Goal: Task Accomplishment & Management: Use online tool/utility

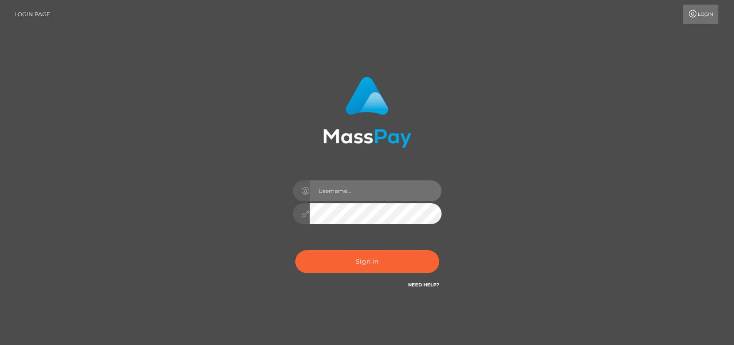
click at [340, 190] on input "text" at bounding box center [376, 190] width 132 height 21
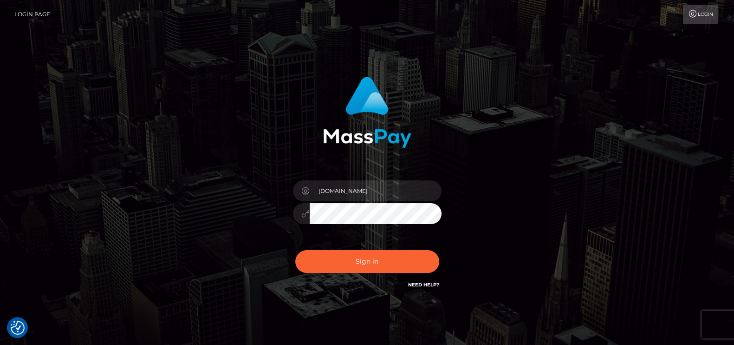
click at [324, 190] on input "pk.es" at bounding box center [376, 190] width 132 height 21
click at [316, 189] on input "pk.es" at bounding box center [376, 190] width 132 height 21
type input "nt.es"
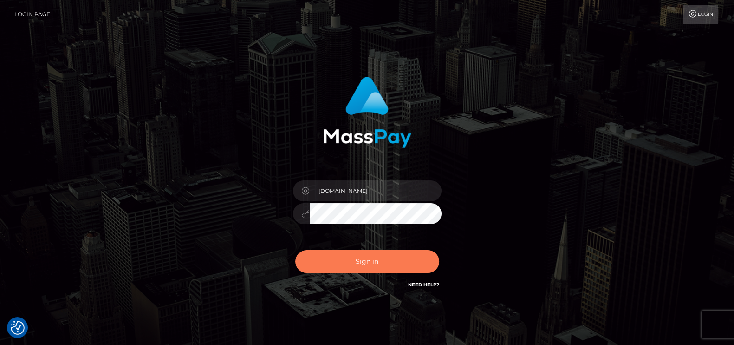
click at [362, 251] on button "Sign in" at bounding box center [367, 261] width 144 height 23
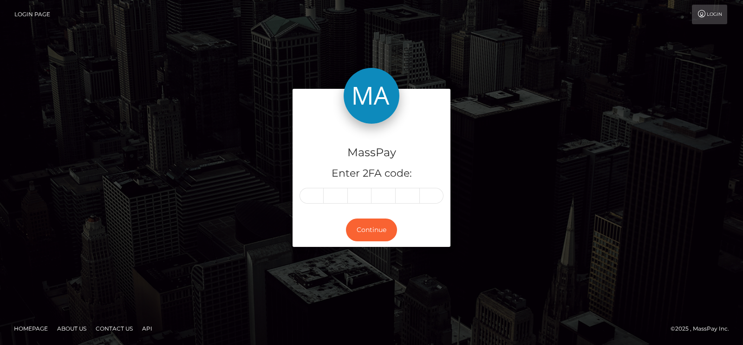
click at [638, 73] on div "MassPay Enter 2FA code: Continue" at bounding box center [371, 172] width 743 height 306
click at [311, 185] on div "MassPay Enter 2FA code:" at bounding box center [372, 168] width 158 height 89
click at [314, 193] on input "text" at bounding box center [312, 196] width 24 height 16
paste input "8"
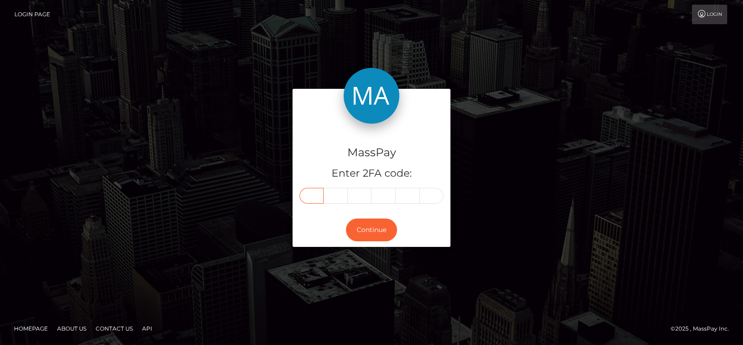
type input "8"
type input "6"
type input "2"
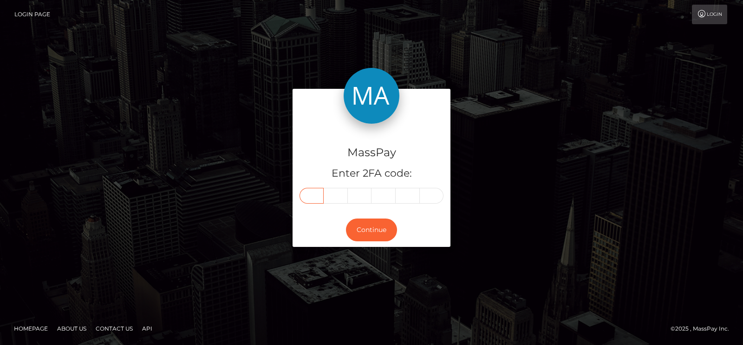
type input "3"
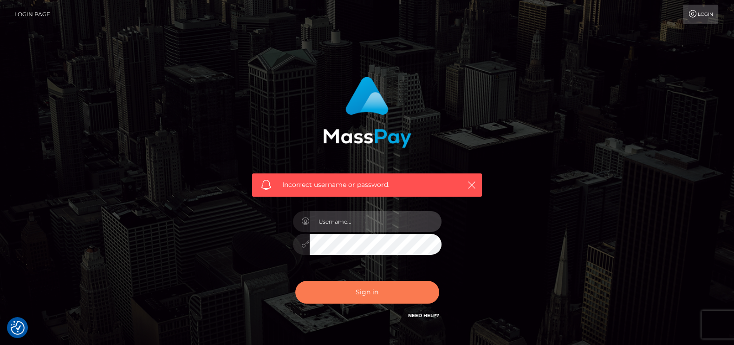
type input "[DOMAIN_NAME]"
click at [354, 294] on button "Sign in" at bounding box center [367, 292] width 144 height 23
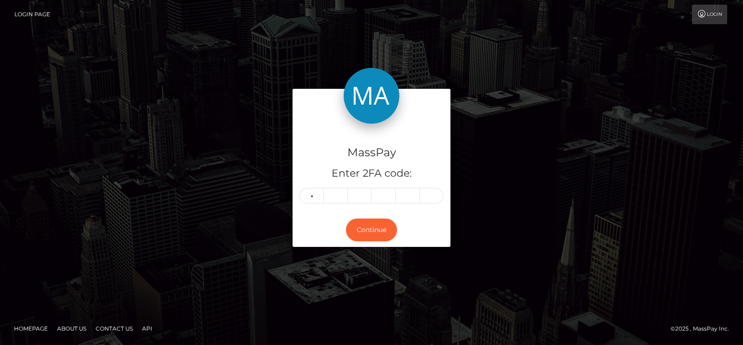
type input "9"
type input "0"
type input "4"
type input "2"
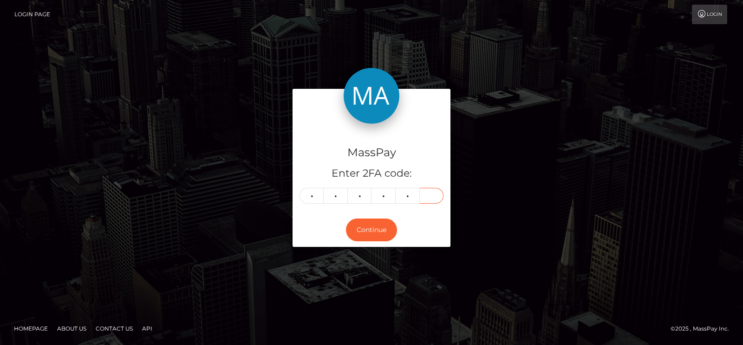
type input "8"
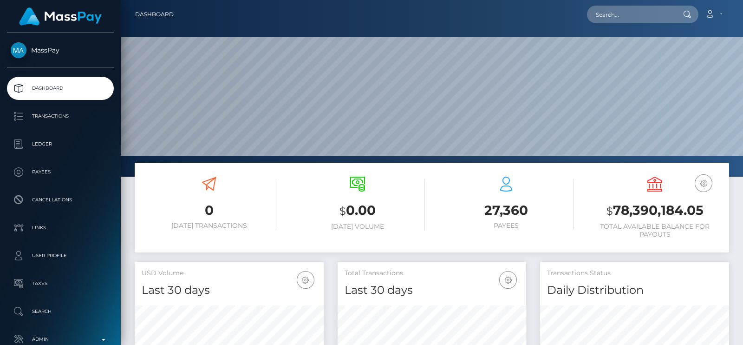
scroll to position [164, 189]
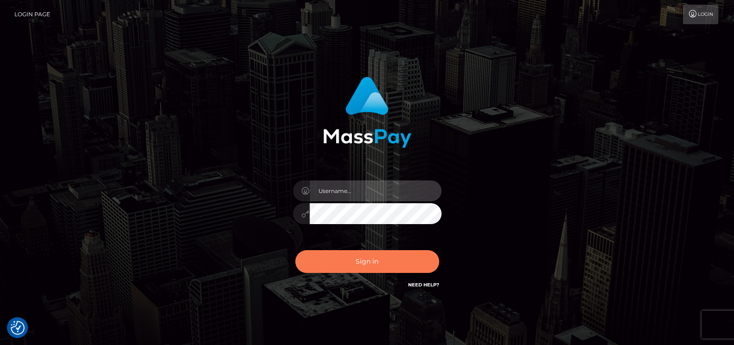
type input "nt.es"
click at [373, 252] on button "Sign in" at bounding box center [367, 261] width 144 height 23
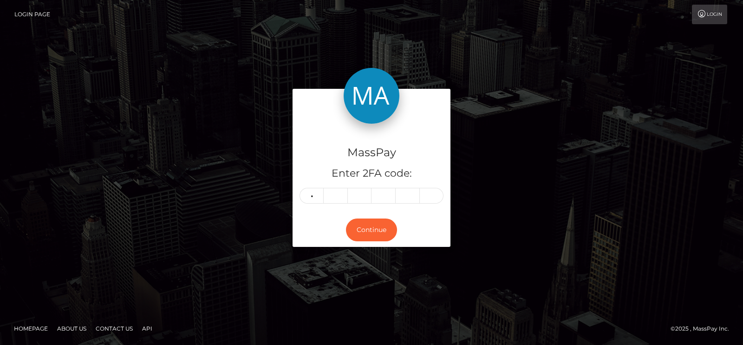
type input "6"
type input "7"
type input "8"
type input "0"
type input "1"
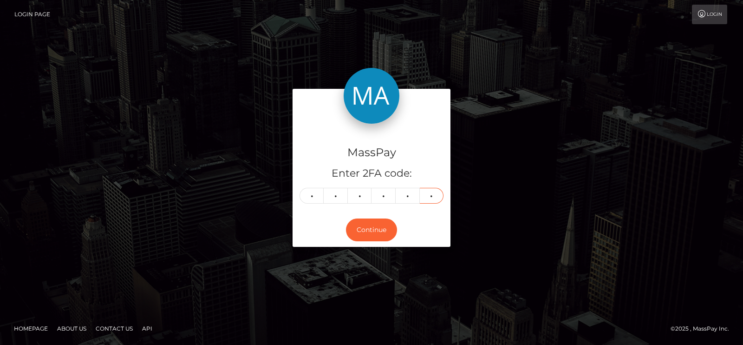
type input "0"
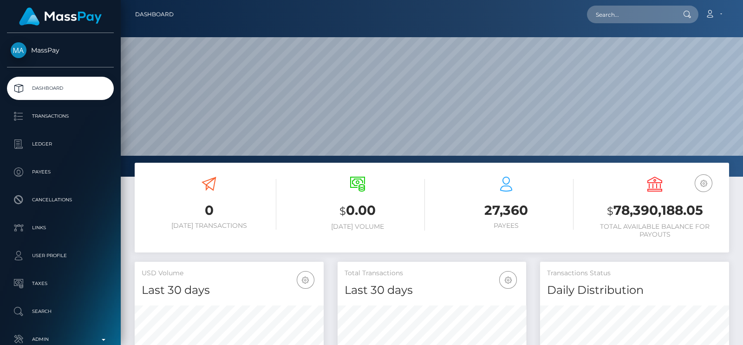
scroll to position [164, 189]
click at [603, 16] on input "text" at bounding box center [630, 15] width 87 height 18
paste input "[EMAIL_ADDRESS][DOMAIN_NAME]"
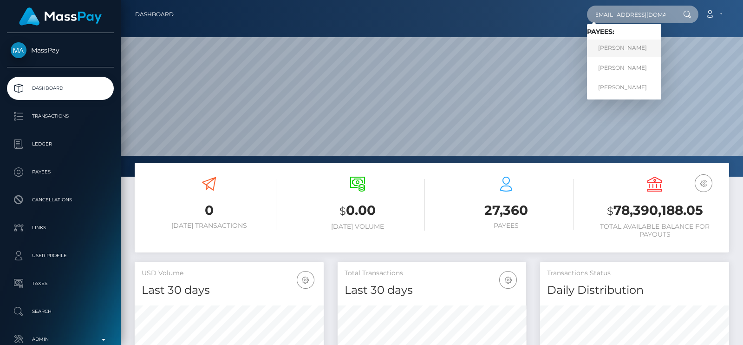
type input "lindalove2022@proton.me"
click at [615, 52] on link "Alena Rusakova" at bounding box center [624, 47] width 74 height 17
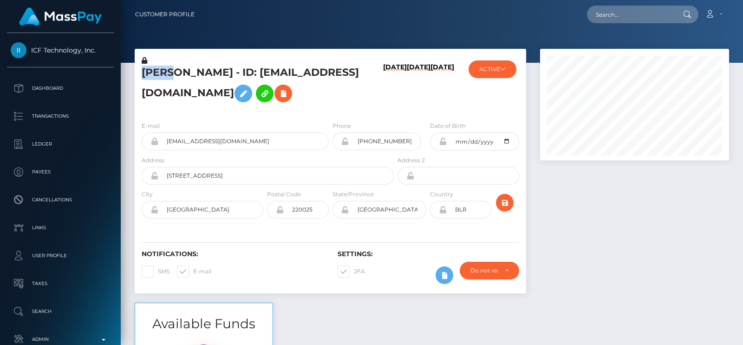
scroll to position [111, 189]
click at [652, 13] on input "text" at bounding box center [630, 15] width 87 height 18
paste input "saraswathiemaharaj@gmail.com"
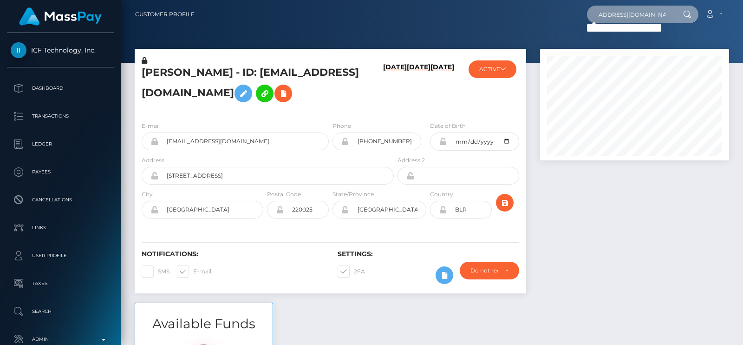
type input "saraswathiemaharaj@gmail.com"
click at [612, 6] on input "saraswathiemaharaj@gmail.com" at bounding box center [630, 15] width 87 height 18
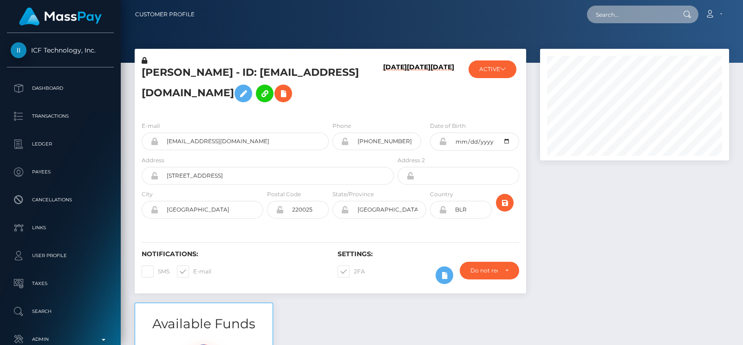
click at [641, 6] on input "text" at bounding box center [630, 15] width 87 height 18
paste input "nemesisstudio.sas@gmail.com"
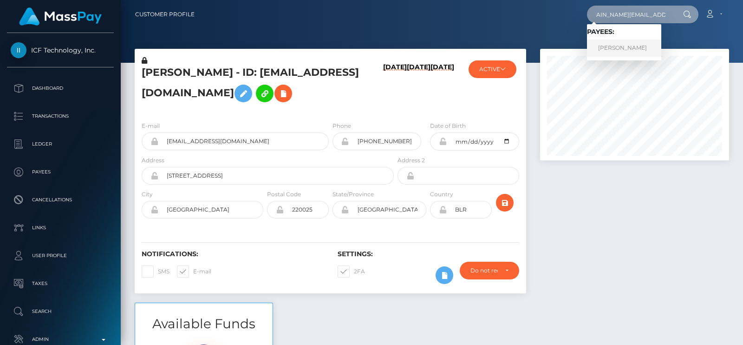
type input "nemesisstudio.sas@gmail.com"
click at [616, 45] on link "Natalia Alvarez" at bounding box center [624, 47] width 74 height 17
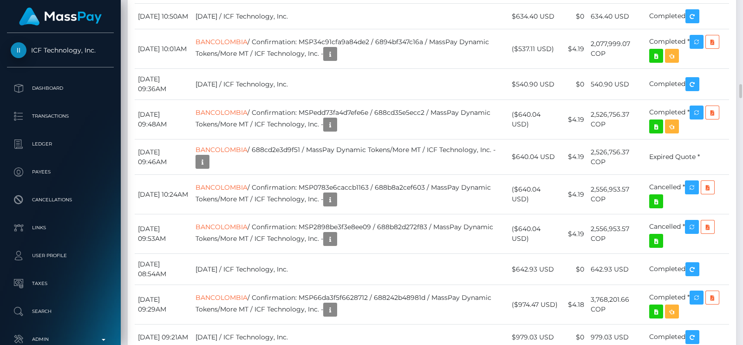
scroll to position [2062, 0]
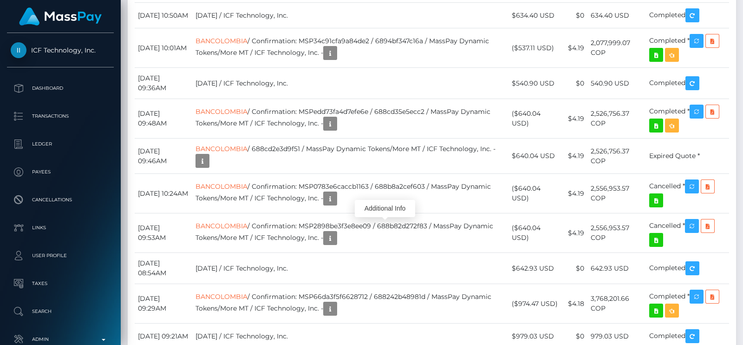
click at [386, 220] on body "ICF Technology, Inc. Dashboard Transactions Ledger Payees Links" at bounding box center [371, 172] width 743 height 345
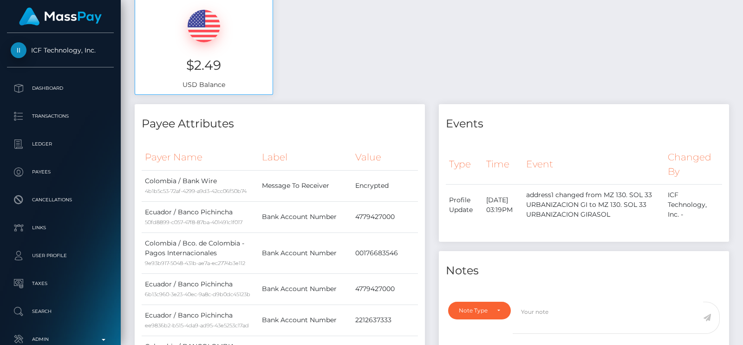
scroll to position [0, 0]
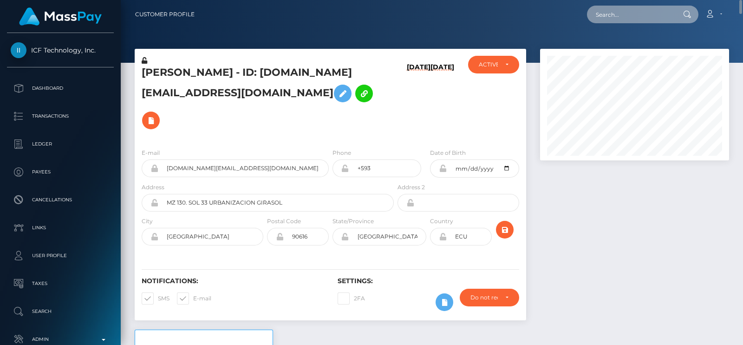
click at [622, 13] on input "text" at bounding box center [630, 15] width 87 height 18
paste input "[EMAIL_ADDRESS][DOMAIN_NAME]"
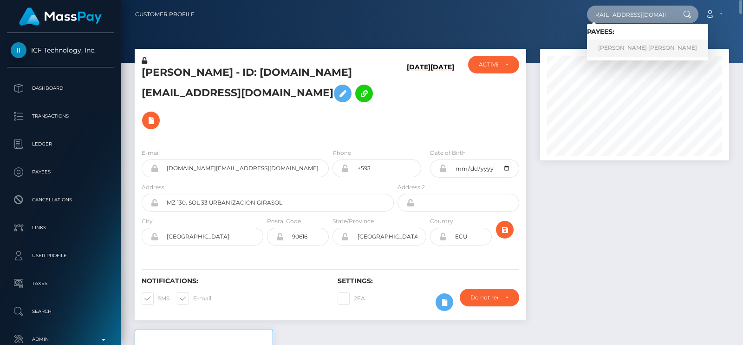
type input "elizagoddessxx@gmail.com"
click at [599, 46] on link "EMRE CAN GÜRSOY" at bounding box center [647, 47] width 121 height 17
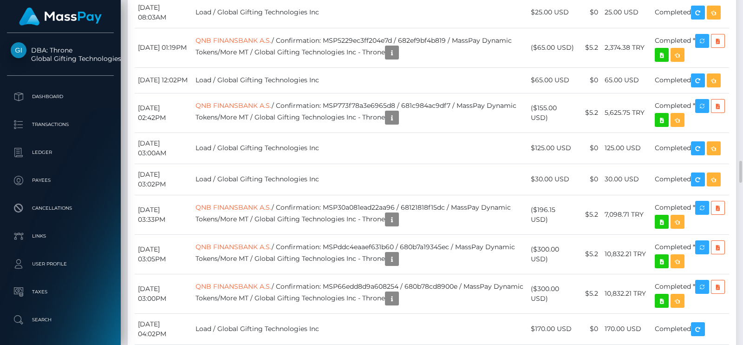
scroll to position [2485, 0]
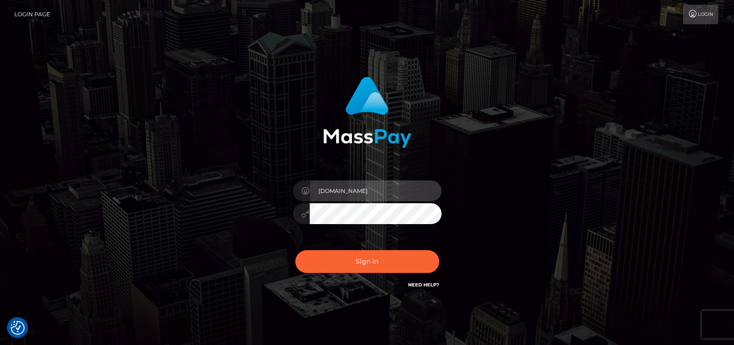
click at [317, 190] on input "[DOMAIN_NAME]" at bounding box center [376, 190] width 132 height 21
type input "[DOMAIN_NAME]"
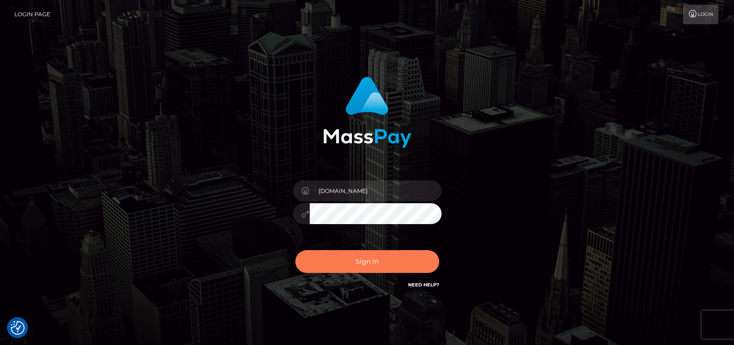
click at [379, 271] on button "Sign in" at bounding box center [367, 261] width 144 height 23
type input "pk.es"
click at [320, 258] on button "Sign in" at bounding box center [367, 261] width 144 height 23
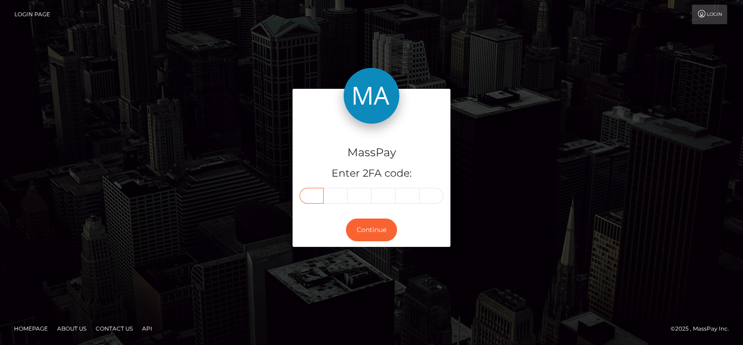
click at [311, 197] on input "text" at bounding box center [312, 196] width 24 height 16
paste input "6"
type input "6"
type input "0"
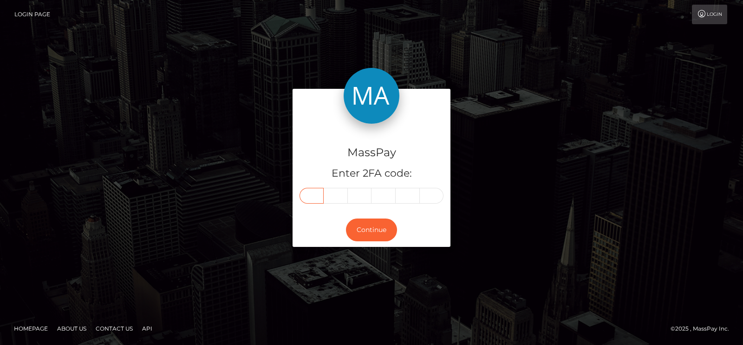
type input "2"
type input "3"
type input "4"
type input "8"
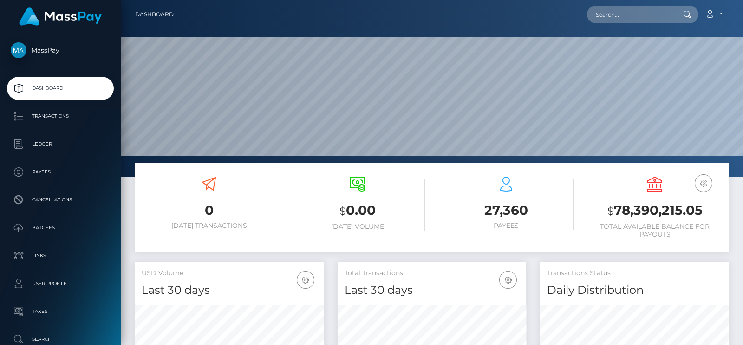
scroll to position [164, 189]
click at [619, 9] on input "text" at bounding box center [630, 15] width 87 height 18
paste input "[EMAIL_ADDRESS][DOMAIN_NAME]"
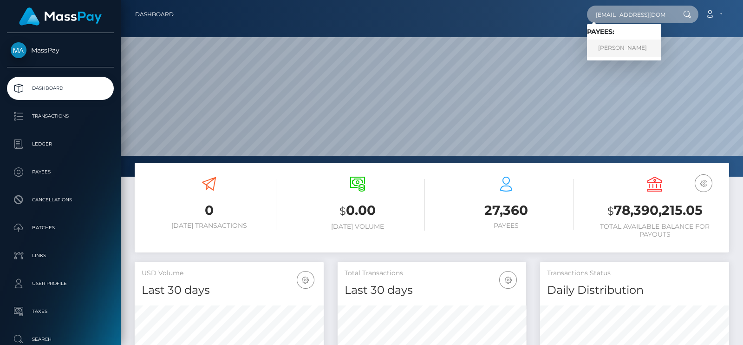
type input "[EMAIL_ADDRESS][DOMAIN_NAME]"
click at [628, 52] on link "[PERSON_NAME]" at bounding box center [624, 47] width 74 height 17
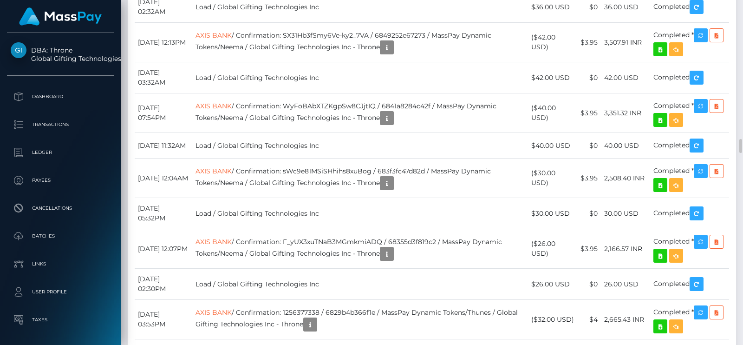
scroll to position [3263, 0]
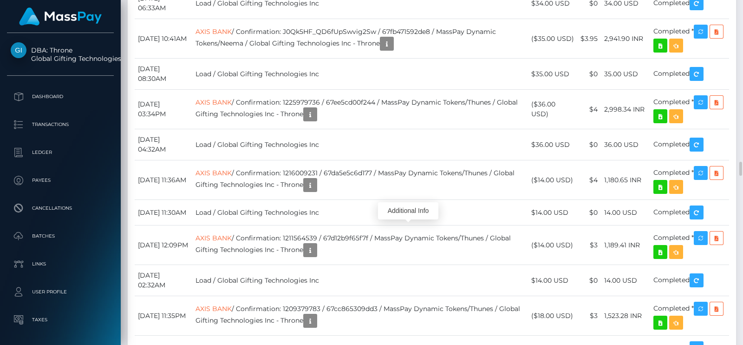
scroll to position [111, 189]
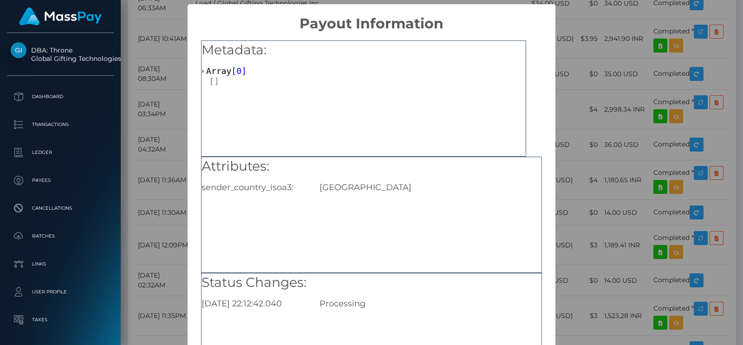
click at [170, 143] on div "× Payout Information Metadata: Array [ 0 ] Attributes: sender_country_isoa3: US…" at bounding box center [371, 172] width 743 height 345
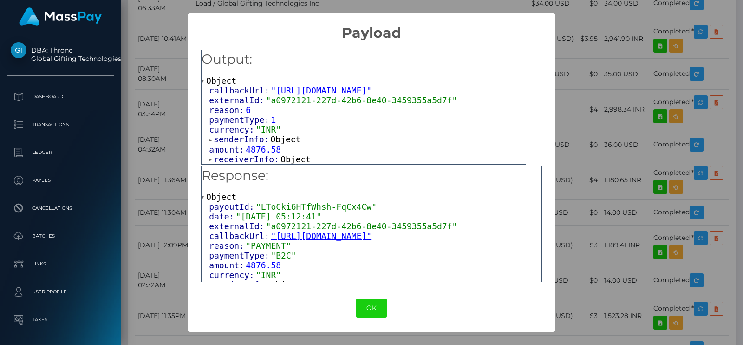
click at [288, 159] on span "Object" at bounding box center [296, 159] width 30 height 10
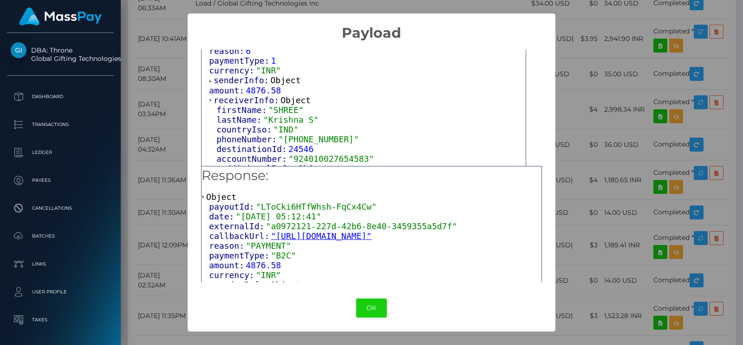
scroll to position [66, 0]
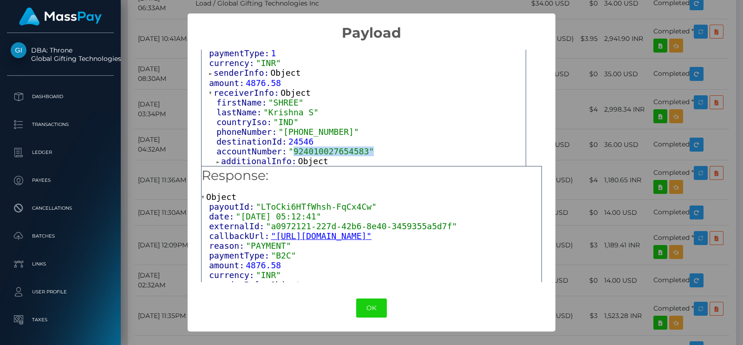
drag, startPoint x: 359, startPoint y: 150, endPoint x: 288, endPoint y: 154, distance: 70.8
click at [288, 154] on span ""924010027654583"" at bounding box center [330, 151] width 85 height 10
click at [308, 162] on span "Object" at bounding box center [313, 161] width 30 height 10
click at [307, 161] on span "Object" at bounding box center [313, 161] width 30 height 10
click at [304, 156] on span "Object" at bounding box center [313, 161] width 30 height 10
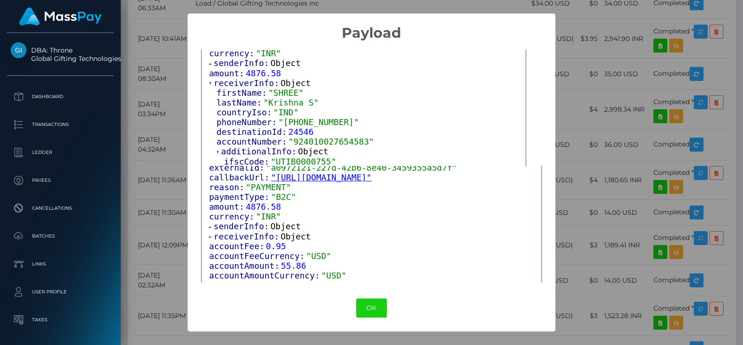
scroll to position [79, 0]
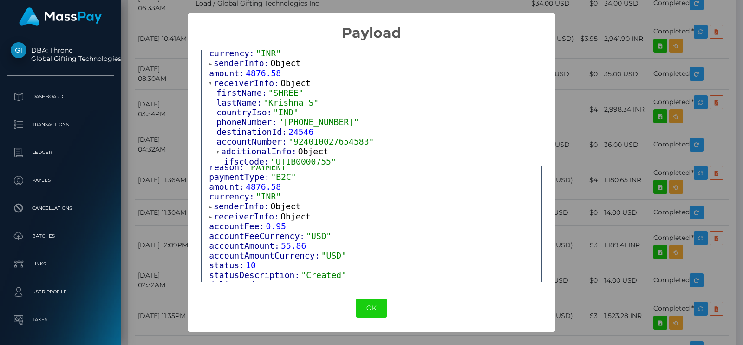
click at [293, 217] on span "Object" at bounding box center [296, 216] width 30 height 10
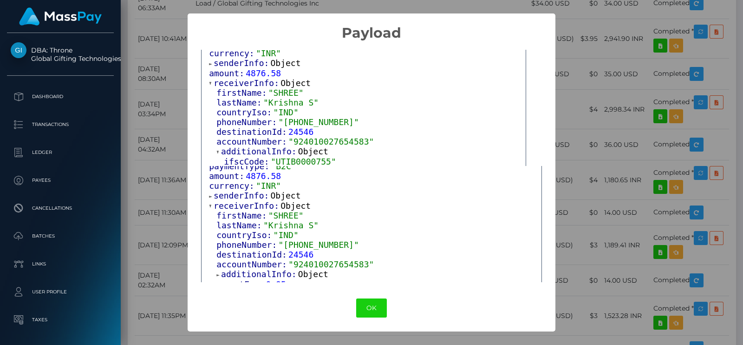
scroll to position [92, 0]
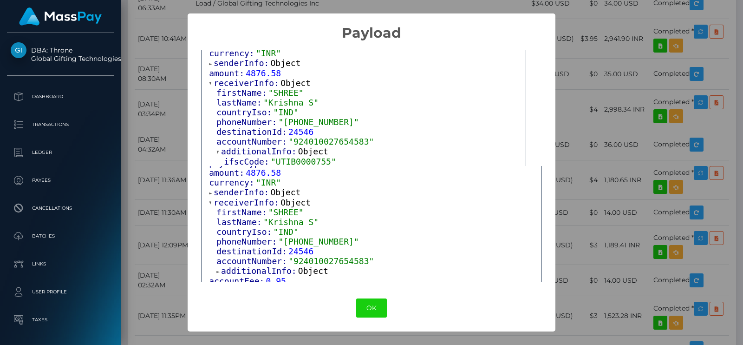
click at [692, 140] on div "× Payload Output: Object callbackUrl: "https://api.masspay.io/v1.0.0/payout/cal…" at bounding box center [371, 172] width 743 height 345
click at [376, 301] on button "OK" at bounding box center [371, 307] width 31 height 19
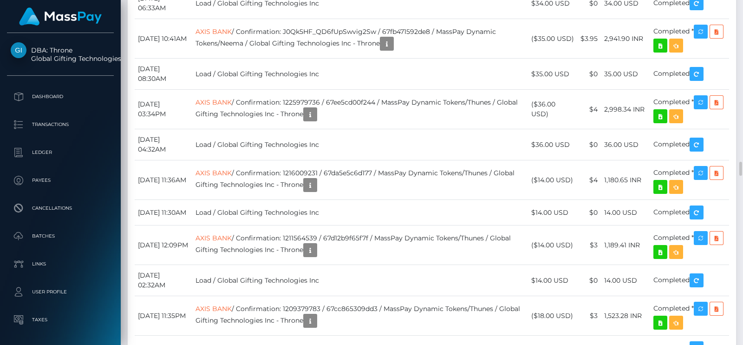
scroll to position [111, 189]
drag, startPoint x: 168, startPoint y: 239, endPoint x: 184, endPoint y: 236, distance: 15.8
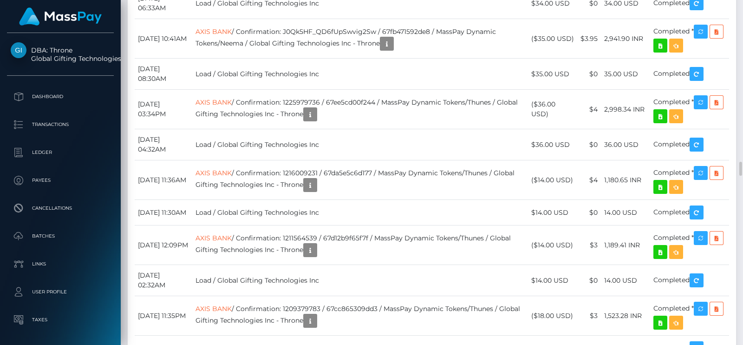
drag, startPoint x: 195, startPoint y: 223, endPoint x: 149, endPoint y: 222, distance: 46.0
copy td "August 17, 2025"
drag, startPoint x: 573, startPoint y: 228, endPoint x: 537, endPoint y: 230, distance: 35.4
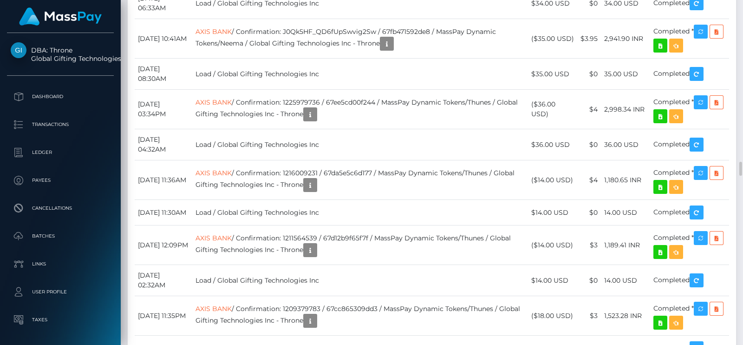
copy td "$57.00 USD"
click at [694, 202] on div "Force status update" at bounding box center [685, 198] width 68 height 17
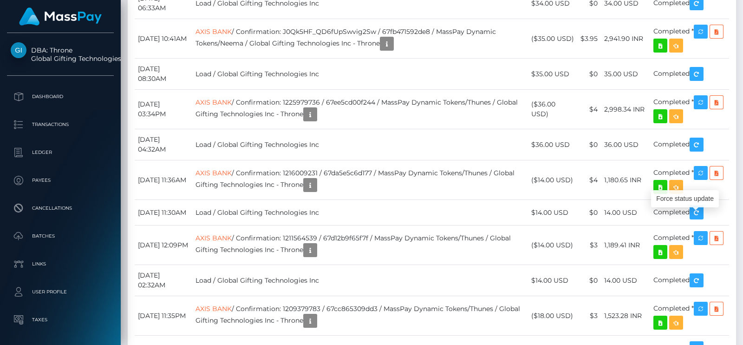
click at [694, 202] on div "Force status update" at bounding box center [685, 198] width 68 height 17
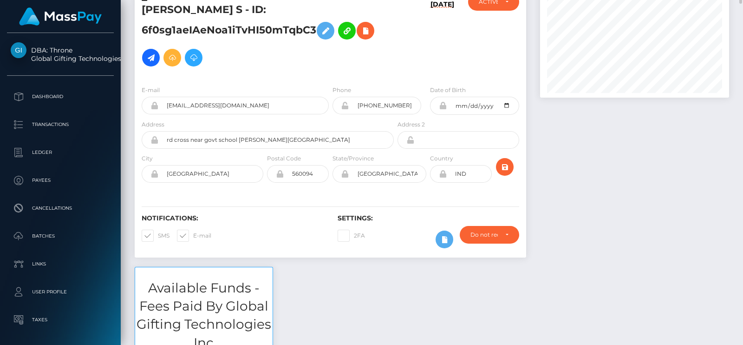
scroll to position [0, 0]
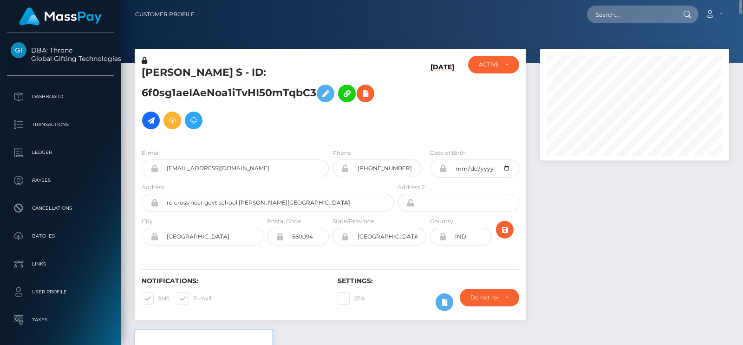
click at [162, 73] on h5 "SHREE KRISHNA S Krishna S - ID: 6f0sg1aeIAeNoa1iTvHI50mTqbC3" at bounding box center [265, 100] width 247 height 68
copy h5 "SHREE"
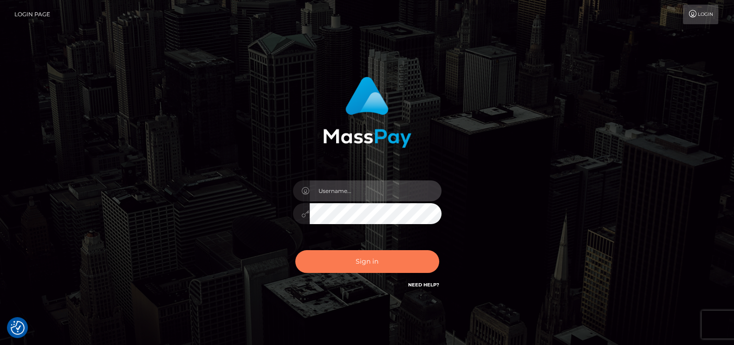
type input "[DOMAIN_NAME]"
click at [367, 262] on button "Sign in" at bounding box center [367, 261] width 144 height 23
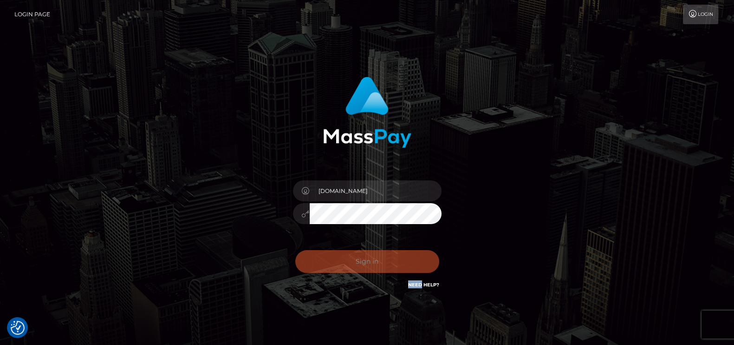
click at [367, 262] on div "Sign in Need Help?" at bounding box center [367, 264] width 163 height 41
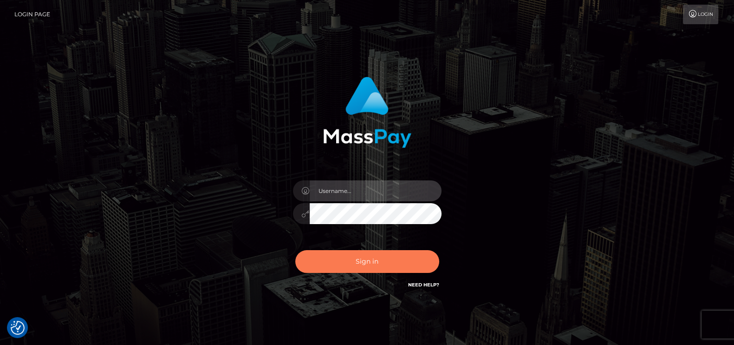
type input "[DOMAIN_NAME]"
click at [348, 262] on button "Sign in" at bounding box center [367, 261] width 144 height 23
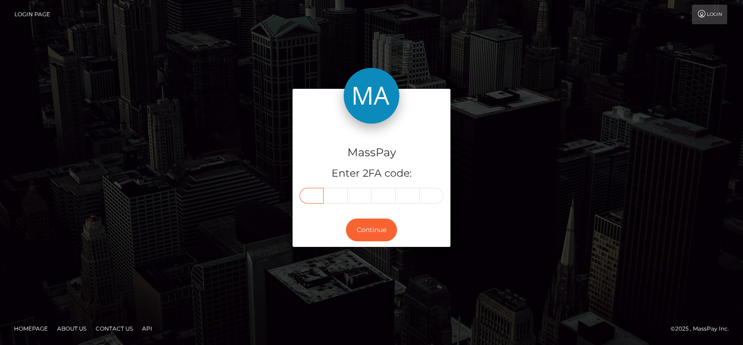
click at [312, 197] on input "text" at bounding box center [312, 196] width 24 height 16
paste input "8"
type input "8"
type input "2"
type input "6"
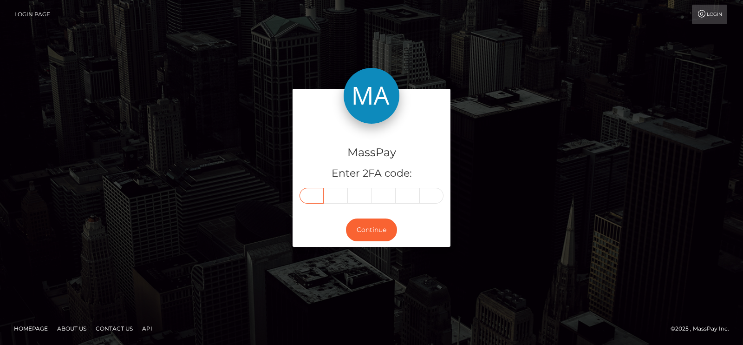
type input "4"
type input "1"
type input "8"
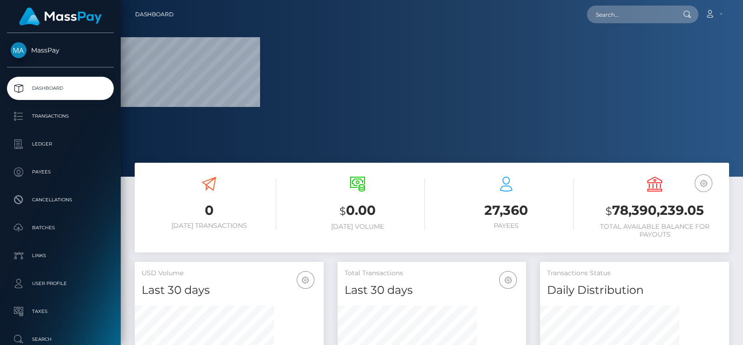
scroll to position [164, 189]
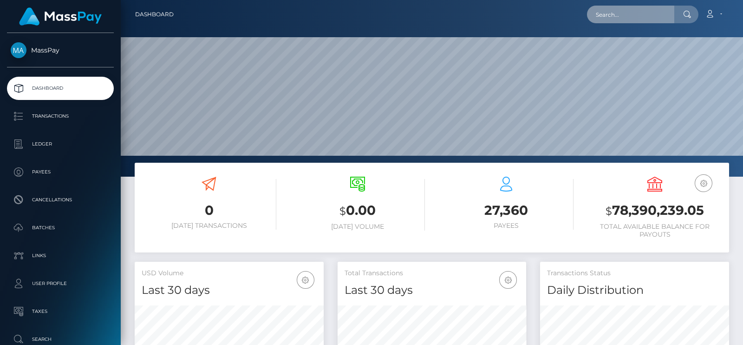
click at [660, 6] on input "text" at bounding box center [630, 15] width 87 height 18
paste input "b2001xo@gmail.com"
type input "b2001xo@gmail.com"
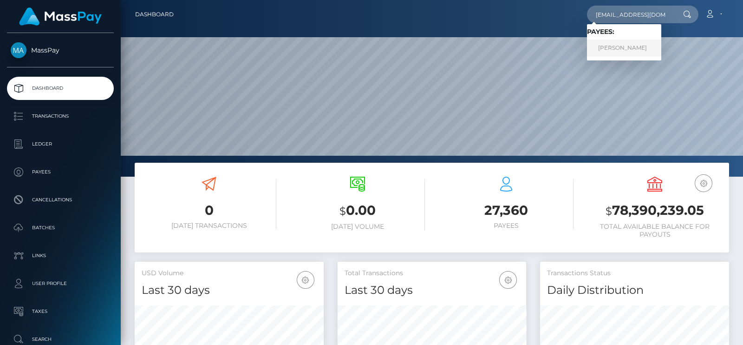
click at [609, 52] on link "leah cox" at bounding box center [624, 47] width 74 height 17
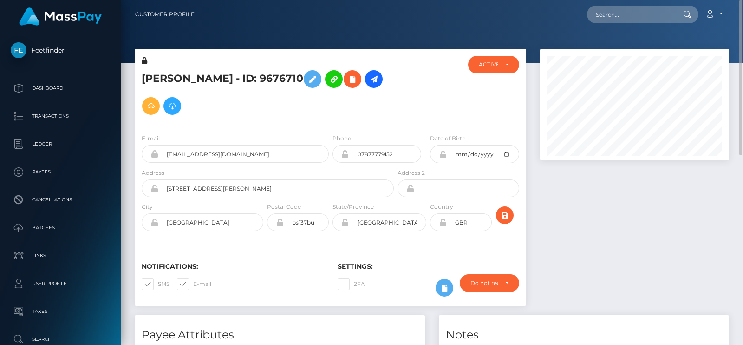
click at [158, 71] on h5 "[PERSON_NAME] - ID: 9676710" at bounding box center [265, 93] width 247 height 54
click at [149, 79] on h5 "leah cox - ID: 9676710" at bounding box center [265, 93] width 247 height 54
copy h5 "leah"
click at [463, 90] on div "ACTIVE DEACTIVE CLOSED ACTIVE" at bounding box center [494, 91] width 66 height 71
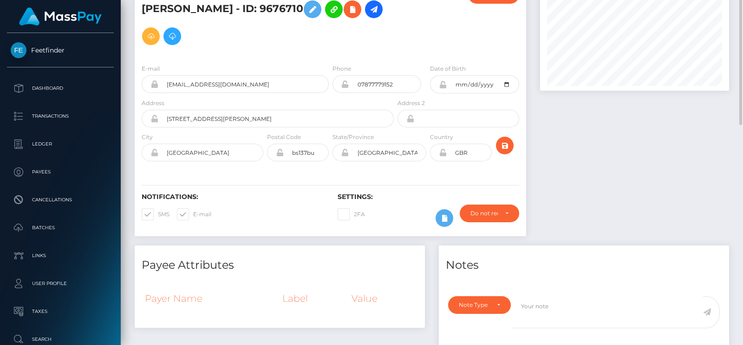
scroll to position [27, 0]
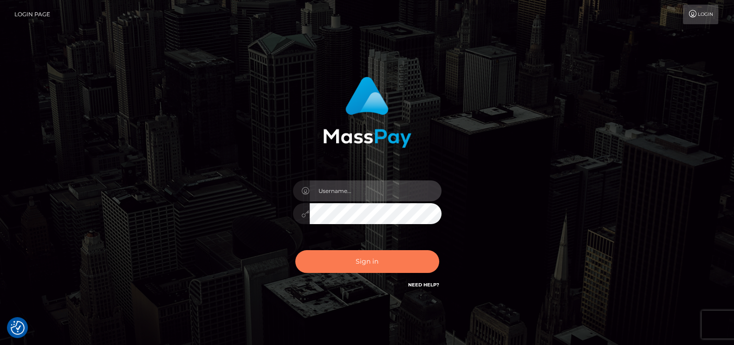
type input "pk.es"
click at [367, 256] on button "Sign in" at bounding box center [367, 261] width 144 height 23
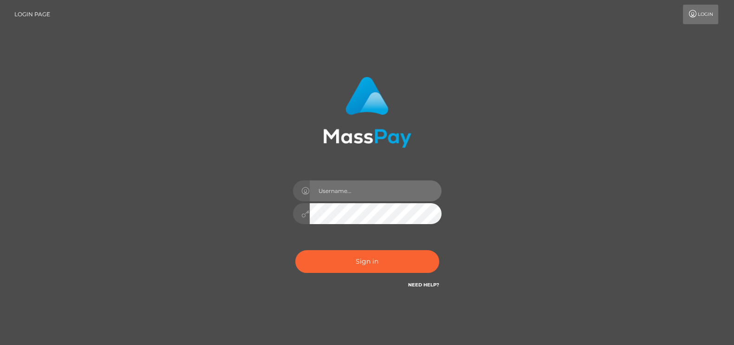
click at [338, 198] on input "text" at bounding box center [376, 190] width 132 height 21
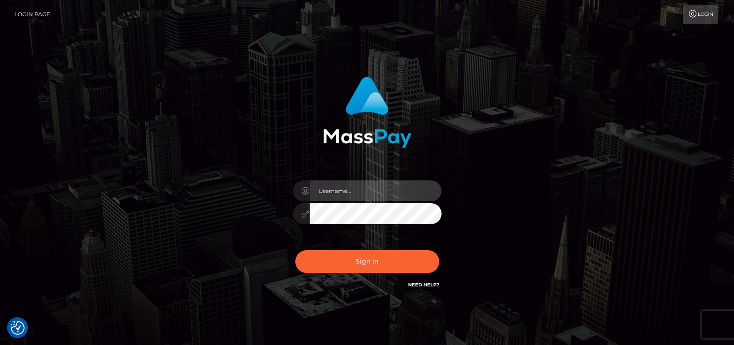
type input "[DOMAIN_NAME]"
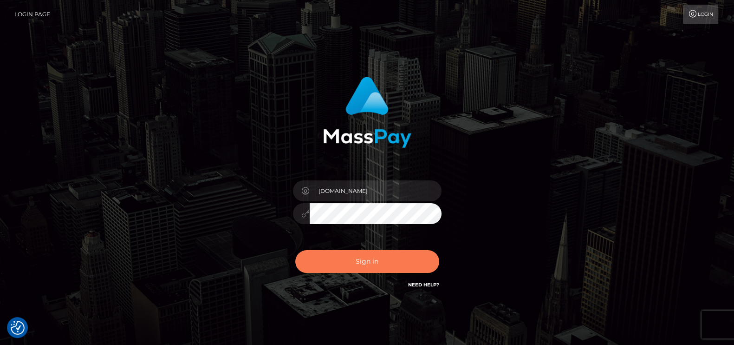
click at [323, 262] on button "Sign in" at bounding box center [367, 261] width 144 height 23
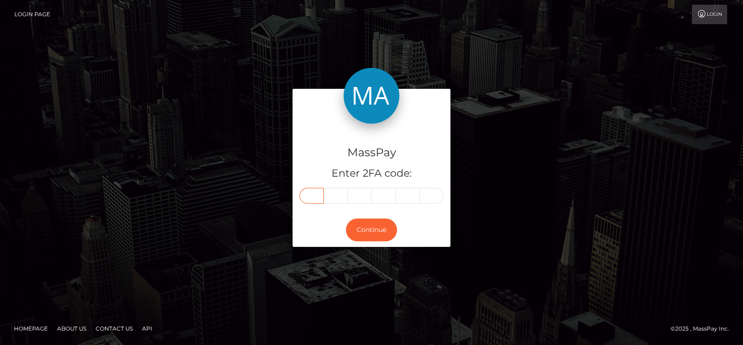
click at [301, 195] on input "text" at bounding box center [312, 196] width 24 height 16
drag, startPoint x: 301, startPoint y: 195, endPoint x: 294, endPoint y: 260, distance: 65.5
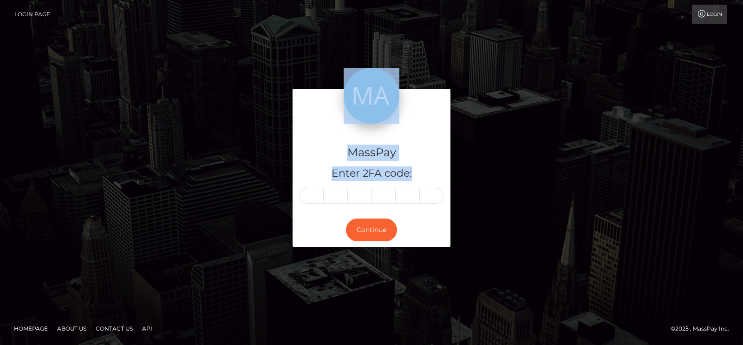
drag, startPoint x: 294, startPoint y: 260, endPoint x: 308, endPoint y: 195, distance: 66.7
click at [308, 195] on div "MassPay Enter 2FA code: Continue" at bounding box center [372, 172] width 530 height 167
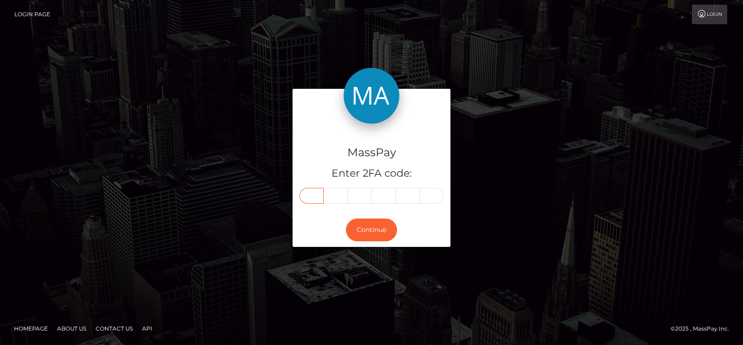
click at [308, 195] on input "text" at bounding box center [312, 196] width 24 height 16
paste input "7"
type input "7"
type input "8"
type input "3"
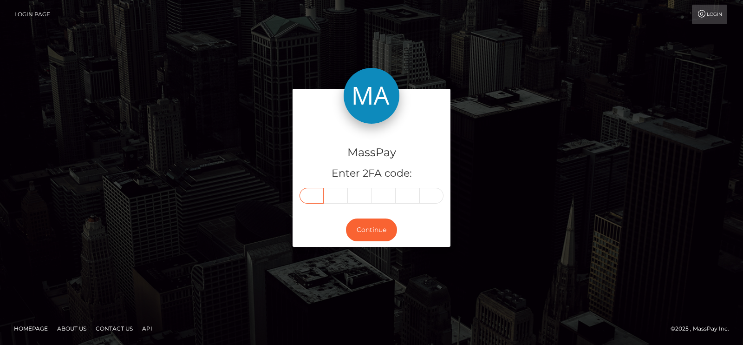
type input "0"
type input "2"
type input "8"
click at [380, 220] on button "Continue" at bounding box center [371, 229] width 51 height 23
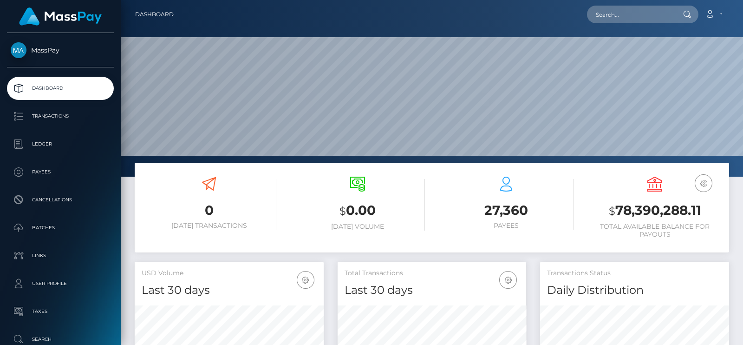
scroll to position [164, 189]
click at [632, 10] on input "text" at bounding box center [630, 15] width 87 height 18
paste input "eisenko857@gmail.com"
type input "eisenko857@gmail.com"
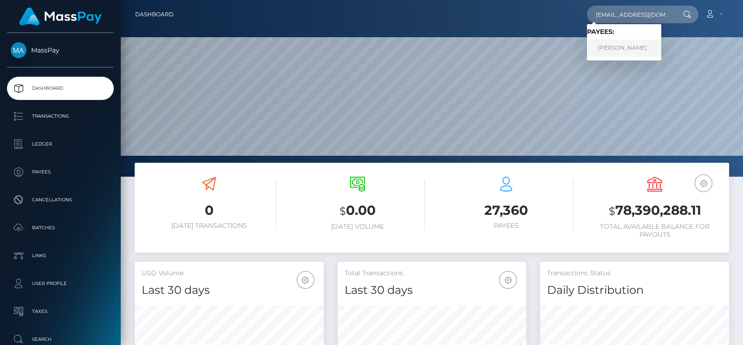
click at [622, 48] on link "KATSIARYNA BUDNIK" at bounding box center [624, 47] width 74 height 17
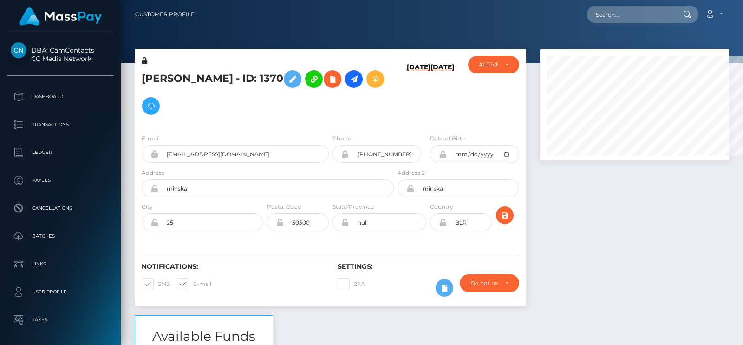
scroll to position [464447, 464370]
click at [617, 9] on div "Loading... Loading... Account Edit Profile Logout" at bounding box center [465, 15] width 527 height 20
click at [617, 9] on input "text" at bounding box center [630, 15] width 87 height 18
paste input "eisenko857@gmail.com"
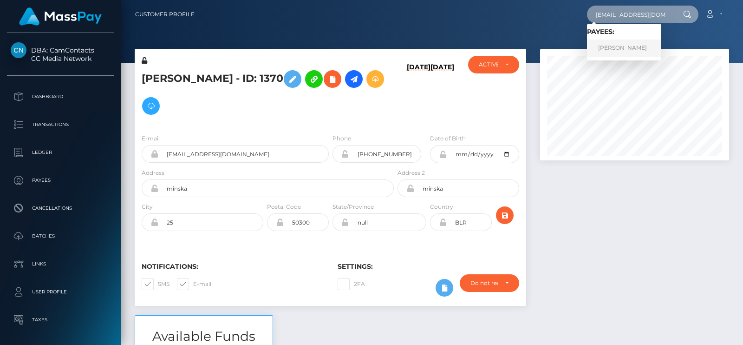
type input "eisenko857@gmail.com"
click at [602, 50] on link "KATSIARYNA BUDNIK" at bounding box center [624, 47] width 74 height 17
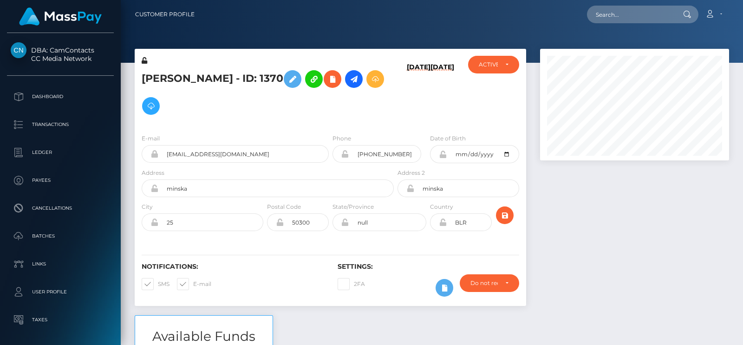
scroll to position [111, 189]
click at [170, 72] on h5 "[PERSON_NAME] - ID: 1370" at bounding box center [265, 93] width 247 height 54
copy h5 "KATSIARYNA"
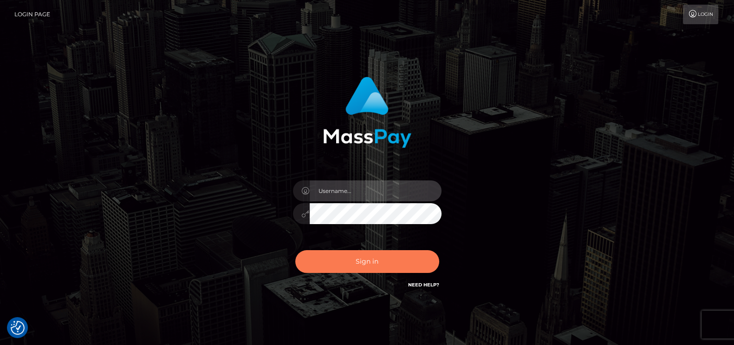
type input "[DOMAIN_NAME]"
click at [365, 252] on button "Sign in" at bounding box center [367, 261] width 144 height 23
type input "[DOMAIN_NAME]"
click at [365, 257] on button "Sign in" at bounding box center [367, 261] width 144 height 23
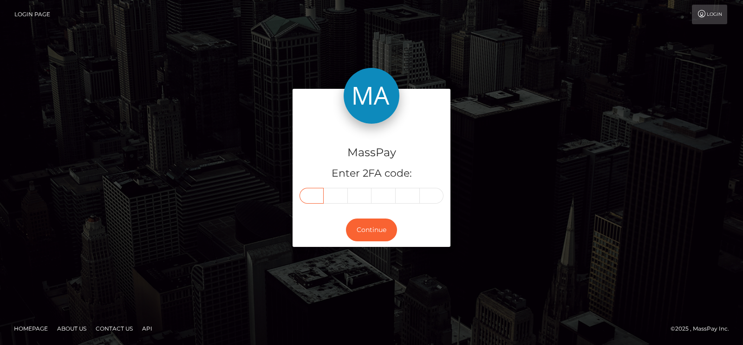
click at [311, 198] on input "text" at bounding box center [312, 196] width 24 height 16
paste input "2"
type input "2"
type input "7"
type input "3"
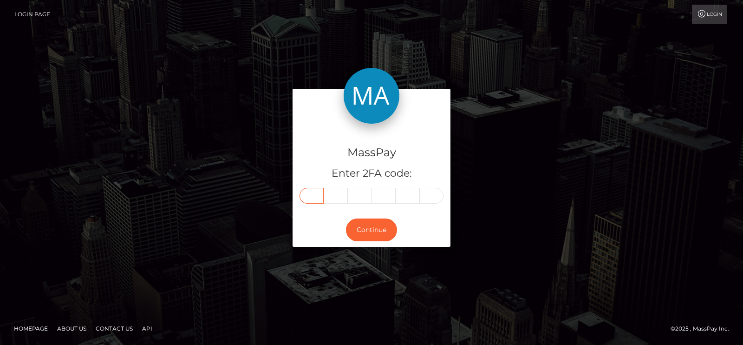
type input "2"
type input "5"
type input "0"
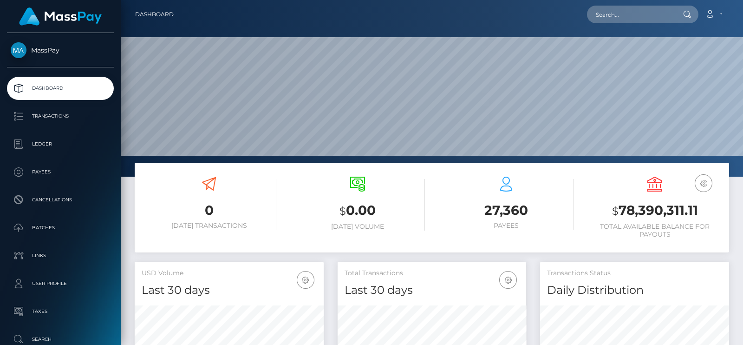
scroll to position [164, 189]
click at [630, 13] on input "text" at bounding box center [630, 15] width 87 height 18
paste input "[EMAIL_ADDRESS][DOMAIN_NAME]"
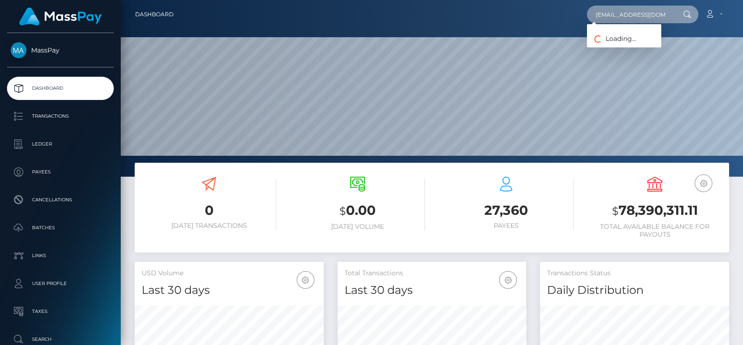
type input "[EMAIL_ADDRESS][DOMAIN_NAME]"
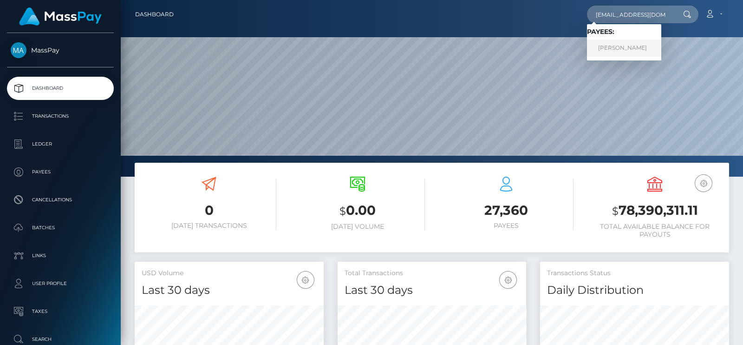
click at [627, 50] on link "[PERSON_NAME]" at bounding box center [624, 47] width 74 height 17
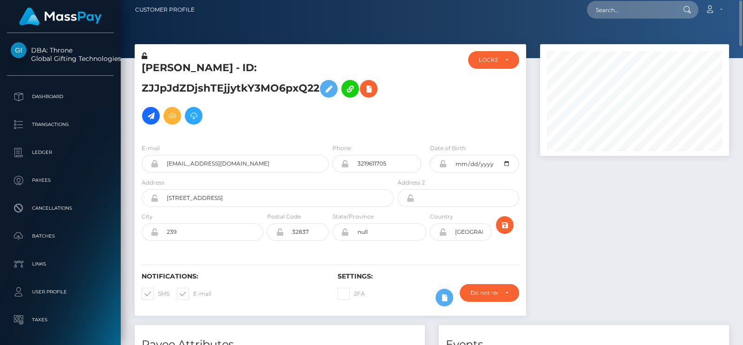
scroll to position [5, 0]
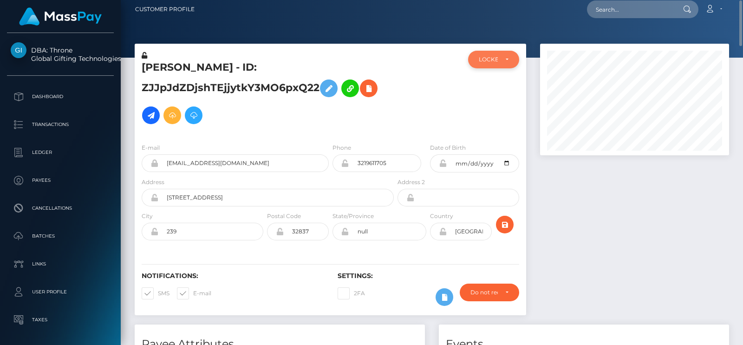
click at [509, 57] on div "LOCKED" at bounding box center [494, 59] width 30 height 7
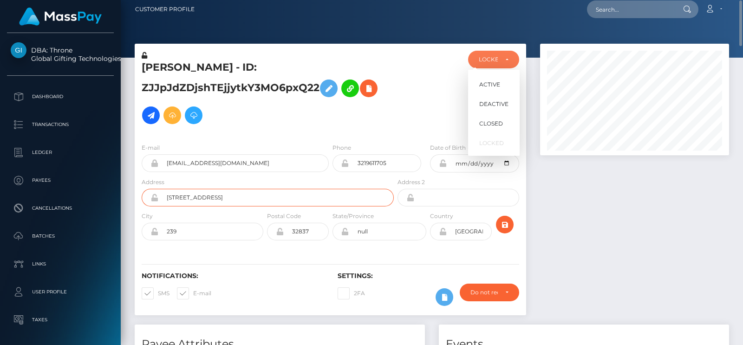
click at [303, 205] on input "239 creekside way" at bounding box center [276, 198] width 236 height 18
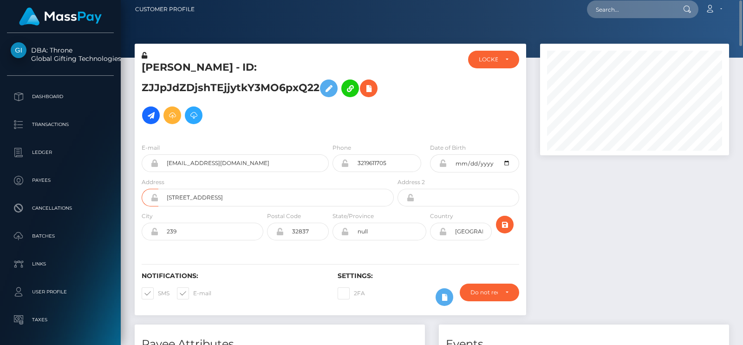
click at [279, 289] on div "Notifications: SMS E-mail" at bounding box center [233, 291] width 196 height 39
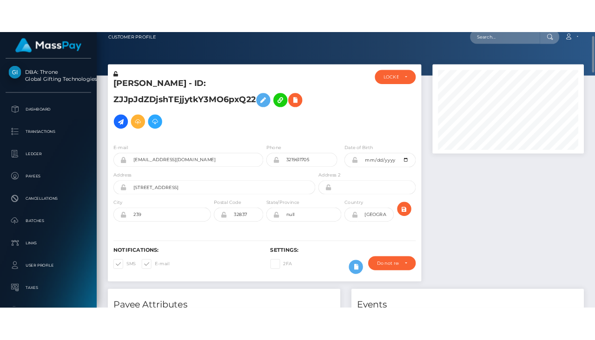
scroll to position [0, 0]
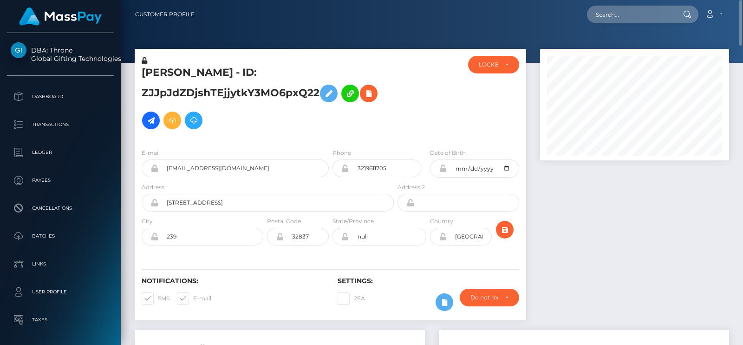
click at [157, 73] on h5 "Javon Quarterman - ID: ZJJpJdZDjshTEjjytkY3MO6pxQ22" at bounding box center [265, 100] width 247 height 68
drag, startPoint x: 157, startPoint y: 73, endPoint x: 198, endPoint y: 79, distance: 42.3
click at [198, 79] on h5 "Javon Quarterman - ID: ZJJpJdZDjshTEjjytkY3MO6pxQ22" at bounding box center [265, 100] width 247 height 68
click at [147, 66] on h5 "Javon Quarterman - ID: ZJJpJdZDjshTEjjytkY3MO6pxQ22" at bounding box center [265, 100] width 247 height 68
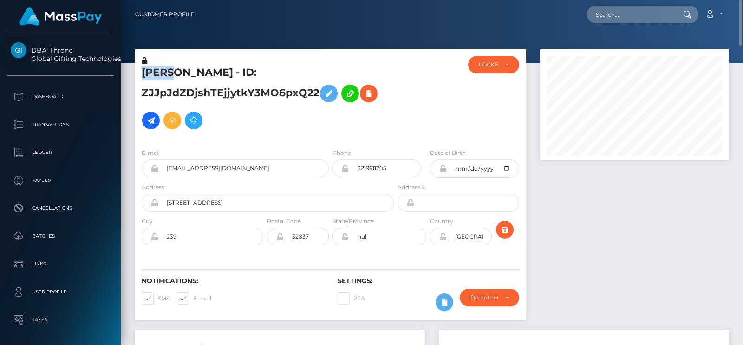
click at [147, 66] on h5 "Javon Quarterman - ID: ZJJpJdZDjshTEjjytkY3MO6pxQ22" at bounding box center [265, 100] width 247 height 68
copy h5 "Javon"
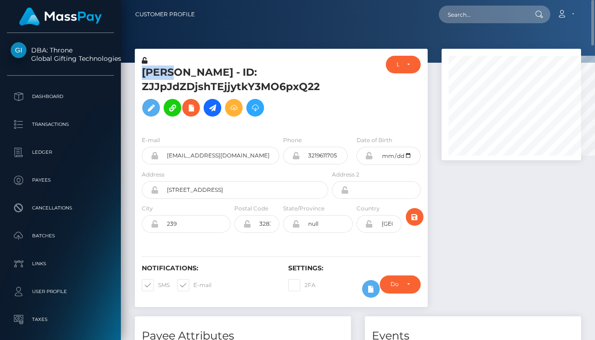
scroll to position [464447, 464419]
click at [167, 131] on div "E-mail kellybakwe@gmail.com Phone 3219611705 City" at bounding box center [281, 185] width 293 height 114
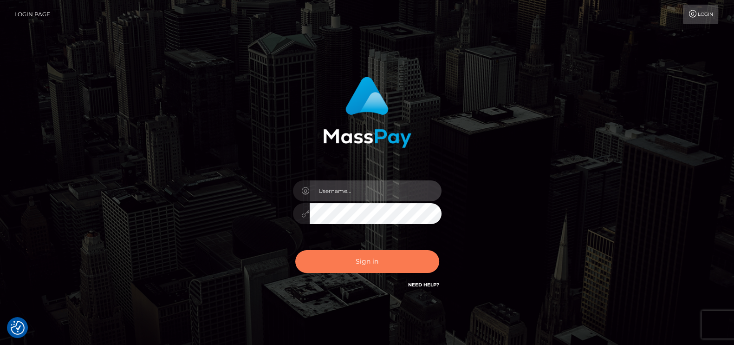
type input "[DOMAIN_NAME]"
click at [363, 268] on button "Sign in" at bounding box center [367, 261] width 144 height 23
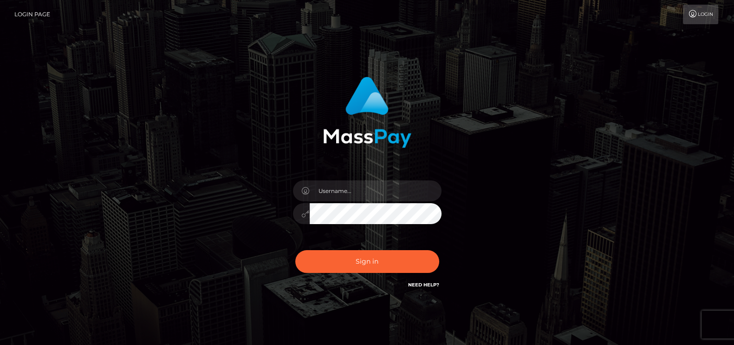
click at [374, 201] on div at bounding box center [367, 208] width 163 height 71
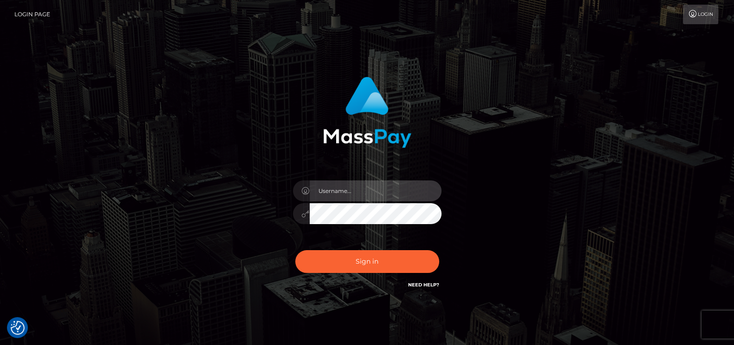
type input "[DOMAIN_NAME]"
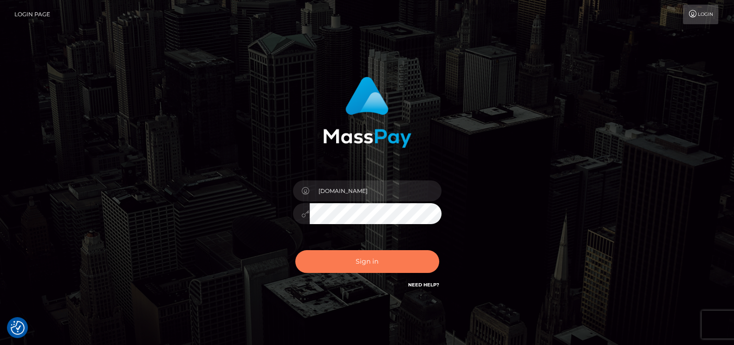
click at [348, 258] on button "Sign in" at bounding box center [367, 261] width 144 height 23
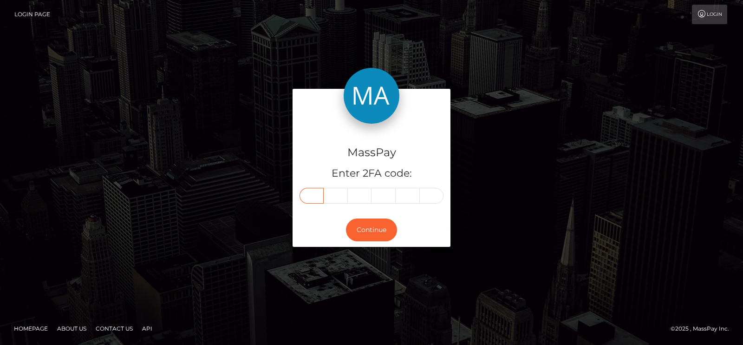
click at [311, 191] on input "text" at bounding box center [312, 196] width 24 height 16
paste input "3"
type input "3"
type input "2"
type input "5"
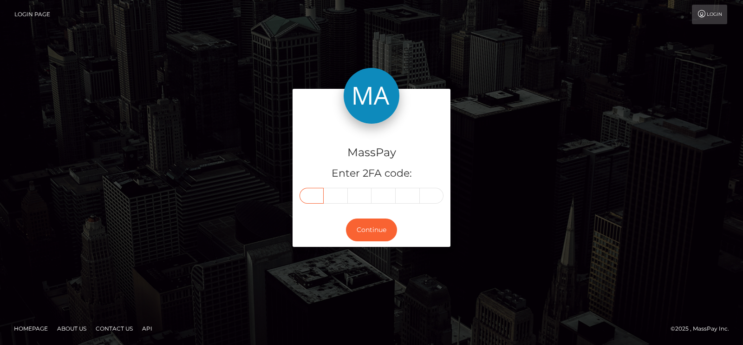
type input "4"
type input "7"
type input "1"
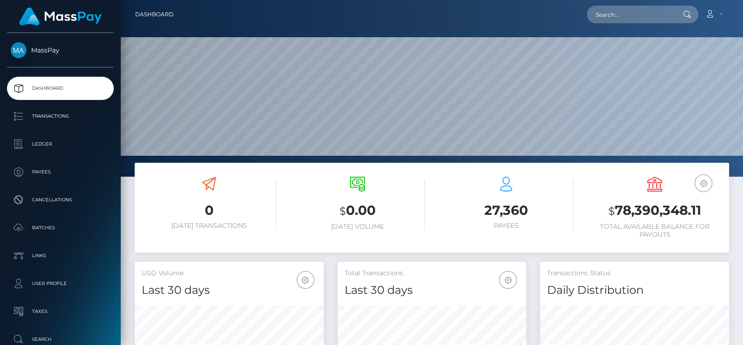
scroll to position [164, 189]
click at [630, 20] on input "text" at bounding box center [630, 15] width 87 height 18
paste input "kellybakwe@gmail.com"
type input "kellybakwe@gmail.com"
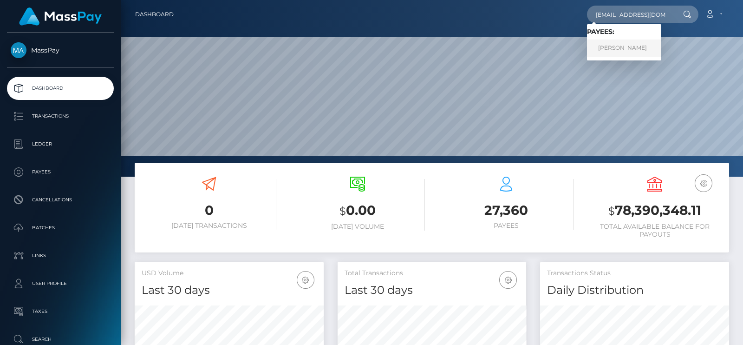
click at [630, 45] on link "Javon Quarterman" at bounding box center [624, 47] width 74 height 17
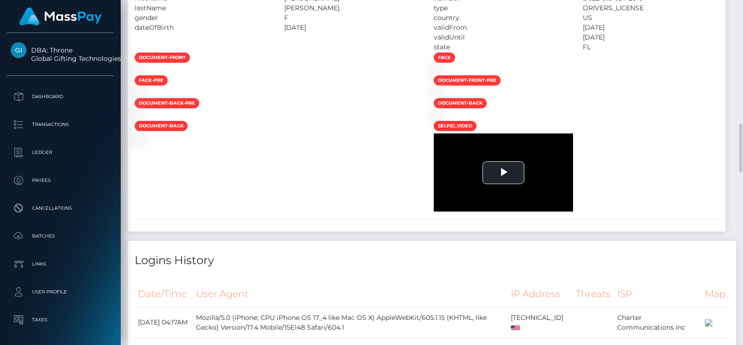
scroll to position [856, 0]
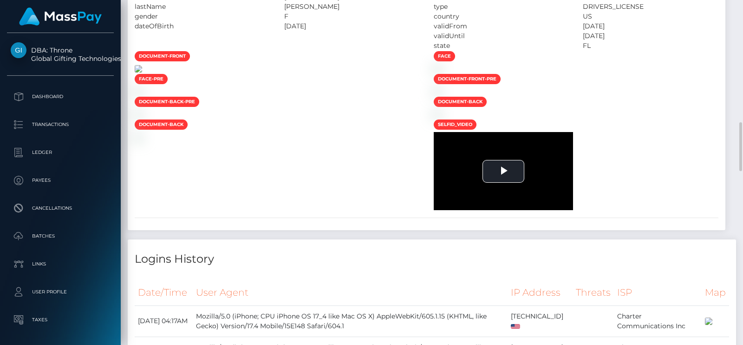
click at [142, 72] on img at bounding box center [138, 68] width 7 height 7
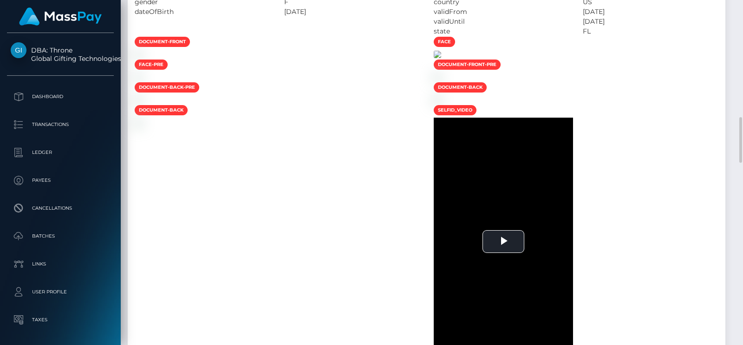
scroll to position [872, 0]
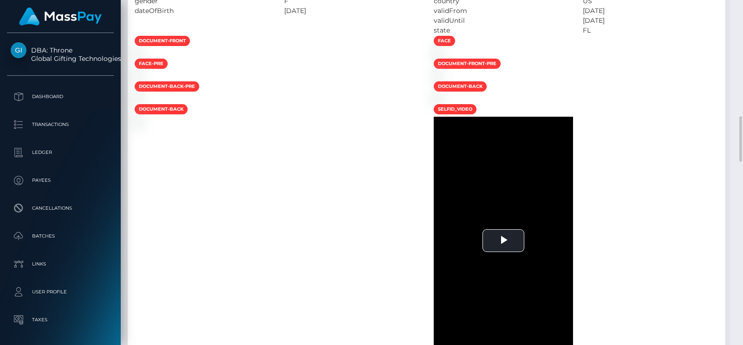
click at [355, 58] on div at bounding box center [277, 53] width 299 height 10
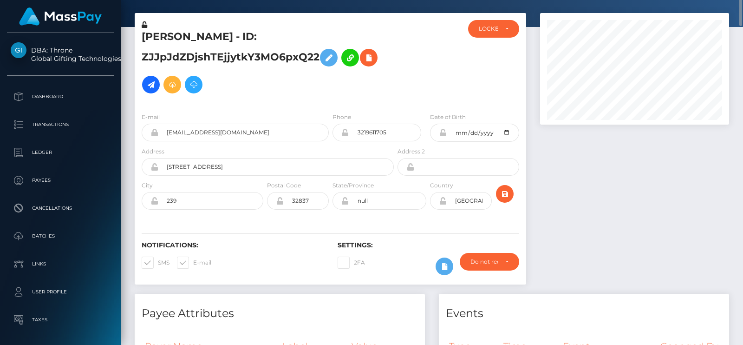
scroll to position [0, 0]
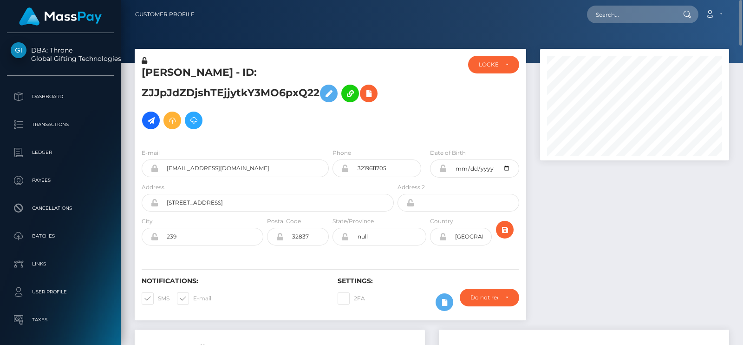
click at [155, 74] on h5 "[PERSON_NAME] - ID: ZJJpJdZDjshTEjjytkY3MO6pxQ22" at bounding box center [265, 100] width 247 height 68
copy h5 "[PERSON_NAME]"
click at [247, 72] on h5 "[PERSON_NAME] - ID: ZJJpJdZDjshTEjjytkY3MO6pxQ22" at bounding box center [265, 100] width 247 height 68
drag, startPoint x: 243, startPoint y: 72, endPoint x: 141, endPoint y: 71, distance: 102.2
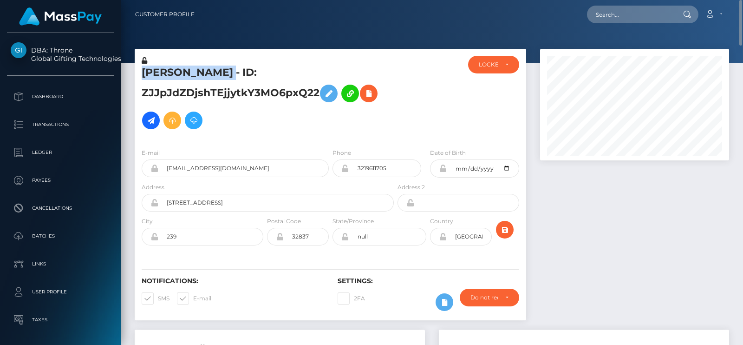
click at [141, 71] on div "[PERSON_NAME] - ID: ZJJpJdZDjshTEjjytkY3MO6pxQ22" at bounding box center [265, 98] width 261 height 85
copy h5 "[PERSON_NAME]"
click at [184, 7] on link "Customer Profile" at bounding box center [164, 15] width 59 height 20
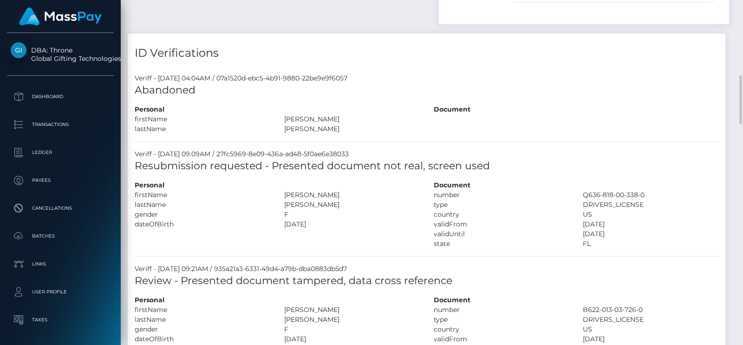
scroll to position [551, 0]
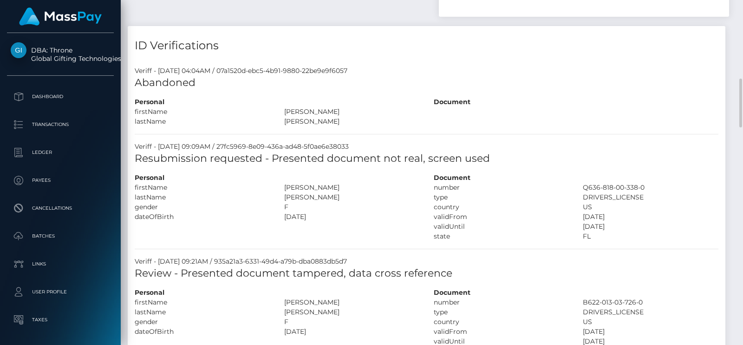
drag, startPoint x: 341, startPoint y: 221, endPoint x: 286, endPoint y: 219, distance: 55.8
click at [286, 192] on div "ANGELIZ MARIE" at bounding box center [352, 188] width 150 height 10
copy div "ANGELIZ MARIE"
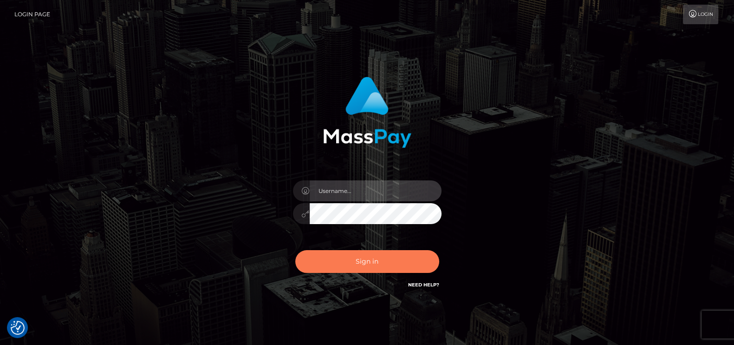
type input "[DOMAIN_NAME]"
click at [352, 264] on button "Sign in" at bounding box center [367, 261] width 144 height 23
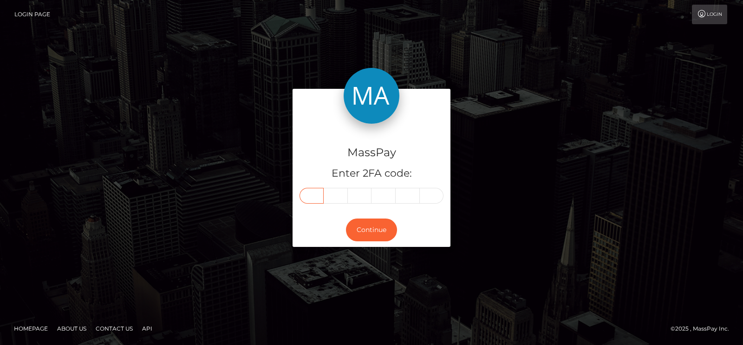
click at [315, 199] on input "text" at bounding box center [312, 196] width 24 height 16
paste input "4"
type input "4"
type input "8"
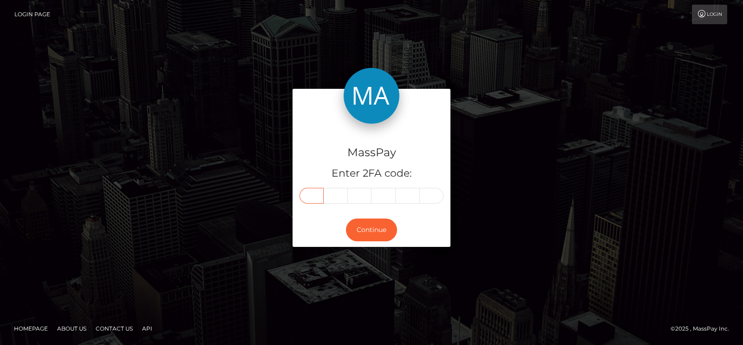
type input "5"
type input "8"
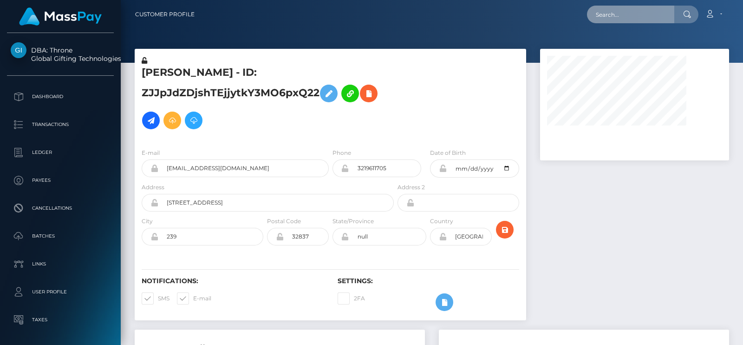
click at [616, 6] on input "text" at bounding box center [630, 15] width 87 height 18
paste input "inna.tiutiakh@gmail.com"
type input "[EMAIL_ADDRESS][DOMAIN_NAME]"
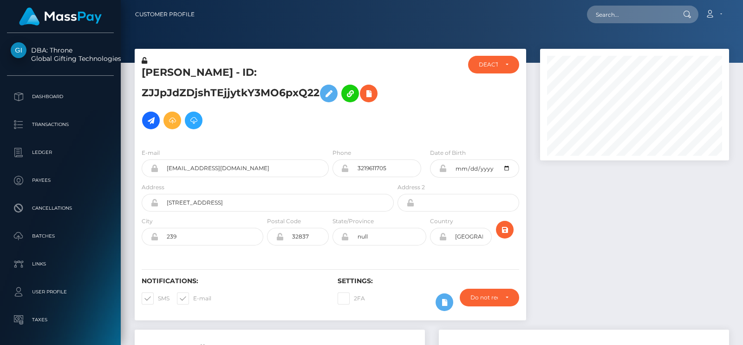
scroll to position [111, 189]
click at [159, 72] on h5 "[PERSON_NAME] - ID: ZJJpJdZDjshTEjjytkY3MO6pxQ22" at bounding box center [265, 100] width 247 height 68
click at [645, 10] on input "text" at bounding box center [630, 15] width 87 height 18
paste input "[EMAIL_ADDRESS][DOMAIN_NAME]"
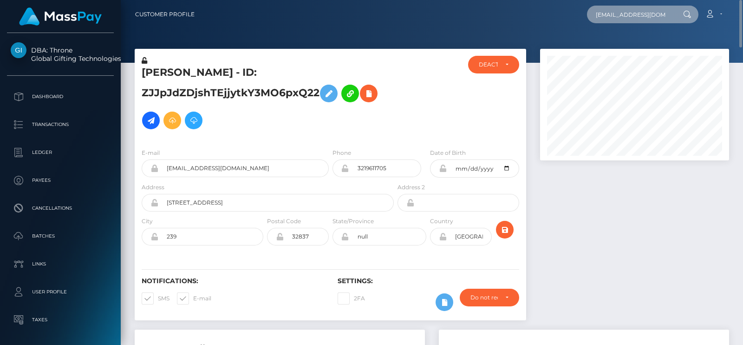
scroll to position [0, 0]
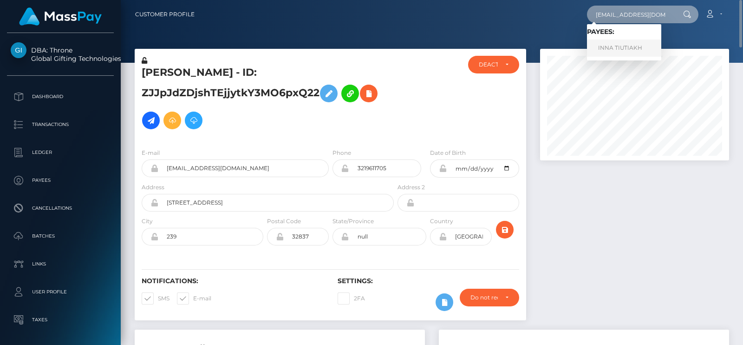
type input "[EMAIL_ADDRESS][DOMAIN_NAME]"
click at [619, 51] on link "INNA TIUTIAKH" at bounding box center [624, 47] width 74 height 17
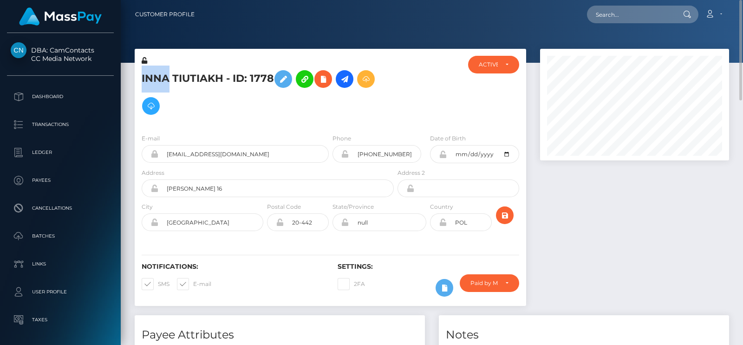
click at [160, 83] on h5 "INNA TIUTIAKH - ID: 1778" at bounding box center [265, 93] width 247 height 54
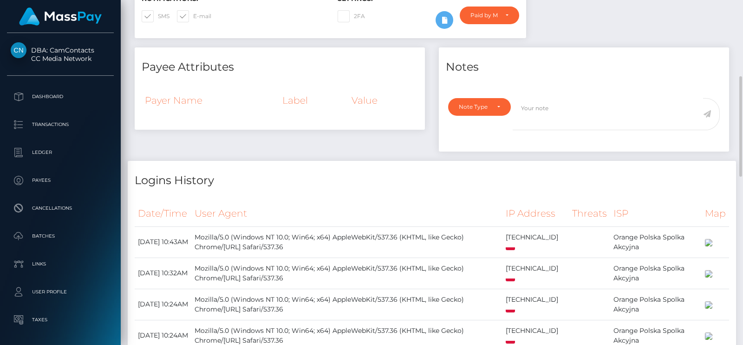
scroll to position [269, 0]
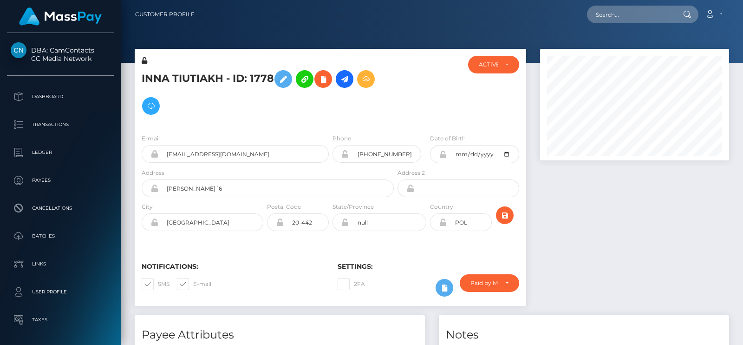
scroll to position [111, 189]
click at [329, 83] on icon at bounding box center [323, 79] width 11 height 12
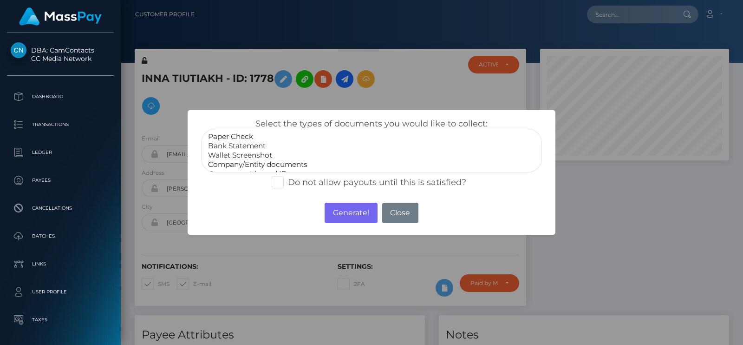
scroll to position [19, 0]
select select "Government issued ID"
click at [279, 151] on option "Government issued ID" at bounding box center [371, 155] width 329 height 9
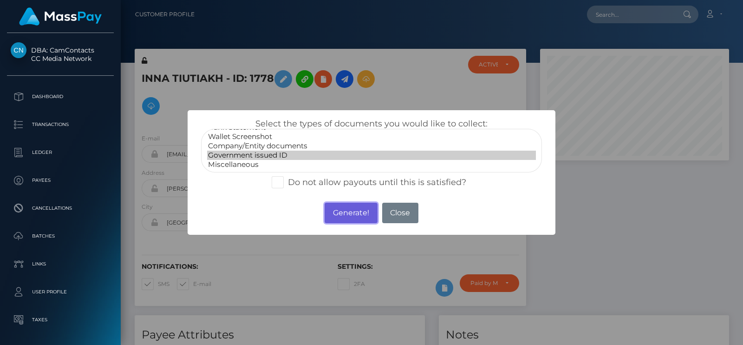
click at [347, 213] on button "Generate!" at bounding box center [351, 213] width 52 height 20
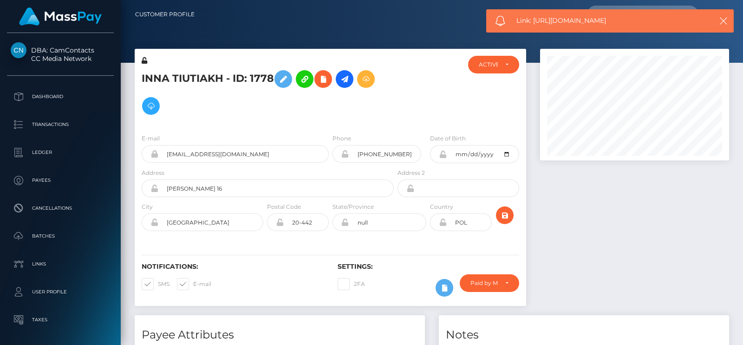
click at [535, 22] on span "Link: https://l.maspay.io/cgNlG" at bounding box center [609, 21] width 185 height 10
copy span "Link: https://l.maspay.io/cgNlG"
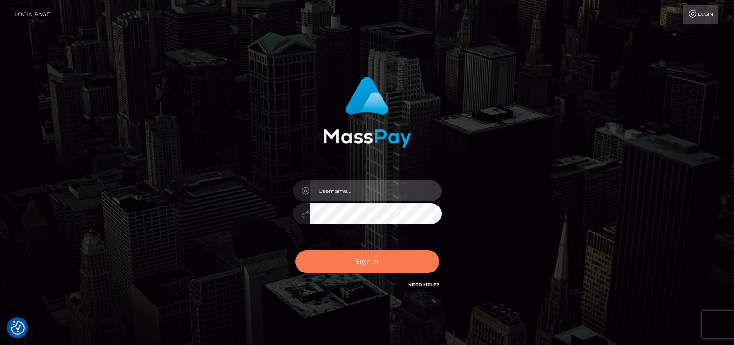
type input "pk.es"
click at [325, 262] on button "Sign in" at bounding box center [367, 261] width 144 height 23
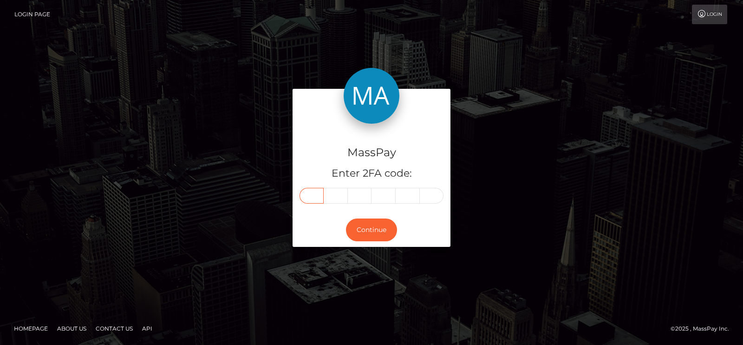
click at [313, 196] on input "text" at bounding box center [312, 196] width 24 height 16
paste input "7"
type input "7"
type input "9"
type input "3"
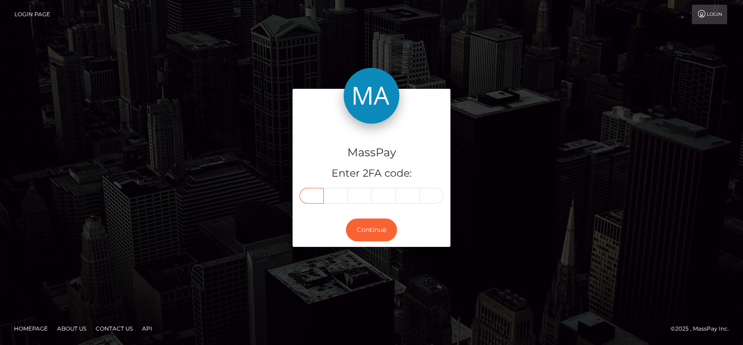
type input "4"
type input "2"
type input "8"
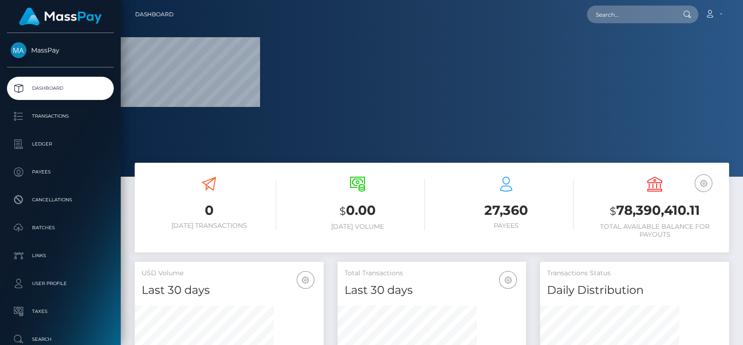
scroll to position [164, 189]
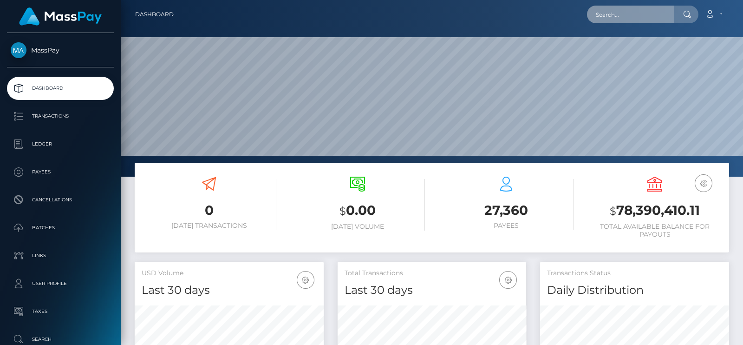
click at [642, 15] on input "text" at bounding box center [630, 15] width 87 height 18
paste input "[EMAIL_ADDRESS][DOMAIN_NAME]"
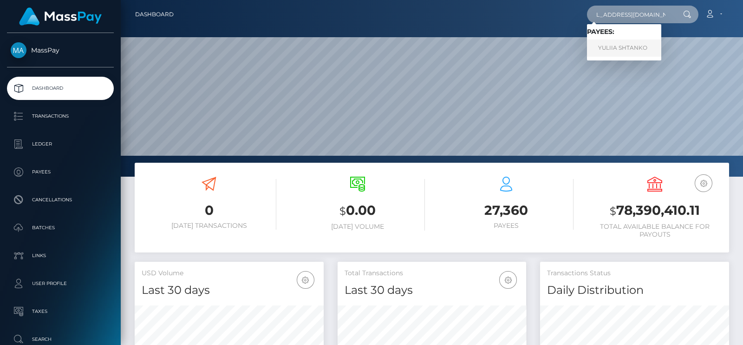
type input "[EMAIL_ADDRESS][DOMAIN_NAME]"
click at [623, 45] on link "YULIIA SHTANKO" at bounding box center [624, 47] width 74 height 17
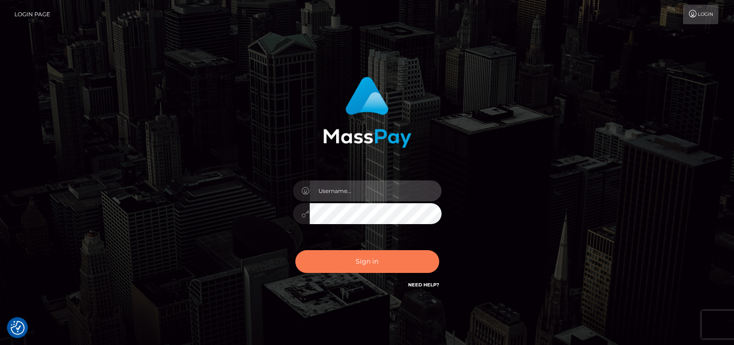
type input "[DOMAIN_NAME]"
click at [354, 262] on button "Sign in" at bounding box center [367, 261] width 144 height 23
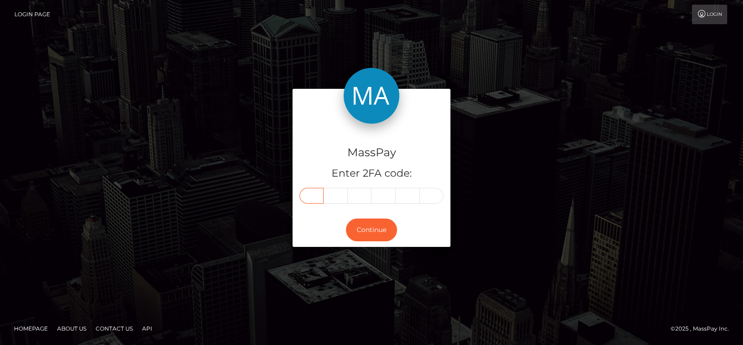
click at [318, 190] on input "text" at bounding box center [312, 196] width 24 height 16
paste input "2"
type input "2"
type input "3"
type input "8"
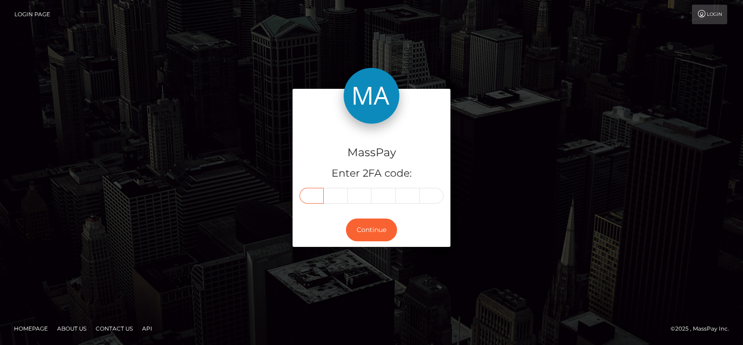
type input "3"
type input "9"
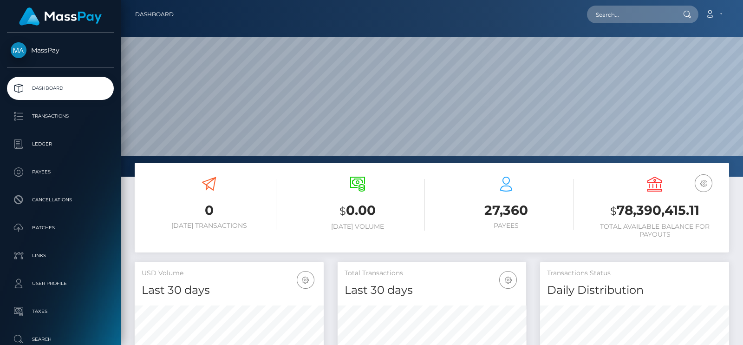
scroll to position [177, 623]
click at [663, 10] on input "text" at bounding box center [630, 15] width 87 height 18
paste input "[EMAIL_ADDRESS][DOMAIN_NAME]"
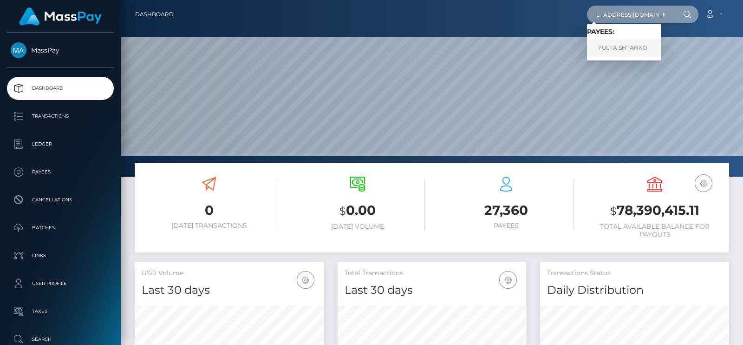
type input "[EMAIL_ADDRESS][DOMAIN_NAME]"
click at [625, 47] on link "YULIIA SHTANKO" at bounding box center [624, 47] width 74 height 17
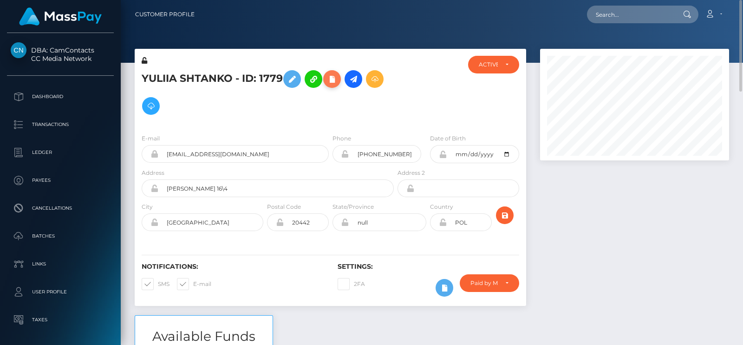
click at [337, 82] on icon at bounding box center [332, 79] width 11 height 12
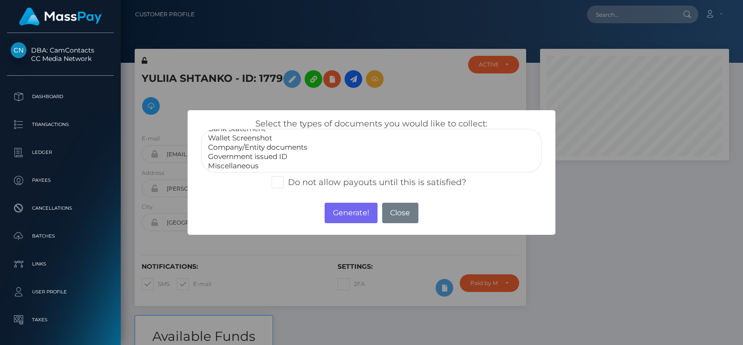
scroll to position [19, 0]
select select "Government issued ID"
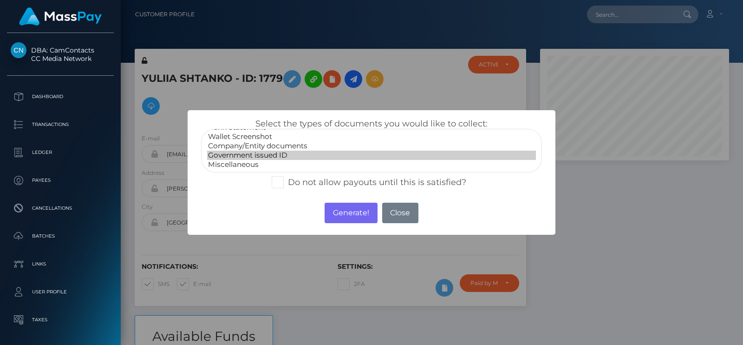
click at [274, 154] on option "Government issued ID" at bounding box center [371, 155] width 329 height 9
click at [351, 212] on button "Generate!" at bounding box center [351, 213] width 52 height 20
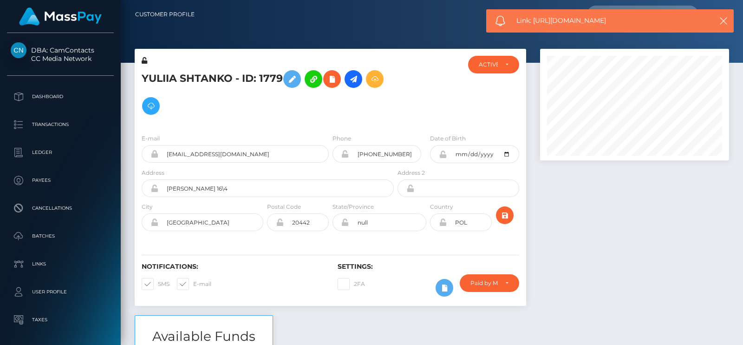
click at [575, 24] on span "Link: https://l.maspay.io/ogNma" at bounding box center [609, 21] width 185 height 10
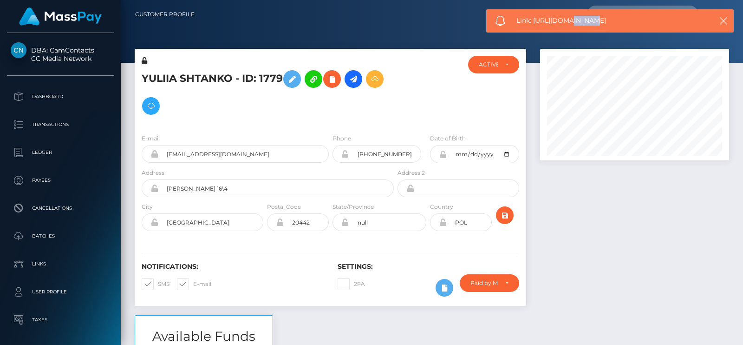
click at [575, 24] on span "Link: https://l.maspay.io/ogNma" at bounding box center [609, 21] width 185 height 10
copy span "Link: https://l.maspay.io/ogNma"
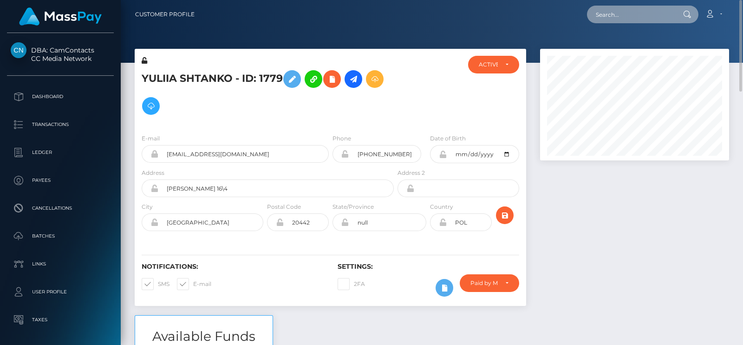
click at [643, 20] on input "text" at bounding box center [630, 15] width 87 height 18
paste input "[EMAIL_ADDRESS][DOMAIN_NAME]"
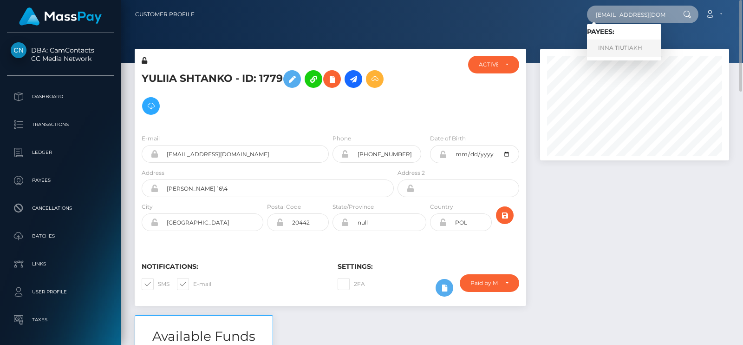
type input "[EMAIL_ADDRESS][DOMAIN_NAME]"
click at [636, 54] on link "INNA TIUTIAKH" at bounding box center [624, 47] width 74 height 17
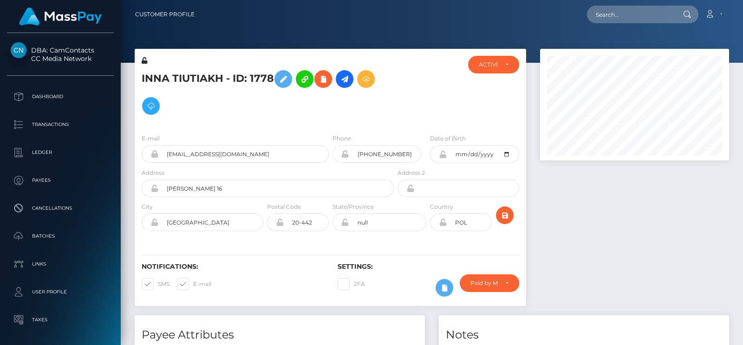
scroll to position [111, 189]
click at [324, 82] on icon at bounding box center [323, 79] width 11 height 12
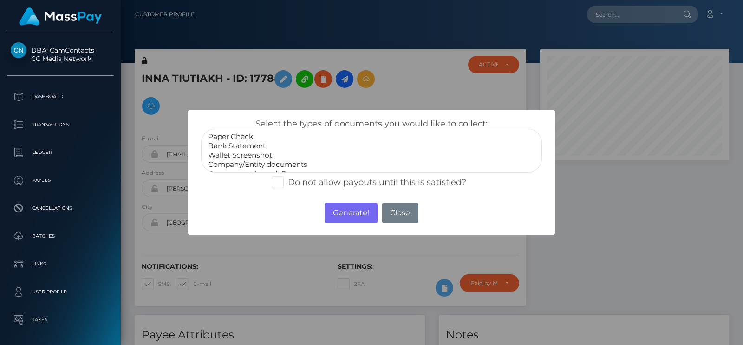
scroll to position [19, 0]
select select "Government issued ID"
click at [278, 155] on option "Government issued ID" at bounding box center [371, 155] width 329 height 9
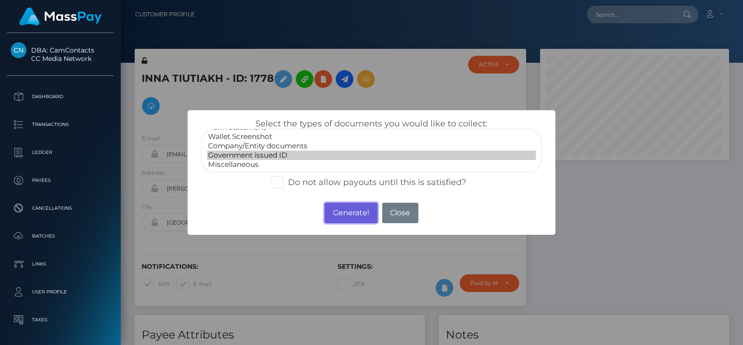
click at [338, 215] on button "Generate!" at bounding box center [351, 213] width 52 height 20
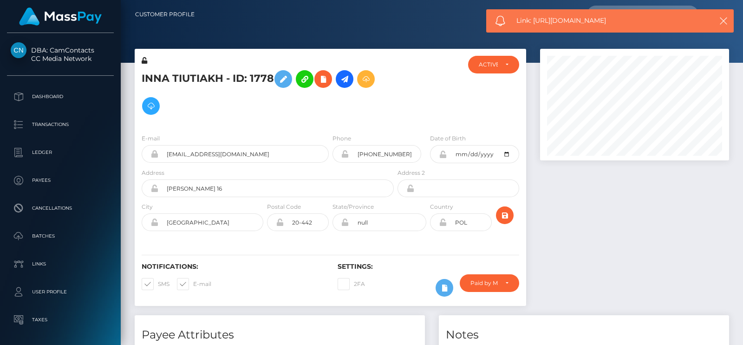
click at [559, 18] on span "Link: https://l.maspay.io/ogNQV" at bounding box center [609, 21] width 185 height 10
copy span "Link: https://l.maspay.io/ogNQV"
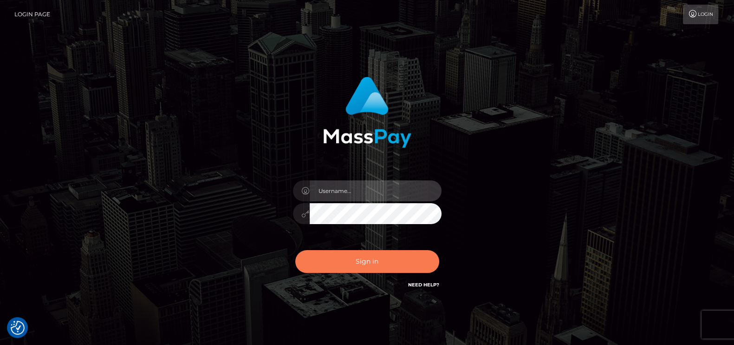
type input "[DOMAIN_NAME]"
click at [329, 252] on button "Sign in" at bounding box center [367, 261] width 144 height 23
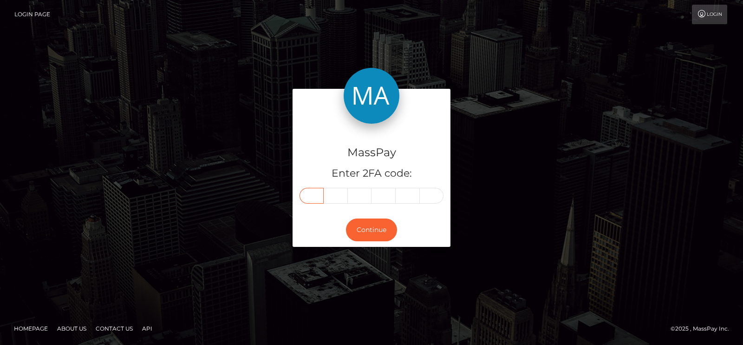
click at [321, 189] on input "text" at bounding box center [312, 196] width 24 height 16
paste input "8"
type input "8"
type input "1"
type input "3"
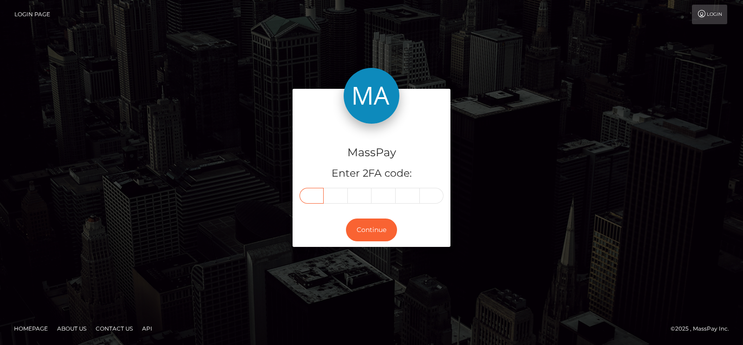
type input "7"
type input "5"
type input "9"
click at [374, 231] on button "Continue" at bounding box center [371, 229] width 51 height 23
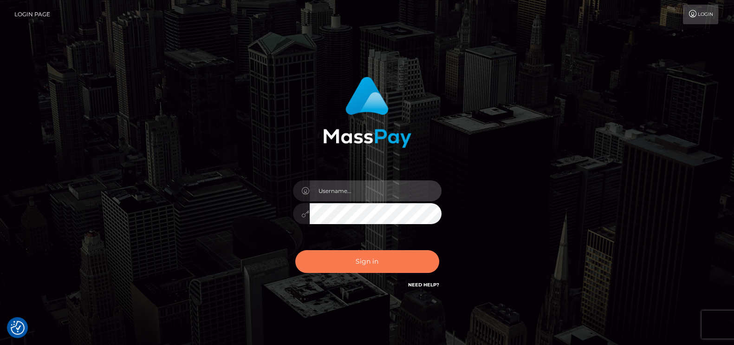
type input "[DOMAIN_NAME]"
click at [348, 268] on button "Sign in" at bounding box center [367, 261] width 144 height 23
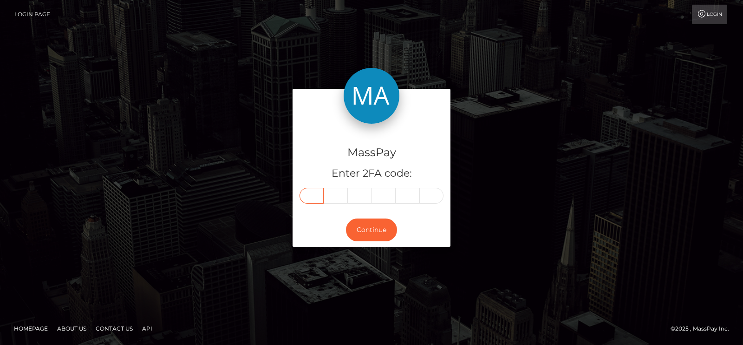
click at [304, 196] on input "text" at bounding box center [312, 196] width 24 height 16
paste input "0"
type input "0"
type input "9"
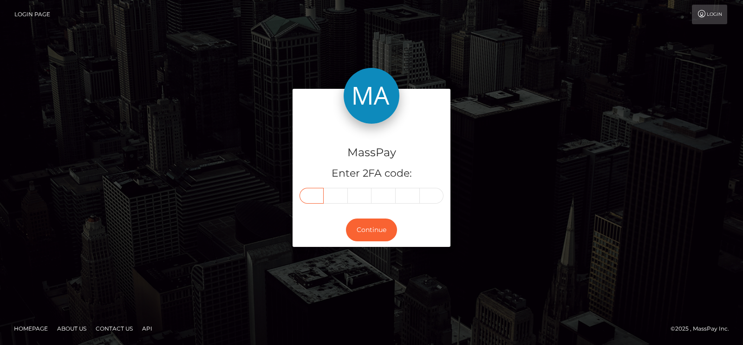
type input "2"
type input "1"
type input "6"
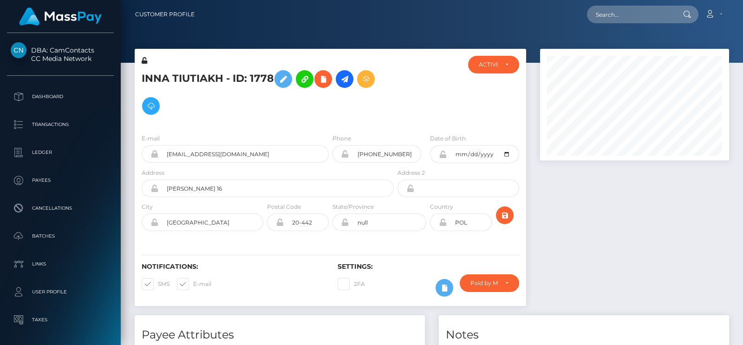
scroll to position [111, 189]
click at [620, 15] on input "text" at bounding box center [630, 15] width 87 height 18
paste input "drzzymarrox@gmail.com"
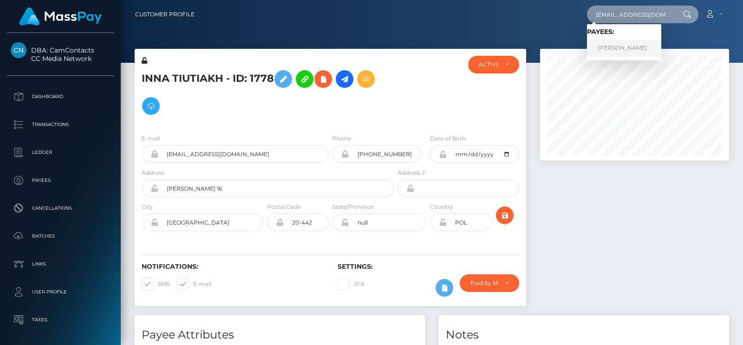
type input "drzzymarrox@gmail.com"
click at [616, 43] on link "[PERSON_NAME]" at bounding box center [624, 47] width 74 height 17
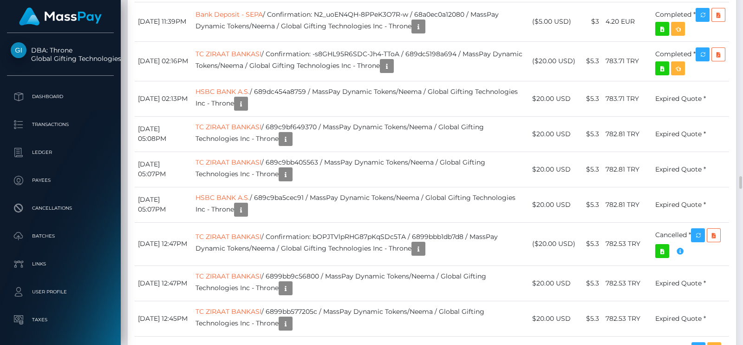
scroll to position [2548, 0]
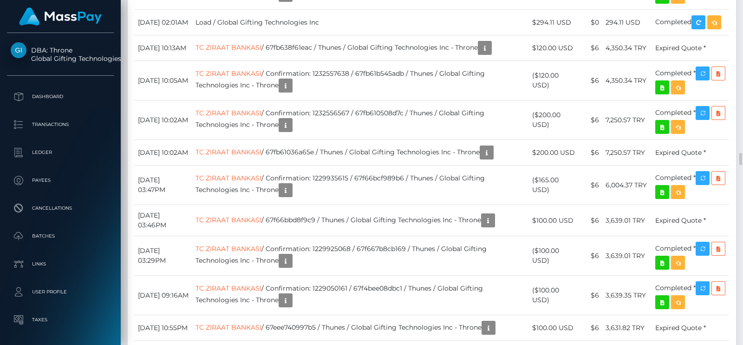
scroll to position [4270, 0]
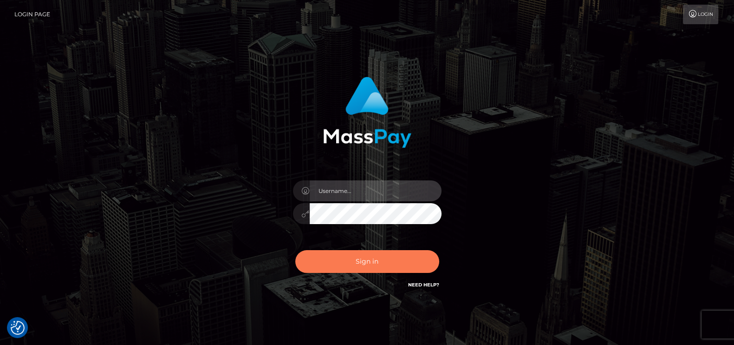
type input "[DOMAIN_NAME]"
click at [318, 256] on button "Sign in" at bounding box center [367, 261] width 144 height 23
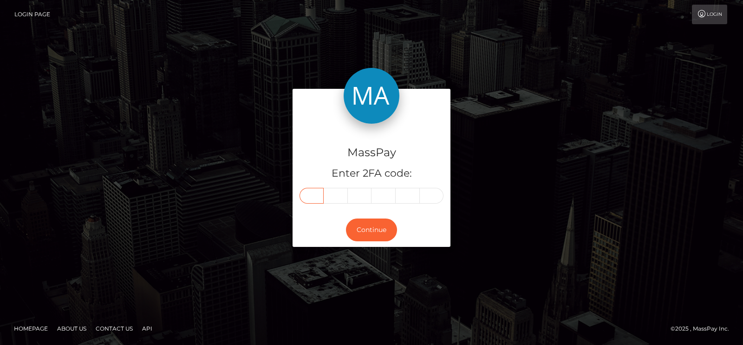
click at [305, 199] on input "text" at bounding box center [312, 196] width 24 height 16
paste input "6"
type input "6"
type input "5"
type input "7"
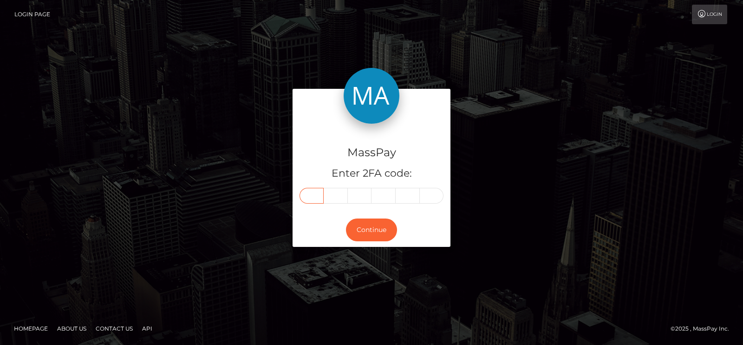
type input "0"
type input "3"
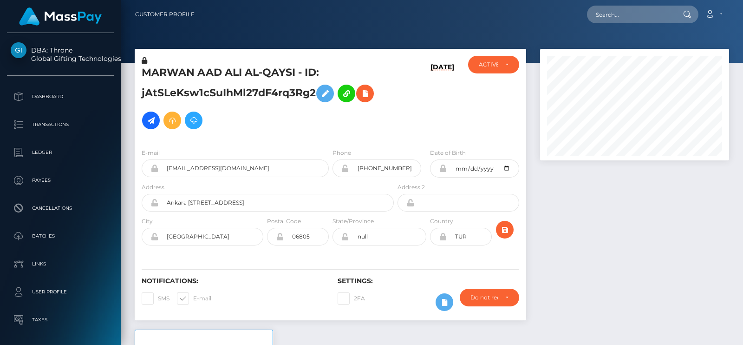
scroll to position [111, 189]
click at [637, 20] on input "text" at bounding box center [630, 15] width 87 height 18
paste input "[EMAIL_ADDRESS][DOMAIN_NAME]"
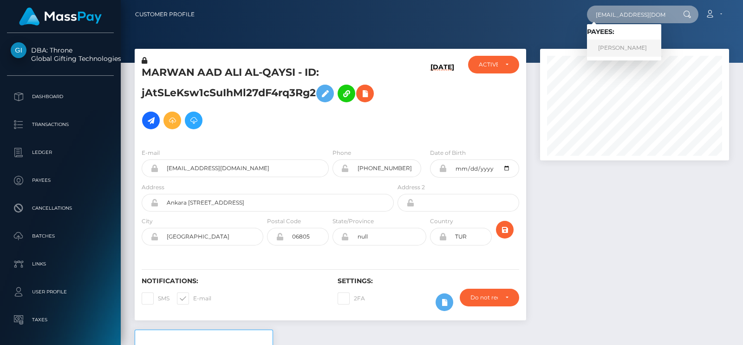
type input "[EMAIL_ADDRESS][DOMAIN_NAME]"
click at [623, 47] on link "MARWAN AAD ALI AL-QAYSI" at bounding box center [624, 47] width 74 height 17
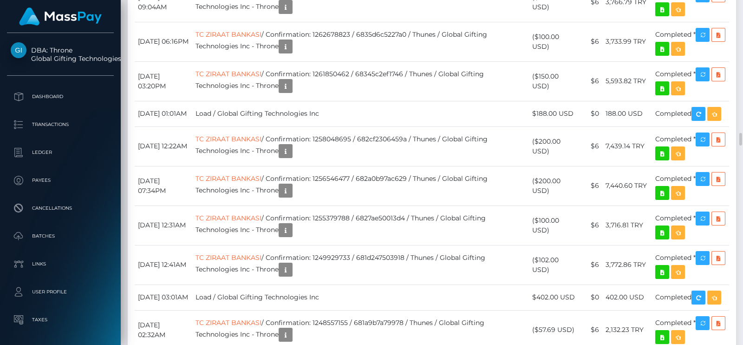
scroll to position [3618, 0]
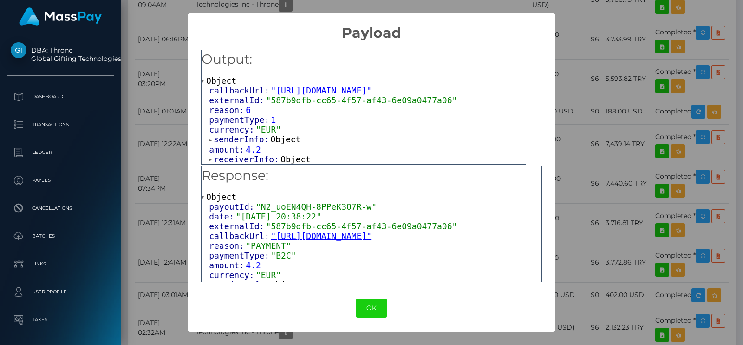
click at [375, 111] on div "reason: 6" at bounding box center [367, 110] width 317 height 10
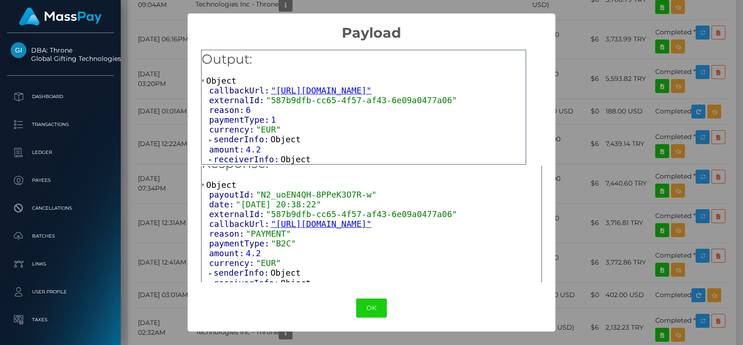
scroll to position [0, 0]
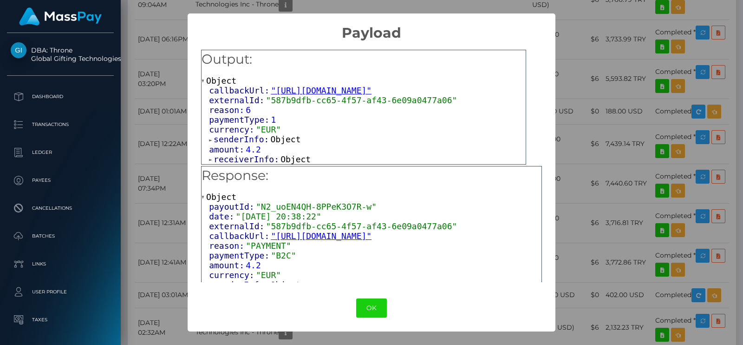
click at [502, 144] on div "amount: 4.2" at bounding box center [367, 149] width 317 height 10
click at [730, 57] on div "× Payload Output: Object callbackUrl: "https://api.masspay.io/v1.0.0/payout/cal…" at bounding box center [371, 172] width 743 height 345
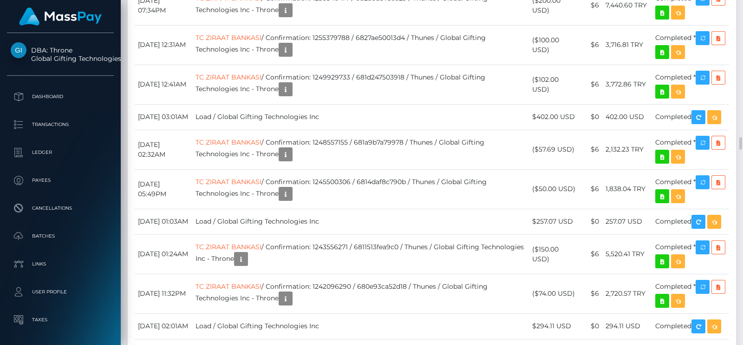
scroll to position [3796, 0]
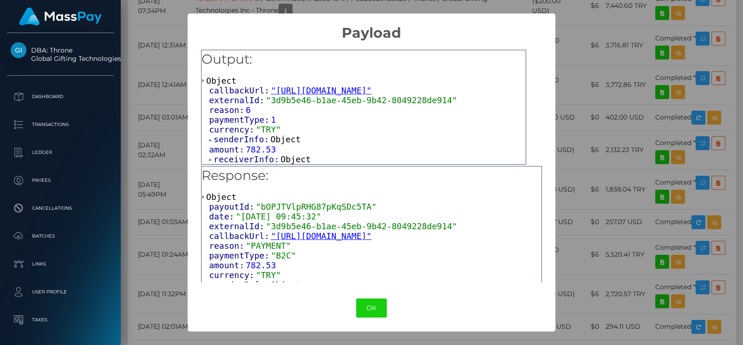
click at [335, 122] on div "paymentType: 1" at bounding box center [367, 120] width 317 height 10
click at [383, 210] on div "payoutId: "bOPJTVlpRHG87pKqSDc5TA"" at bounding box center [375, 207] width 333 height 10
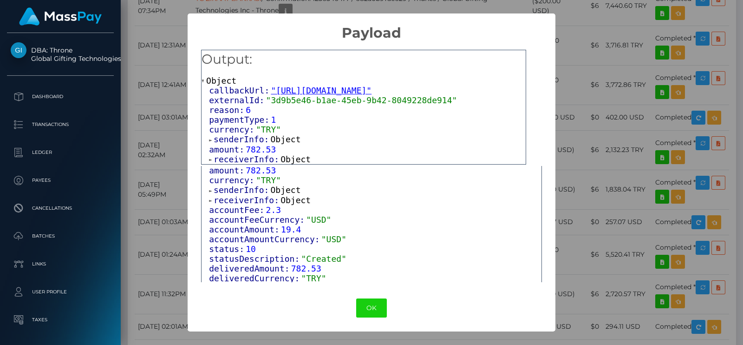
scroll to position [90, 0]
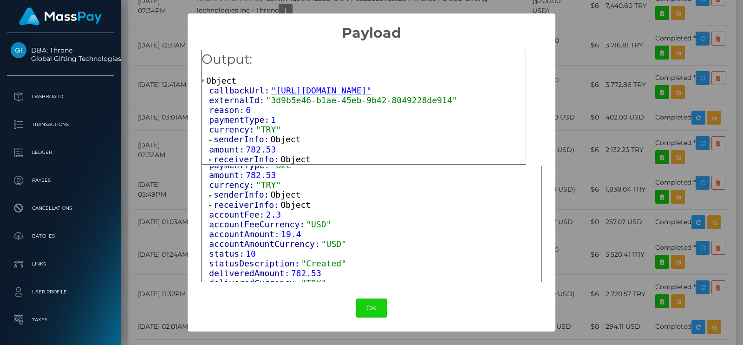
click at [212, 204] on span at bounding box center [211, 205] width 5 height 6
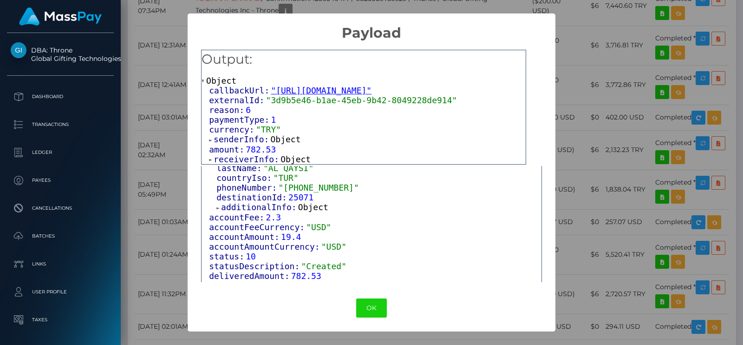
scroll to position [147, 0]
click at [365, 300] on button "OK" at bounding box center [371, 307] width 31 height 19
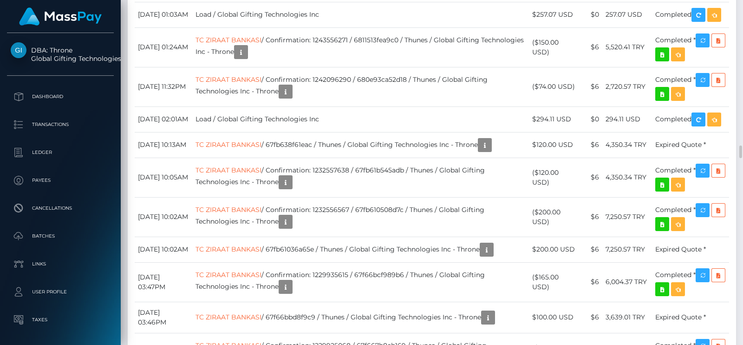
scroll to position [111, 189]
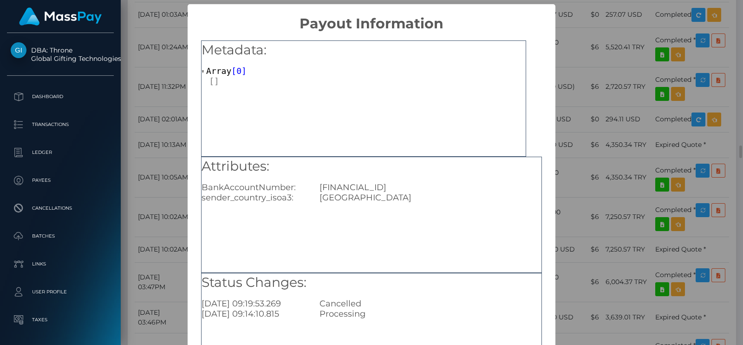
scroll to position [0, 0]
click at [176, 182] on div "× Payout Information Metadata: Array [ 0 ] Attributes: BankAccountNumber: TR780…" at bounding box center [371, 172] width 743 height 345
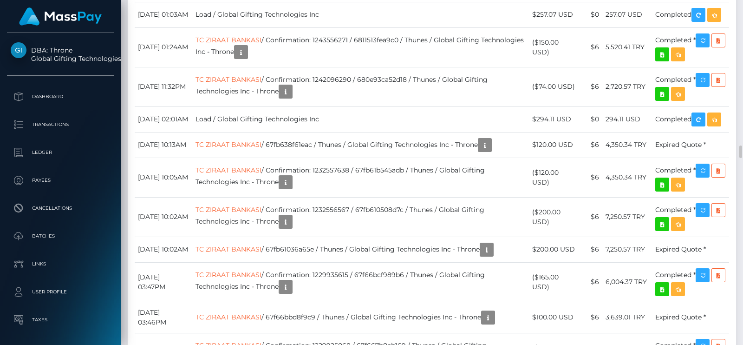
scroll to position [111, 189]
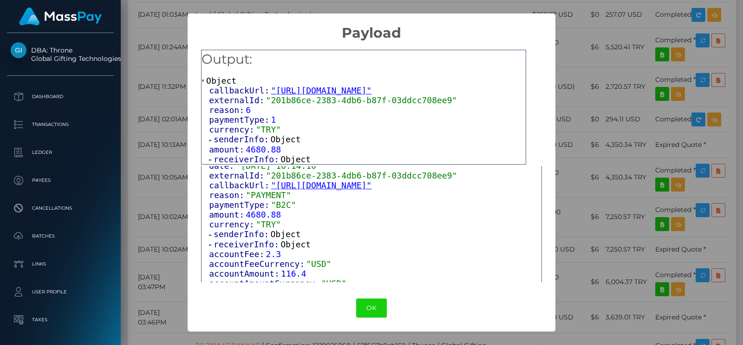
scroll to position [54, 0]
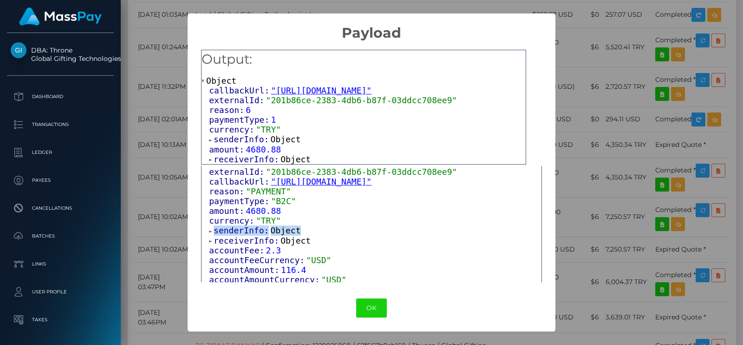
click at [212, 231] on div "payoutId: "Qh8b0049TL6eLoZECHFSAQ" date: "2025-07-31 16:14:10" externalId: "201…" at bounding box center [372, 235] width 340 height 176
click at [212, 231] on span at bounding box center [211, 231] width 5 height 6
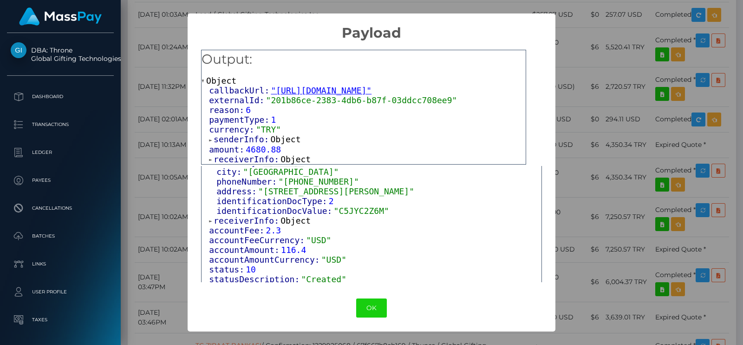
scroll to position [181, 0]
click at [377, 311] on button "OK" at bounding box center [371, 307] width 31 height 19
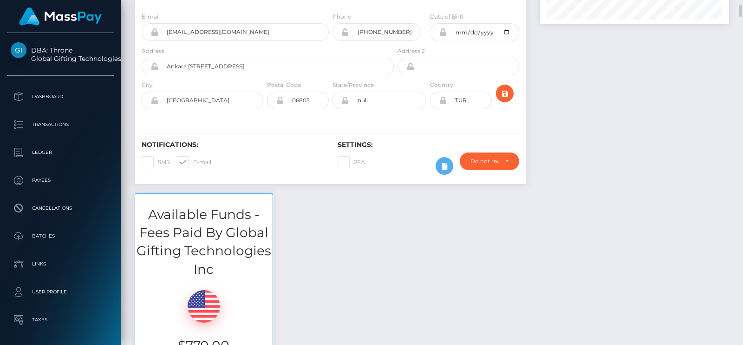
scroll to position [0, 0]
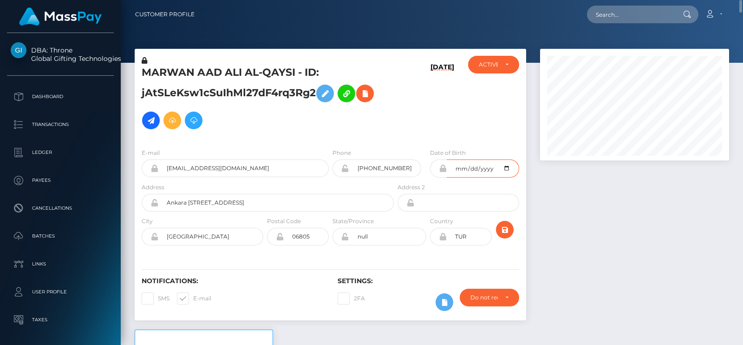
click at [472, 162] on input "2001-06-12" at bounding box center [483, 168] width 72 height 18
click at [636, 12] on input "text" at bounding box center [630, 15] width 87 height 18
paste input "glamlivemodel@gmail.com"
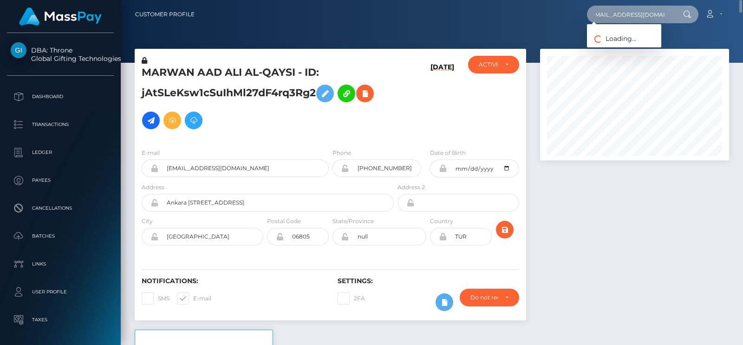
type input "glamlivemodel@gmail.com"
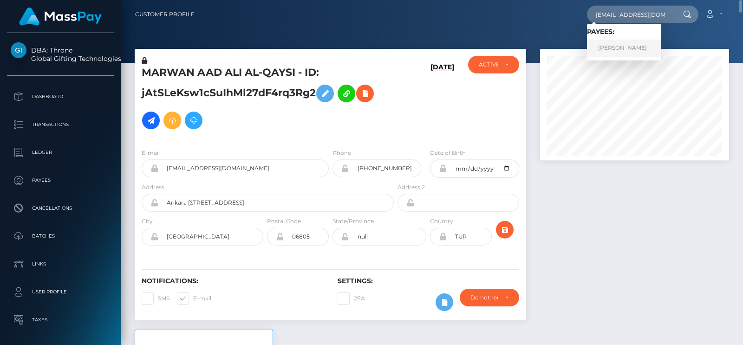
click at [610, 45] on link "OANA-ROXANA SEVERINCU" at bounding box center [624, 47] width 74 height 17
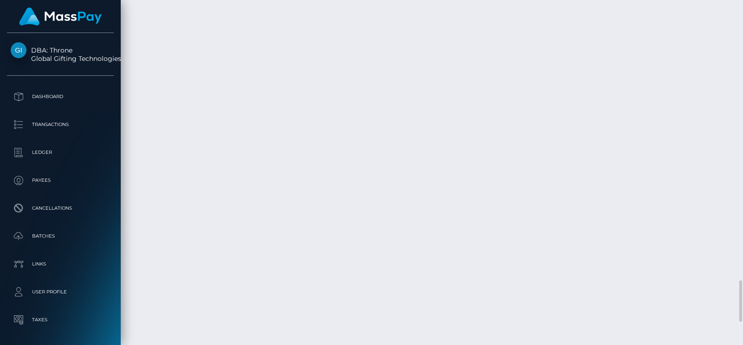
scroll to position [2320, 0]
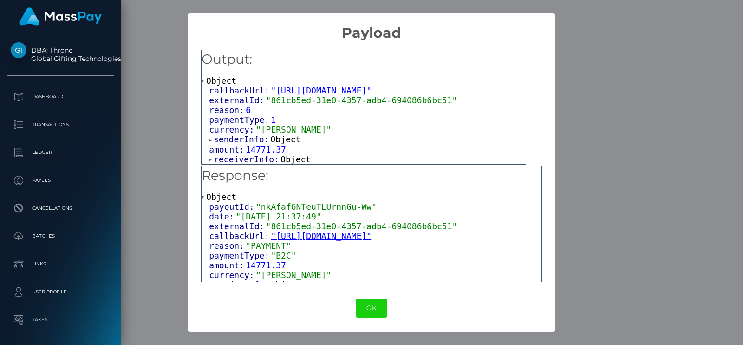
scroll to position [19, 0]
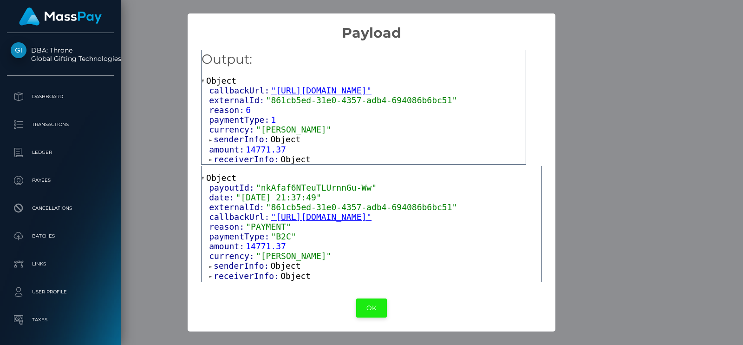
click at [370, 308] on button "OK" at bounding box center [371, 307] width 31 height 19
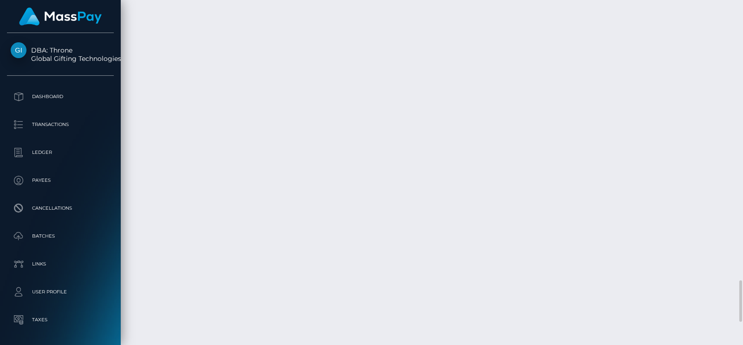
scroll to position [111, 189]
click at [435, 258] on div at bounding box center [435, 259] width 6 height 3
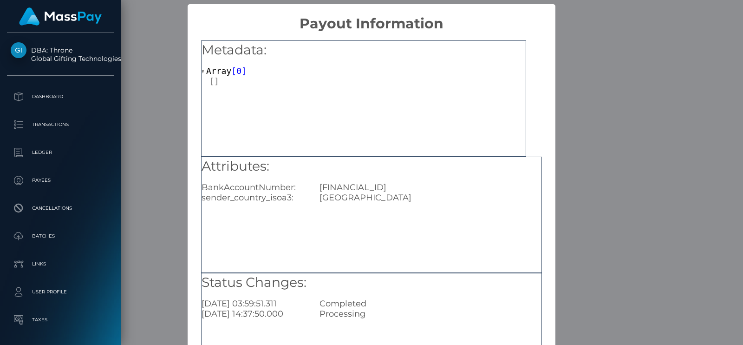
click at [391, 186] on div "[FINANCIAL_ID]" at bounding box center [431, 187] width 236 height 10
copy div "[FINANCIAL_ID]"
click at [631, 105] on div "× Payout Information Metadata: Array [ 0 ] Attributes: BankAccountNumber: [FINA…" at bounding box center [371, 172] width 743 height 345
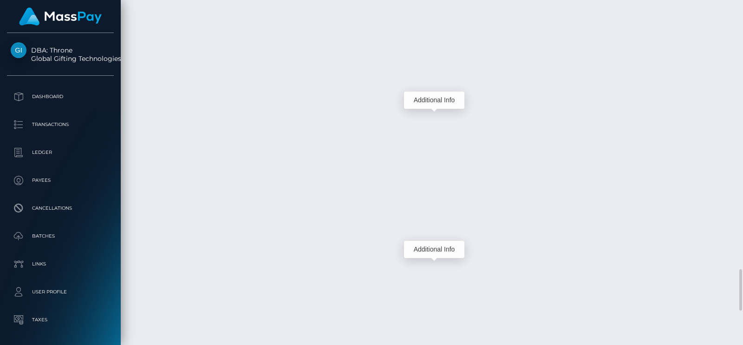
click at [434, 104] on div "Additional Info" at bounding box center [434, 100] width 60 height 17
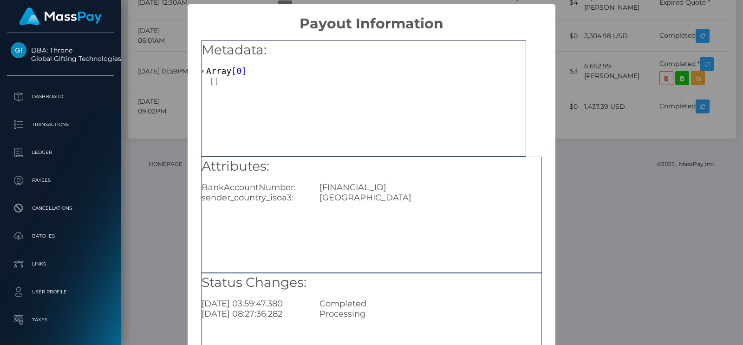
scroll to position [0, 0]
click at [404, 191] on div "RO50BREL0002003536500302" at bounding box center [431, 187] width 236 height 10
click at [585, 79] on div "× Payout Information Metadata: Array [ 0 ] Attributes: BankAccountNumber: RO50B…" at bounding box center [371, 172] width 743 height 345
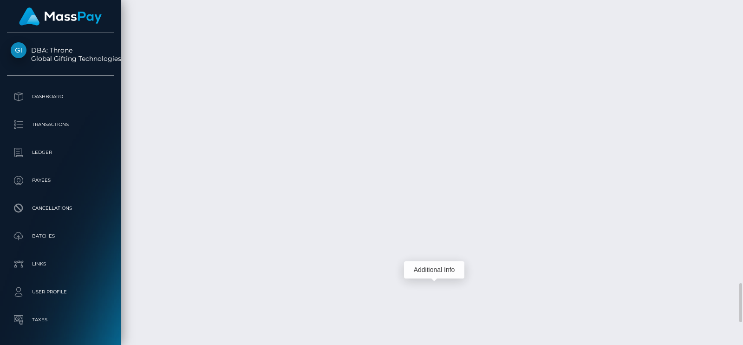
scroll to position [2516, 0]
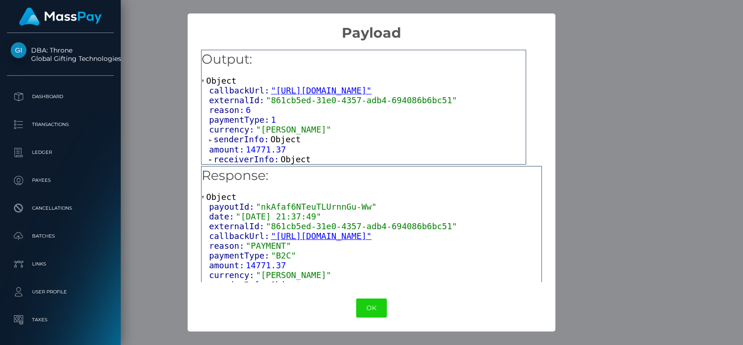
click at [616, 294] on div "× Payload Output: Object callbackUrl: "https://api.masspay.io/v1.0.0/payout/cal…" at bounding box center [371, 172] width 743 height 345
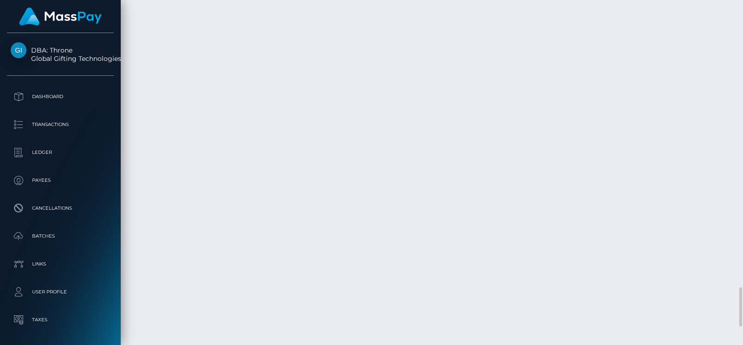
scroll to position [111, 189]
drag, startPoint x: 432, startPoint y: 243, endPoint x: 435, endPoint y: 216, distance: 27.6
click at [435, 216] on body "DBA: Throne Global Gifting Technologies Inc Dashboard Transactions Ledger Payees" at bounding box center [371, 172] width 743 height 345
click at [436, 222] on div "Additional Info" at bounding box center [434, 222] width 60 height 17
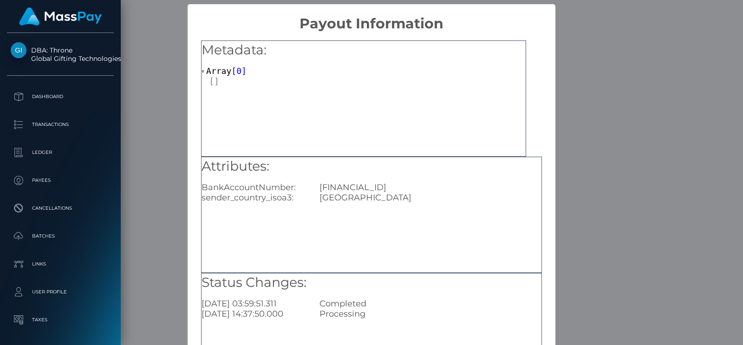
click at [413, 180] on div "Attributes: BankAccountNumber: RO14RZBR0000060022611229 sender_country_isoa3: U…" at bounding box center [372, 180] width 340 height 46
click at [650, 229] on div "× Payout Information Metadata: Array [ 0 ] Attributes: BankAccountNumber: RO14R…" at bounding box center [371, 172] width 743 height 345
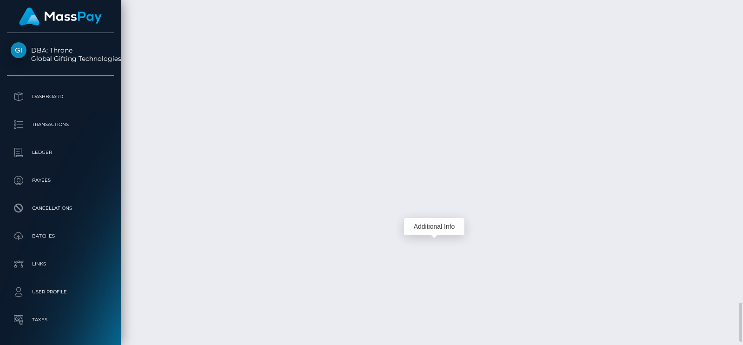
click at [434, 229] on div "Additional Info" at bounding box center [434, 226] width 60 height 17
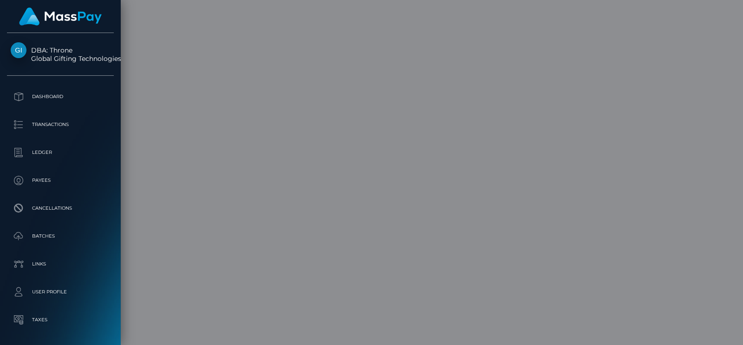
scroll to position [0, 0]
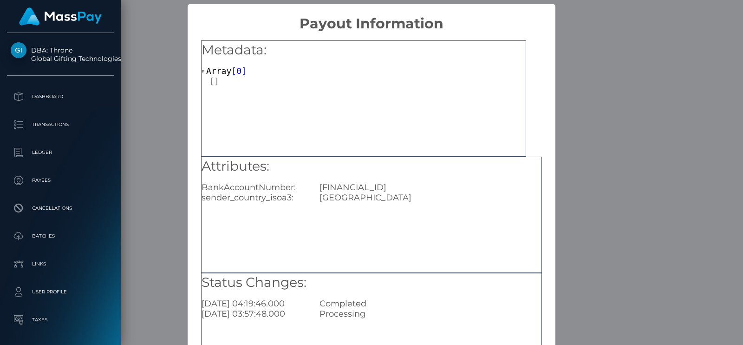
click at [439, 189] on div "RO14RZBR0000060022611229" at bounding box center [431, 187] width 236 height 10
click at [586, 152] on div "× Payout Information Metadata: Array [ 0 ] Attributes: BankAccountNumber: RO14R…" at bounding box center [371, 172] width 743 height 345
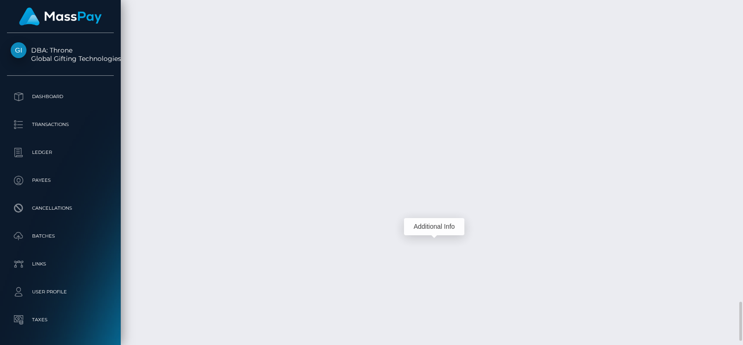
scroll to position [111, 189]
click at [308, 168] on div "Additional Info" at bounding box center [302, 169] width 60 height 17
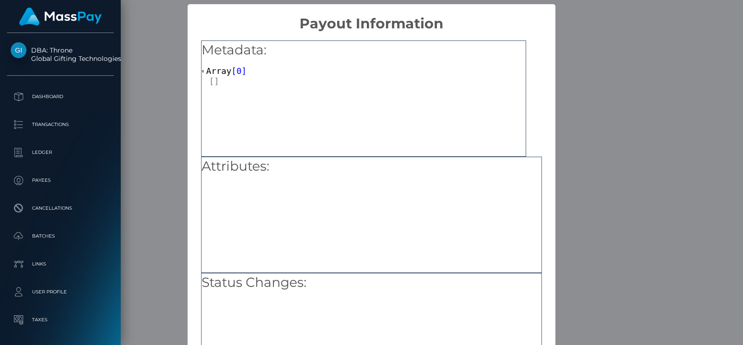
scroll to position [0, 0]
click at [558, 214] on div "× Payout Information Metadata: Array [ 0 ] Attributes: Status Changes: OK No Ca…" at bounding box center [371, 172] width 743 height 345
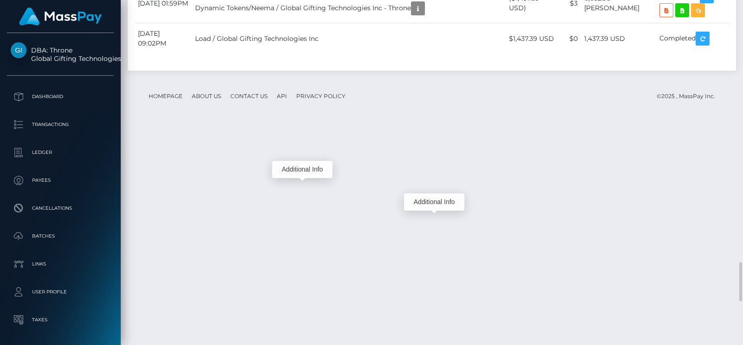
scroll to position [111, 189]
click at [437, 197] on div "Additional Info" at bounding box center [434, 201] width 60 height 17
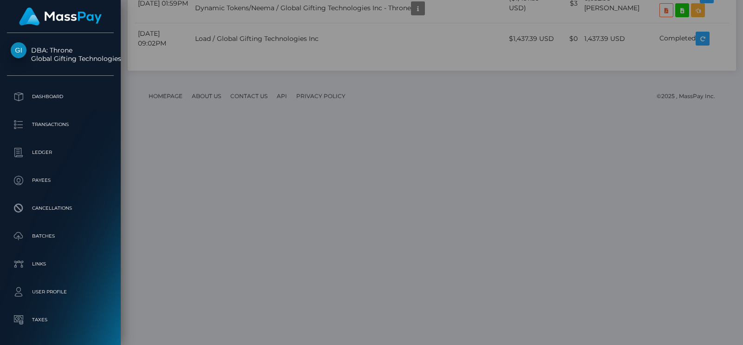
scroll to position [0, 0]
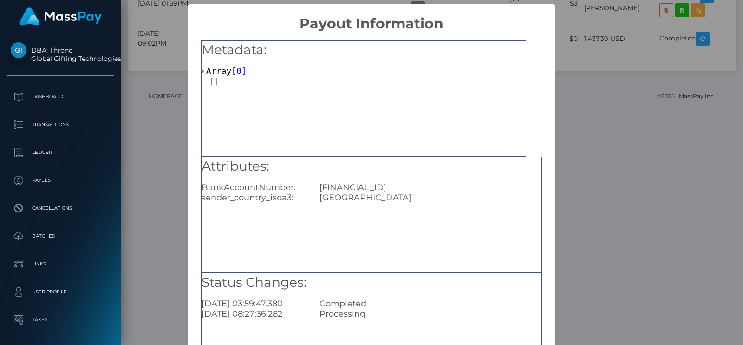
click at [550, 215] on div "× Payout Information Metadata: Array [ 0 ] Attributes: BankAccountNumber: RO50B…" at bounding box center [371, 172] width 743 height 345
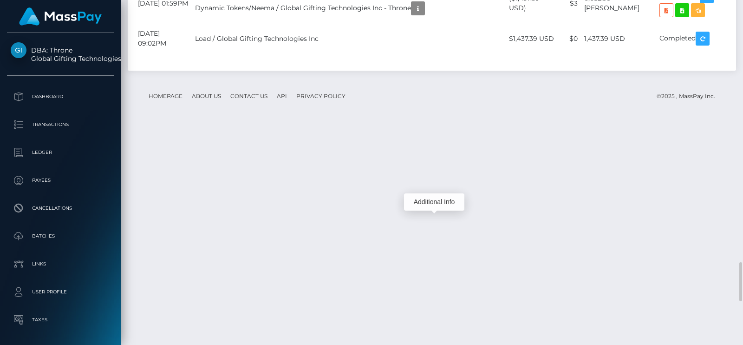
scroll to position [111, 189]
click at [436, 129] on div "Additional Info" at bounding box center [434, 131] width 60 height 17
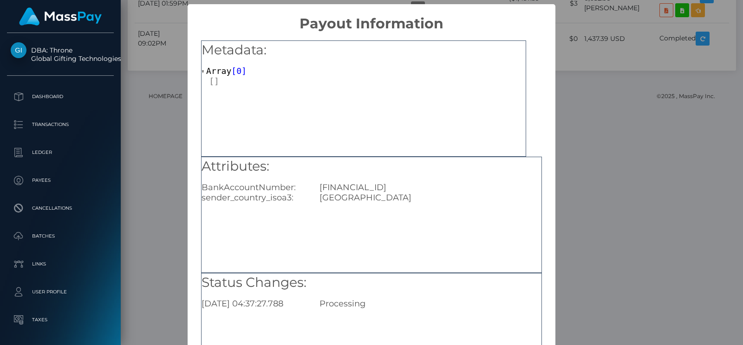
click at [583, 98] on div "× Payout Information Metadata: Array [ 0 ] Attributes: BankAccountNumber: RO14R…" at bounding box center [371, 172] width 743 height 345
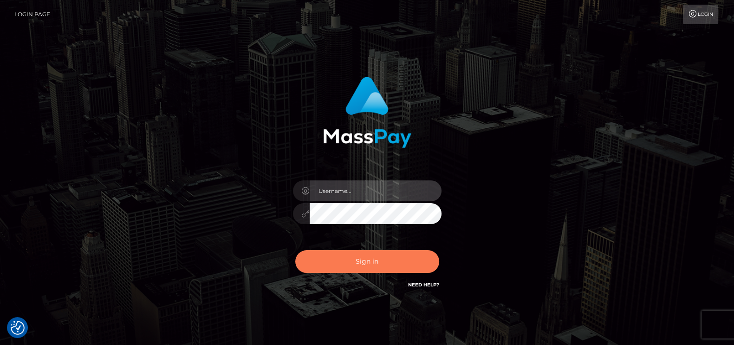
type input "pk.es"
click at [363, 261] on button "Sign in" at bounding box center [367, 261] width 144 height 23
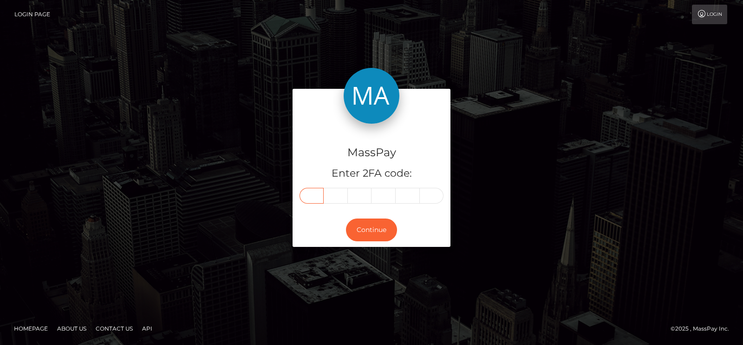
click at [311, 192] on input "text" at bounding box center [312, 196] width 24 height 16
paste input "9"
type input "9"
type input "6"
type input "3"
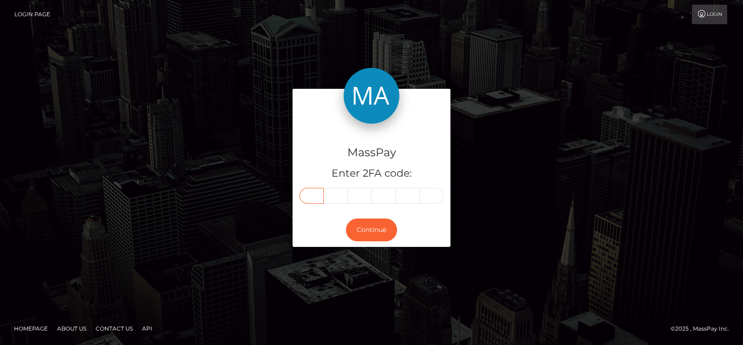
type input "0"
type input "4"
type input "2"
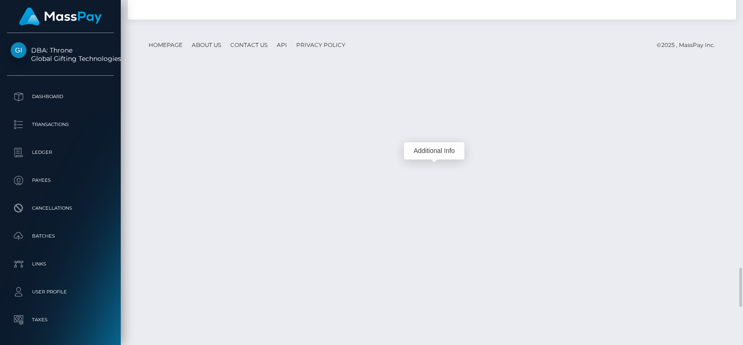
scroll to position [111, 189]
drag, startPoint x: 209, startPoint y: 157, endPoint x: 425, endPoint y: 177, distance: 217.0
copy td "RAIFFEISEN BANK SA / Confirmation: o4NNDGb0Sg-ddyjKc5zezw / 688796d8e6631 / Mas…"
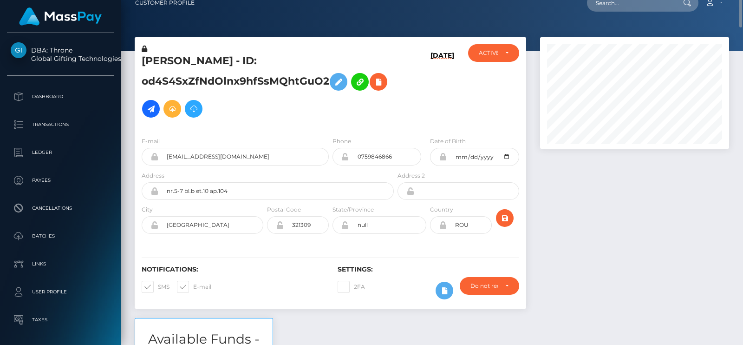
scroll to position [0, 0]
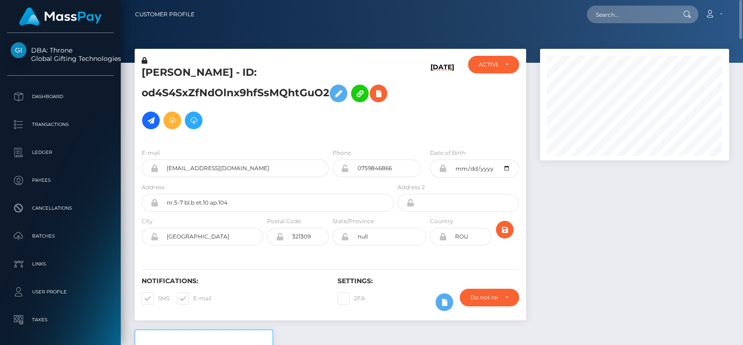
click at [168, 76] on h5 "[PERSON_NAME] - ID: od4S4SxZfNdOlnx9hfSsMQhtGuO2" at bounding box center [265, 100] width 247 height 68
copy h5 "OANA"
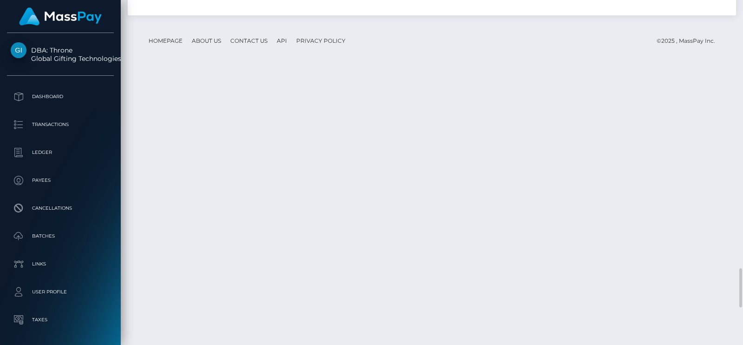
scroll to position [111, 189]
click at [433, 150] on div "Additional Info" at bounding box center [434, 146] width 60 height 17
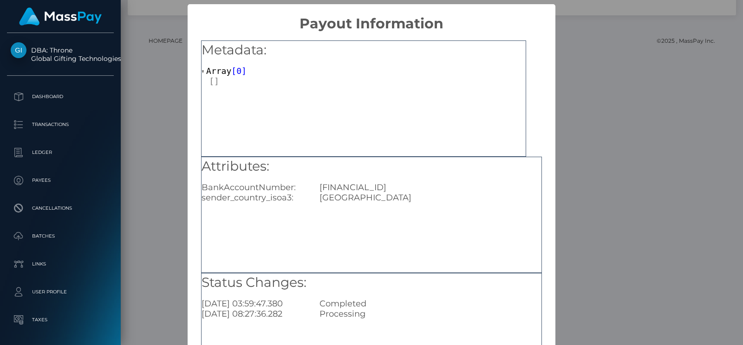
click at [417, 191] on div "RO50BREL0002003536500302" at bounding box center [431, 187] width 236 height 10
copy div "RO50BREL0002003536500302"
click at [592, 110] on div "× Payout Information Metadata: Array [ 0 ] Attributes: BankAccountNumber: RO50B…" at bounding box center [371, 172] width 743 height 345
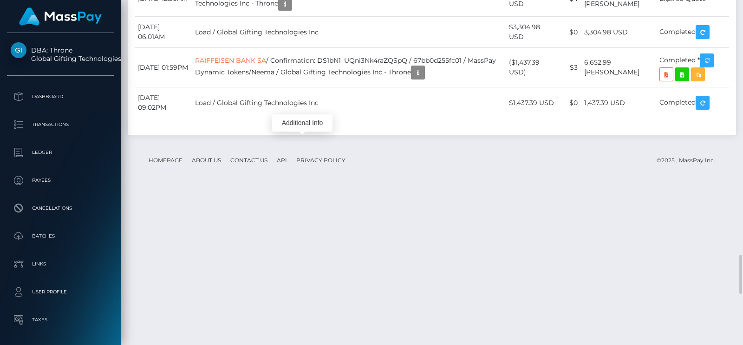
click at [308, 120] on div "Additional Info" at bounding box center [302, 122] width 60 height 17
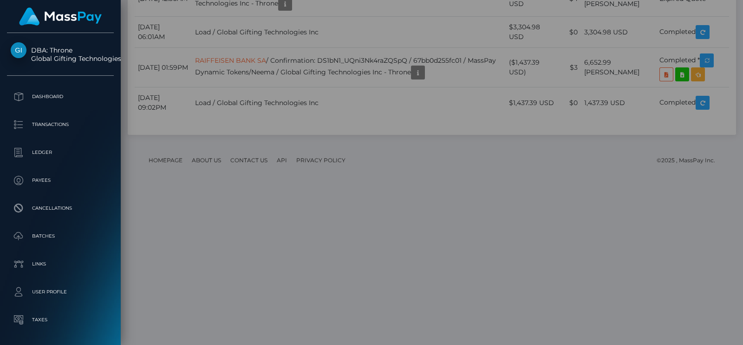
scroll to position [0, 0]
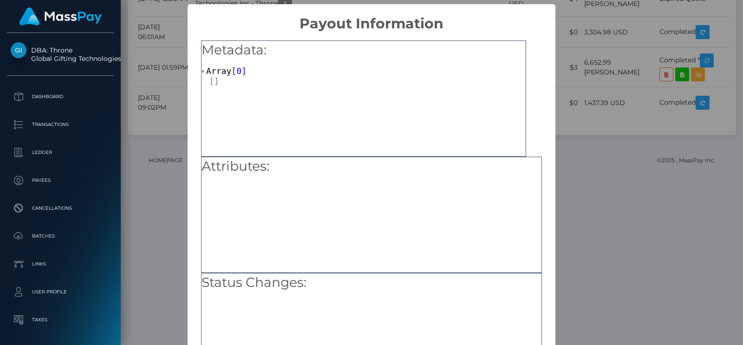
click at [590, 89] on div "× Payout Information Metadata: Array [ 0 ] Attributes: Status Changes: OK No Ca…" at bounding box center [371, 172] width 743 height 345
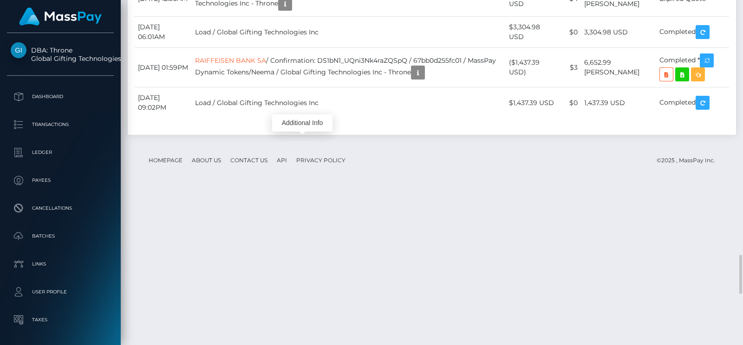
scroll to position [111, 189]
click at [435, 193] on div "Additional Info" at bounding box center [434, 195] width 60 height 17
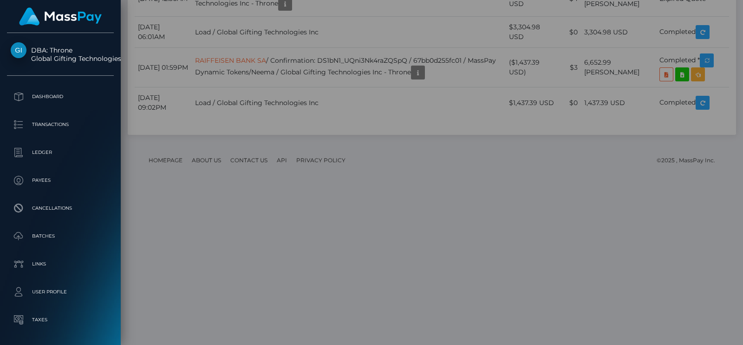
scroll to position [0, 0]
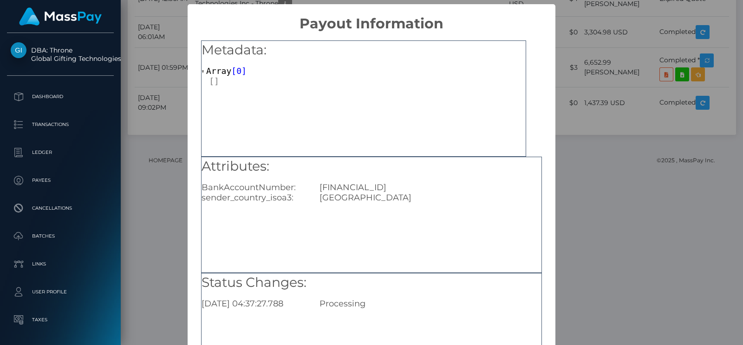
click at [602, 91] on div "× Payout Information Metadata: Array [ 0 ] Attributes: BankAccountNumber: RO14R…" at bounding box center [371, 172] width 743 height 345
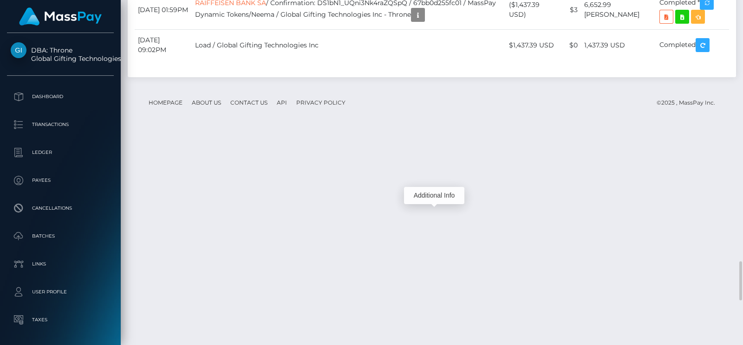
scroll to position [111, 189]
click at [439, 203] on div "Additional Info" at bounding box center [434, 208] width 60 height 17
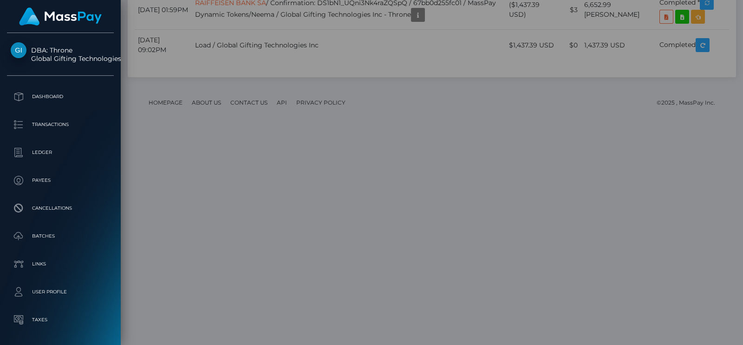
scroll to position [0, 0]
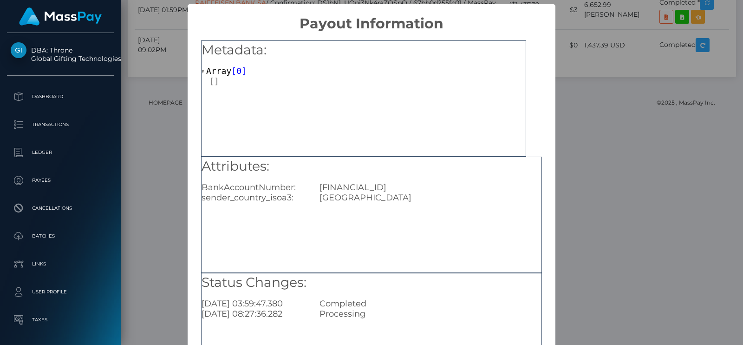
click at [583, 198] on div "× Payout Information Metadata: Array [ 0 ] Attributes: BankAccountNumber: RO50B…" at bounding box center [371, 172] width 743 height 345
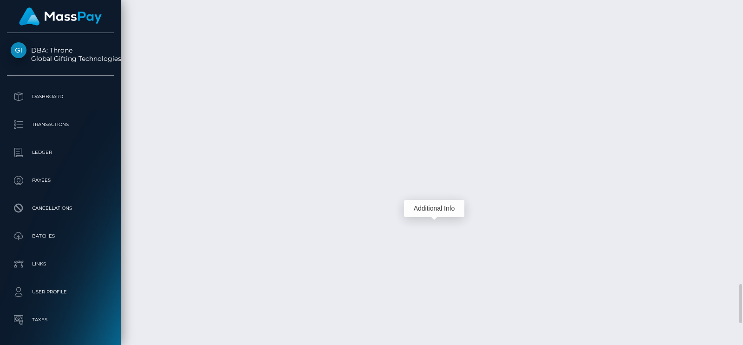
scroll to position [111, 189]
click at [444, 249] on div "Additional Info" at bounding box center [434, 249] width 60 height 17
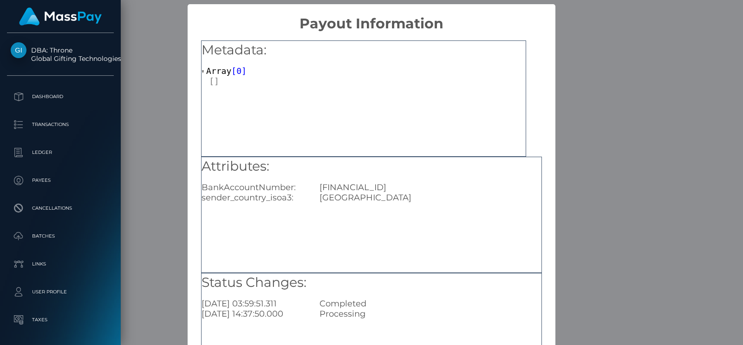
scroll to position [0, 0]
click at [575, 268] on div "× Payout Information Metadata: Array [ 0 ] Attributes: BankAccountNumber: RO14R…" at bounding box center [371, 172] width 743 height 345
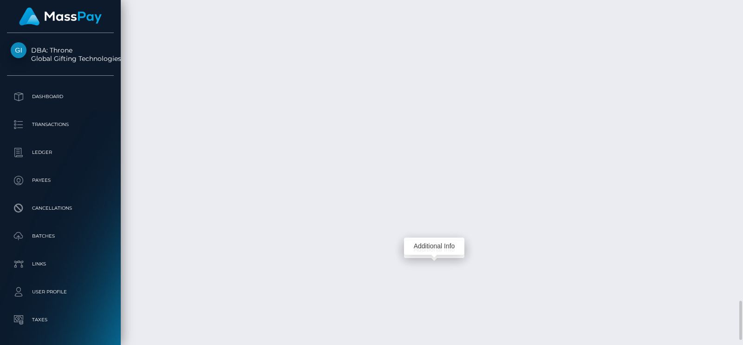
scroll to position [111, 189]
click at [439, 240] on div "Additional Info" at bounding box center [434, 245] width 60 height 17
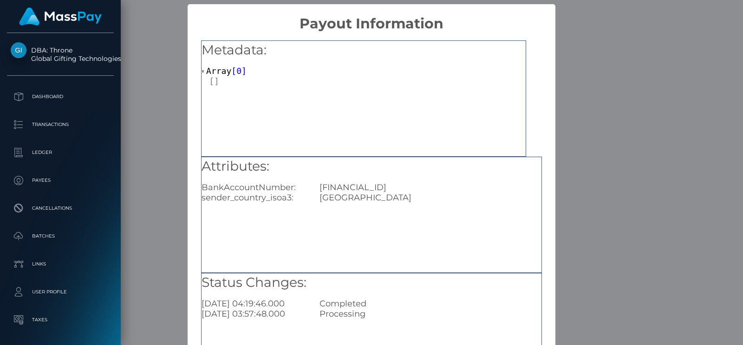
click at [567, 261] on div "× Payout Information Metadata: Array [ 0 ] Attributes: BankAccountNumber: RO14R…" at bounding box center [371, 172] width 743 height 345
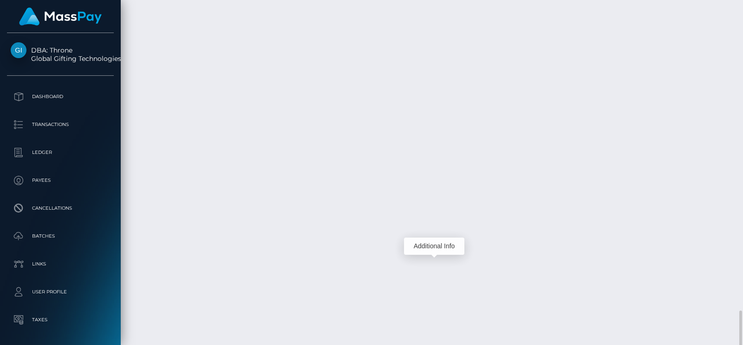
scroll to position [2677, 0]
click at [532, 344] on html "DBA: Throne Global Gifting Technologies Inc Dashboard Transactions Ledger Payee…" at bounding box center [371, 172] width 743 height 345
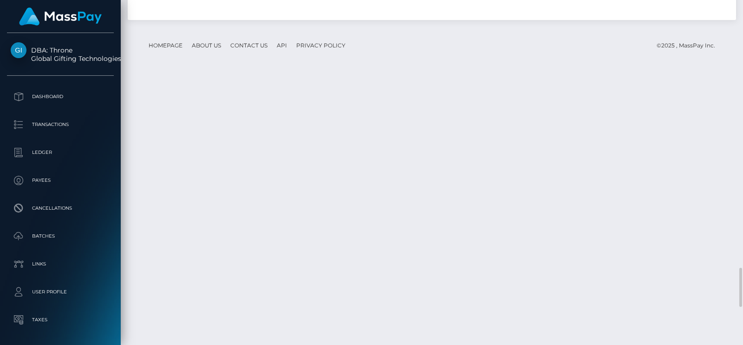
scroll to position [2346, 0]
drag, startPoint x: 204, startPoint y: 164, endPoint x: 207, endPoint y: 179, distance: 16.0
drag, startPoint x: 209, startPoint y: 154, endPoint x: 281, endPoint y: 163, distance: 72.5
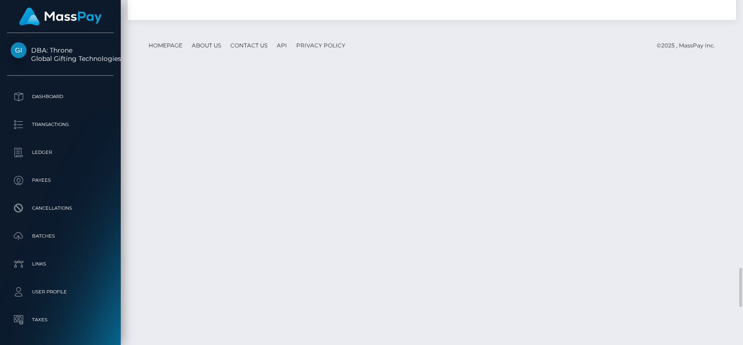
copy link "RAIFFEISEN BANK SA"
drag, startPoint x: 425, startPoint y: 180, endPoint x: 213, endPoint y: 162, distance: 212.6
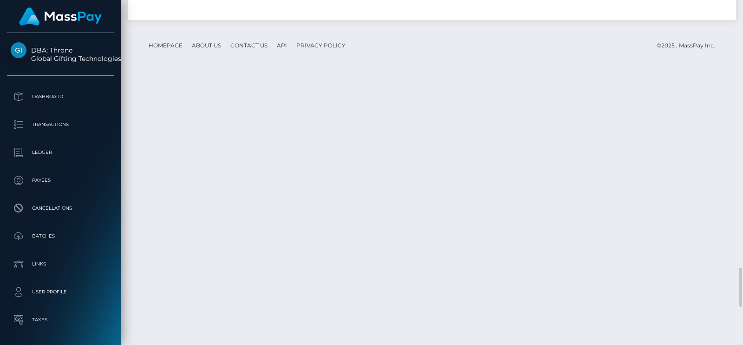
copy td "RAIFFEISEN BANK SA / Confirmation: o4NNDGb0Sg-ddyjKc5zezw / 688796d8e6631 / Mas…"
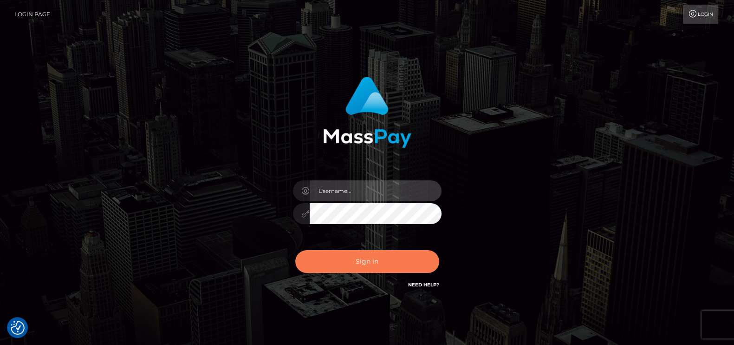
type input "[DOMAIN_NAME]"
click at [340, 254] on button "Sign in" at bounding box center [367, 261] width 144 height 23
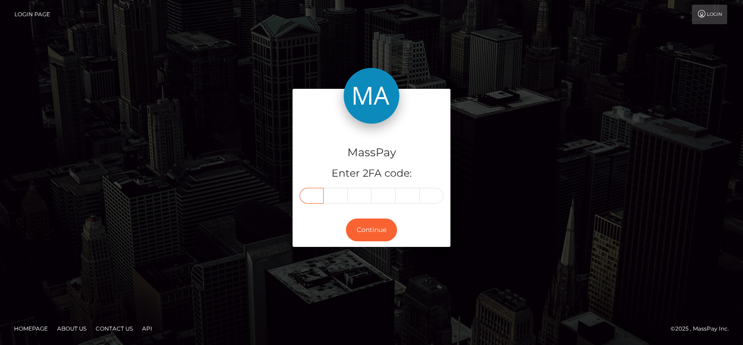
click at [311, 197] on input "text" at bounding box center [312, 196] width 24 height 16
paste input "1"
type input "1"
type input "3"
type input "1"
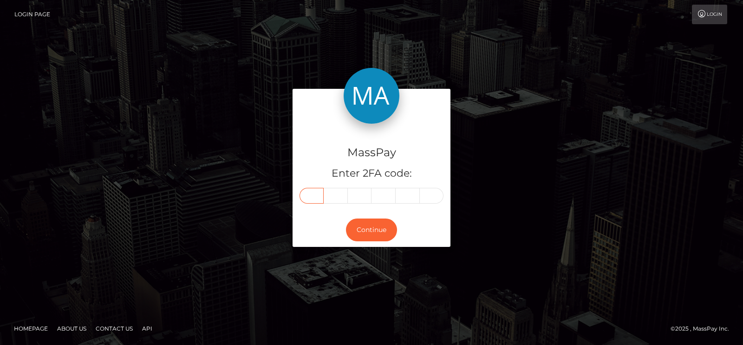
type input "3"
type input "0"
type input "2"
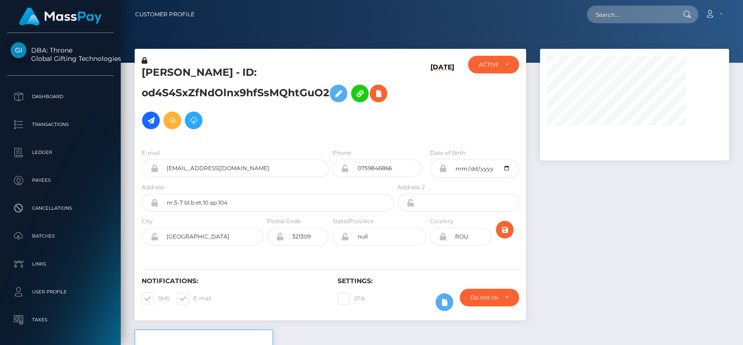
scroll to position [111, 189]
click at [620, 10] on input "text" at bounding box center [630, 15] width 87 height 18
paste input "[EMAIL_ADDRESS][DOMAIN_NAME]"
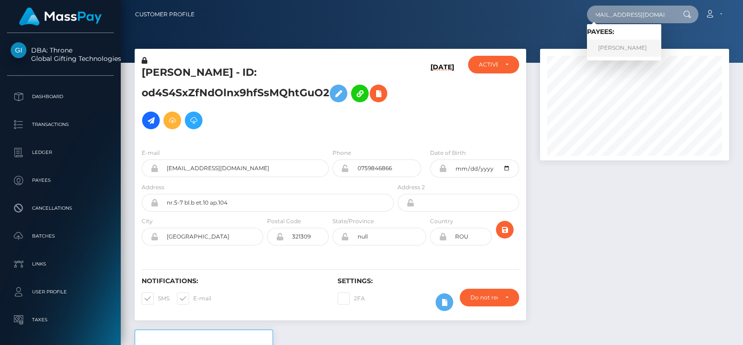
type input "[EMAIL_ADDRESS][DOMAIN_NAME]"
click at [644, 47] on link "[PERSON_NAME]" at bounding box center [624, 47] width 74 height 17
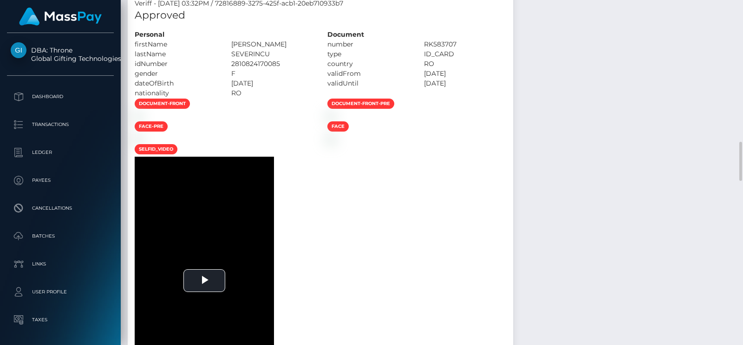
scroll to position [987, 0]
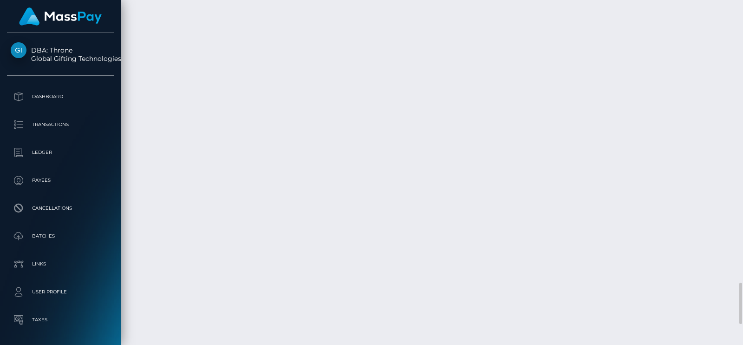
scroll to position [2332, 0]
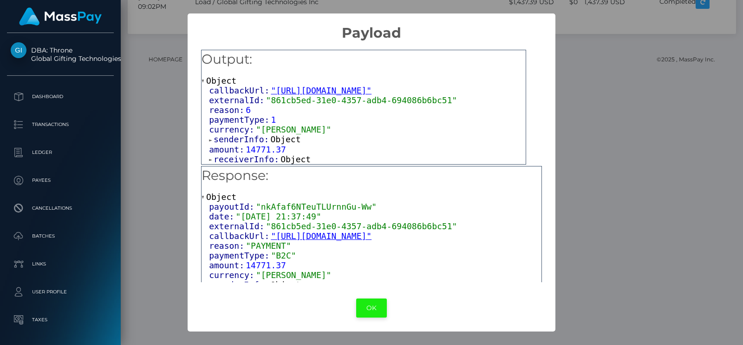
click at [374, 308] on button "OK" at bounding box center [371, 307] width 31 height 19
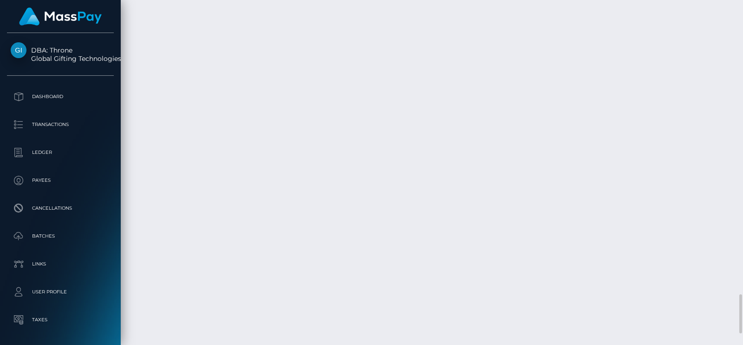
scroll to position [111, 189]
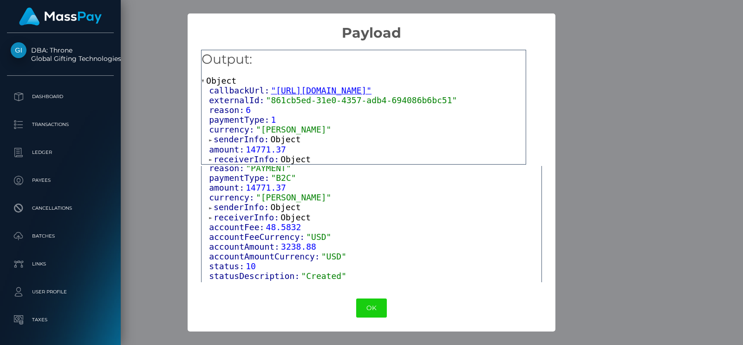
scroll to position [79, 0]
click at [213, 216] on span at bounding box center [211, 217] width 5 height 6
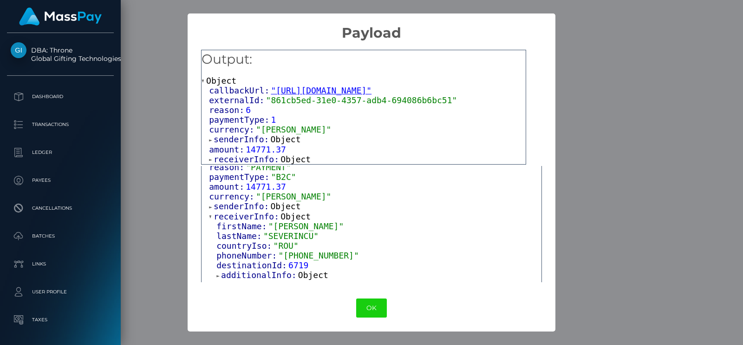
click at [595, 198] on div "× Payload Output: Object callbackUrl: "https://api.masspay.io/v1.0.0/payout/cal…" at bounding box center [371, 172] width 743 height 345
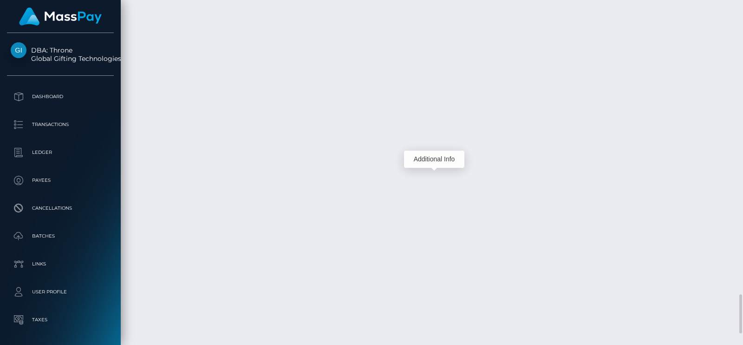
scroll to position [111, 189]
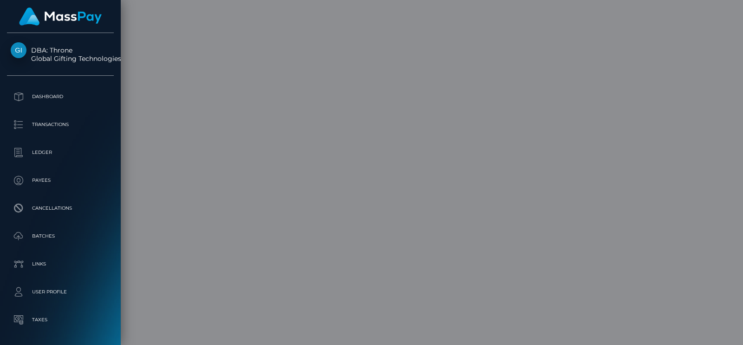
scroll to position [0, 0]
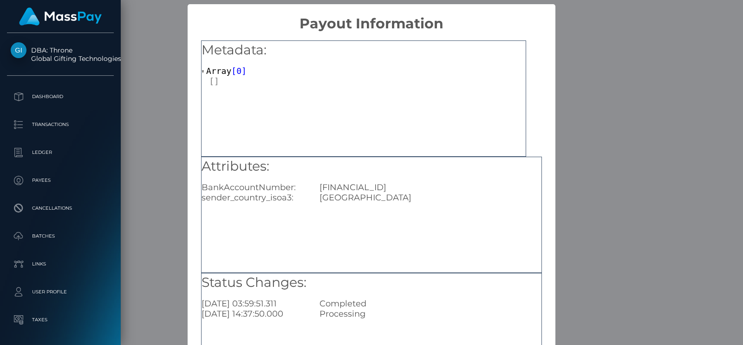
click at [392, 188] on div "[FINANCIAL_ID]" at bounding box center [431, 187] width 236 height 10
copy div "[FINANCIAL_ID]"
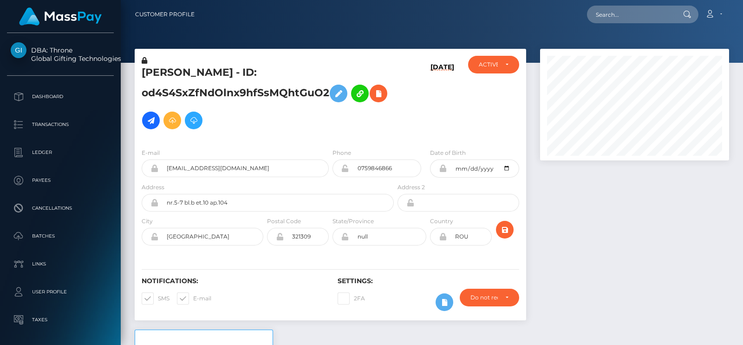
scroll to position [111, 189]
drag, startPoint x: 592, startPoint y: 5, endPoint x: 598, endPoint y: 12, distance: 8.9
click at [598, 12] on div "Loading... Loading..." at bounding box center [642, 15] width 111 height 18
click at [598, 12] on input "text" at bounding box center [630, 15] width 87 height 18
paste input "[EMAIL_ADDRESS][DOMAIN_NAME]"
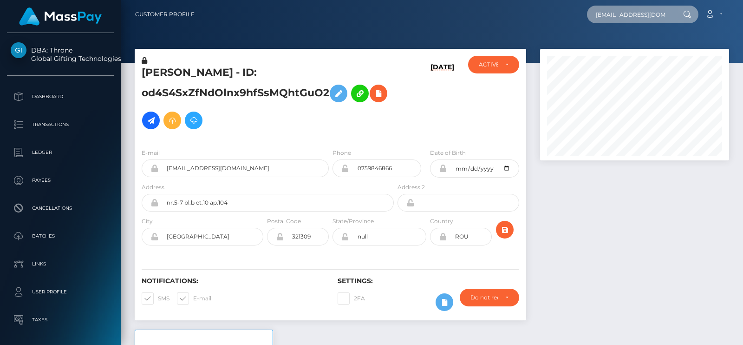
scroll to position [0, 3]
type input "[EMAIL_ADDRESS][DOMAIN_NAME]"
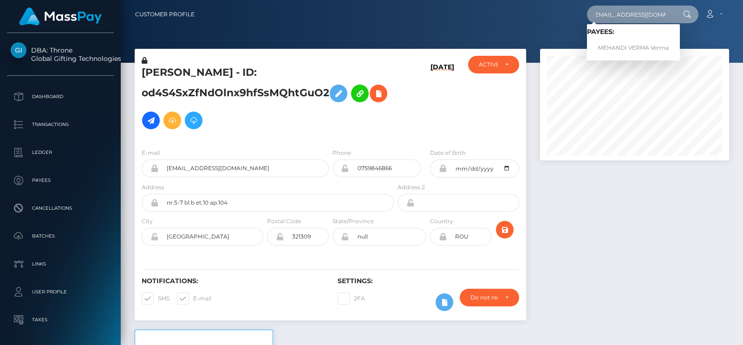
scroll to position [0, 0]
click at [645, 48] on link "MEHANDI VERMA Verma" at bounding box center [633, 47] width 93 height 17
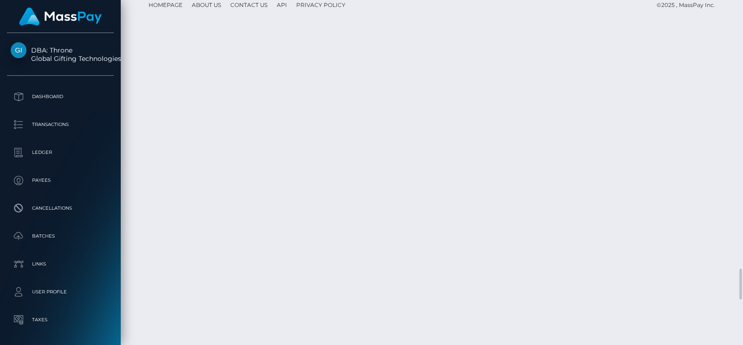
scroll to position [111, 189]
drag, startPoint x: 188, startPoint y: 208, endPoint x: 137, endPoint y: 202, distance: 51.5
copy td "August 17, 2025"
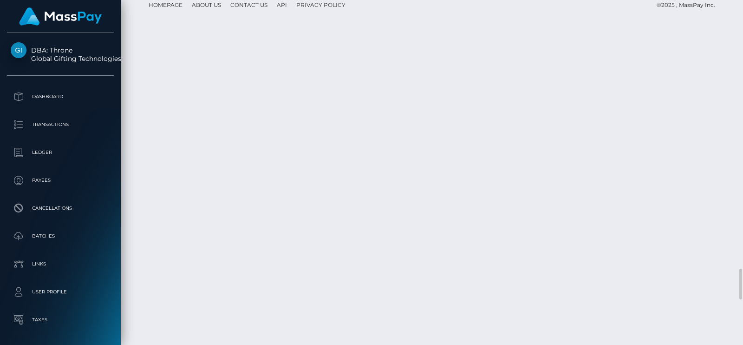
drag, startPoint x: 571, startPoint y: 213, endPoint x: 535, endPoint y: 213, distance: 36.7
copy td "$70.00 USD"
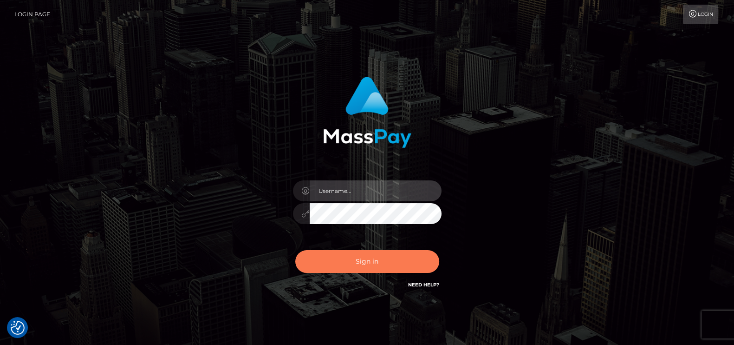
type input "pk.es"
click at [386, 255] on button "Sign in" at bounding box center [367, 261] width 144 height 23
type input "pk.es"
click at [374, 258] on button "Sign in" at bounding box center [367, 261] width 144 height 23
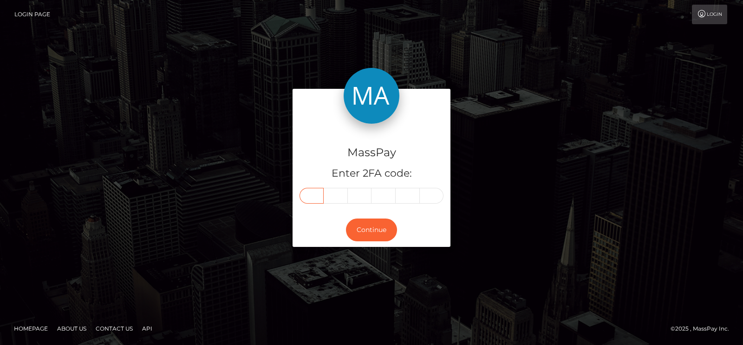
click at [313, 202] on input "text" at bounding box center [312, 196] width 24 height 16
paste input "1"
type input "1"
type input "3"
type input "9"
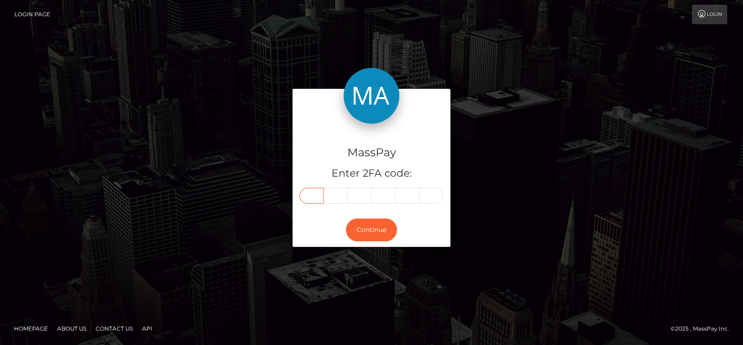
type input "8"
type input "0"
type input "8"
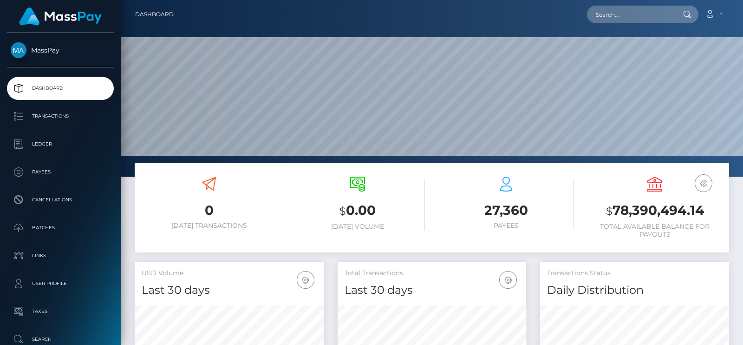
scroll to position [164, 189]
click at [597, 7] on input "text" at bounding box center [630, 15] width 87 height 18
paste input "[EMAIL_ADDRESS][DOMAIN_NAME]"
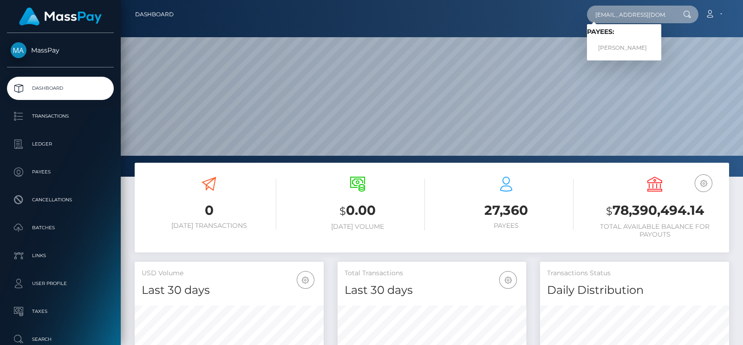
type input "[EMAIL_ADDRESS][DOMAIN_NAME]"
click at [601, 46] on link "ANNA KHLOPOVA" at bounding box center [624, 47] width 74 height 17
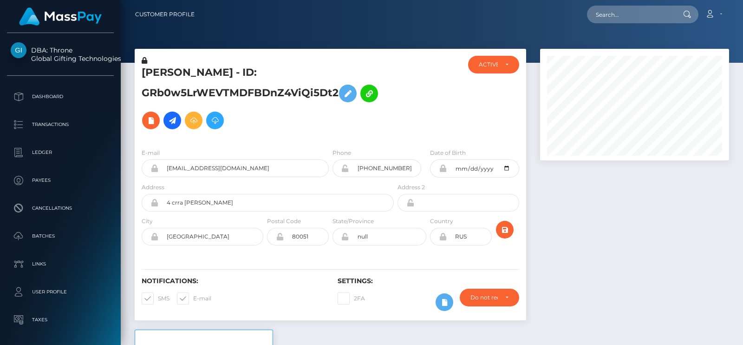
scroll to position [111, 189]
click at [165, 75] on h5 "[PERSON_NAME] - ID: GRb0w5LrWEVTMDFBDnZ4ViQi5Dt2" at bounding box center [265, 100] width 247 height 68
copy h5 "[PERSON_NAME]"
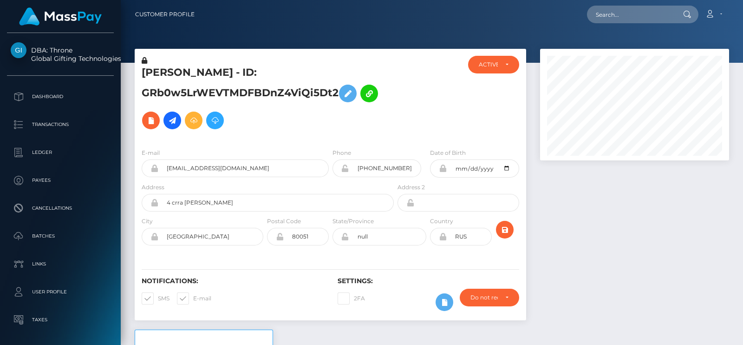
click at [144, 32] on div at bounding box center [432, 31] width 623 height 63
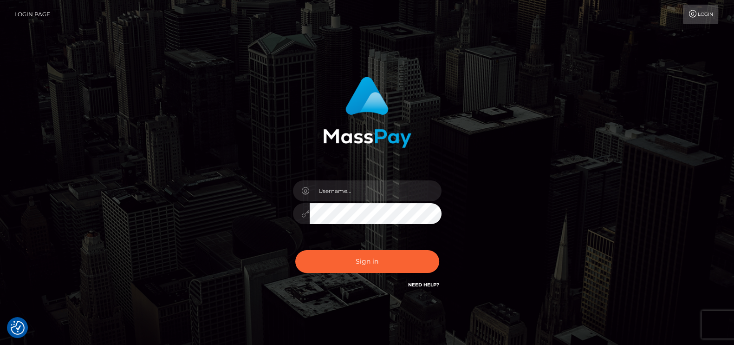
checkbox input "true"
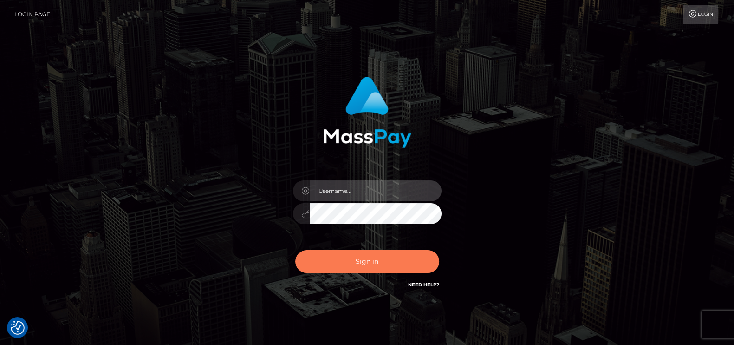
type input "pk.es"
click at [380, 258] on button "Sign in" at bounding box center [367, 261] width 144 height 23
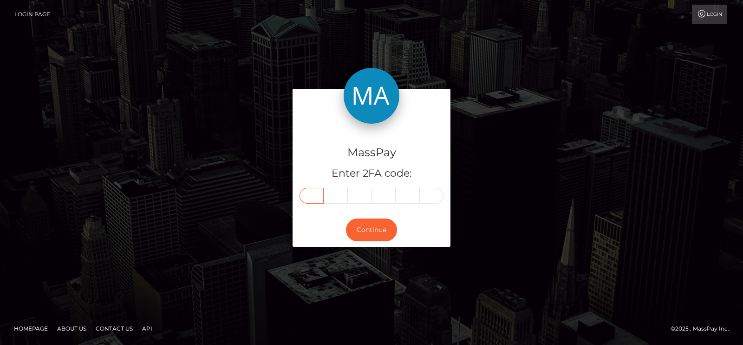
click at [309, 199] on input "text" at bounding box center [312, 196] width 24 height 16
drag, startPoint x: 309, startPoint y: 199, endPoint x: 306, endPoint y: 191, distance: 8.1
click at [306, 191] on input "text" at bounding box center [312, 196] width 24 height 16
paste input "3"
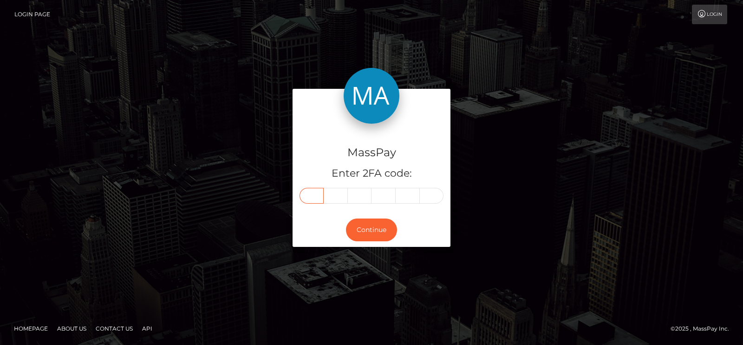
type input "3"
type input "0"
type input "2"
type input "6"
type input "3"
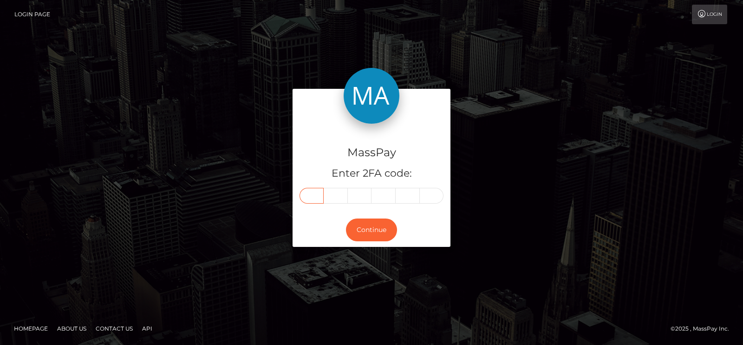
type input "1"
click at [375, 242] on div "Continue" at bounding box center [372, 230] width 158 height 34
click at [376, 224] on button "Continue" at bounding box center [371, 229] width 51 height 23
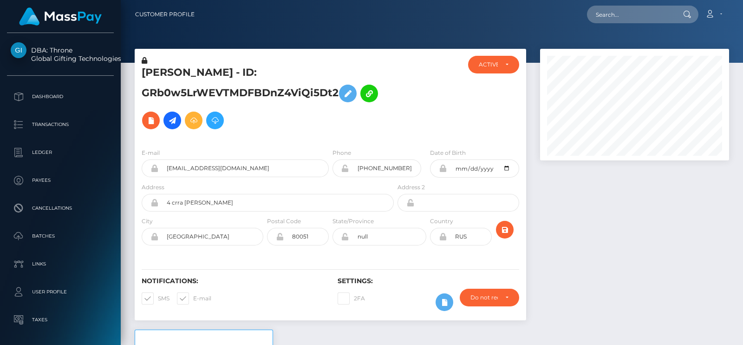
scroll to position [111, 189]
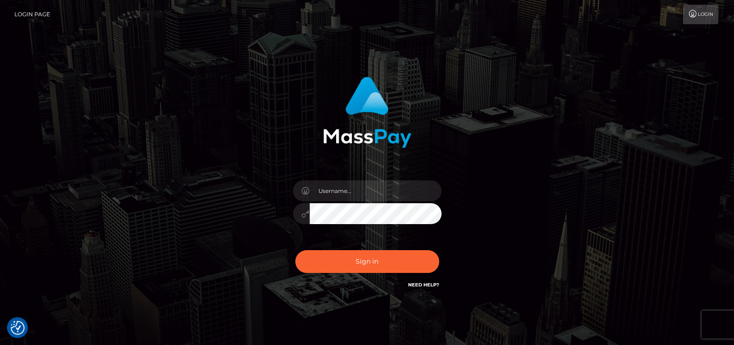
checkbox input "true"
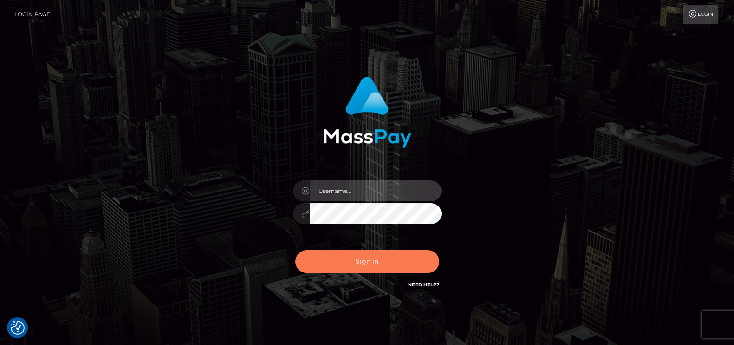
type input "[DOMAIN_NAME]"
click at [362, 257] on button "Sign in" at bounding box center [367, 261] width 144 height 23
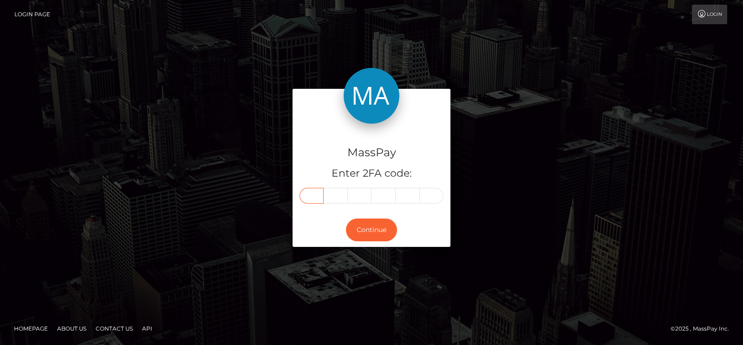
click at [314, 195] on input "text" at bounding box center [312, 196] width 24 height 16
paste input "1"
type input "1"
type input "3"
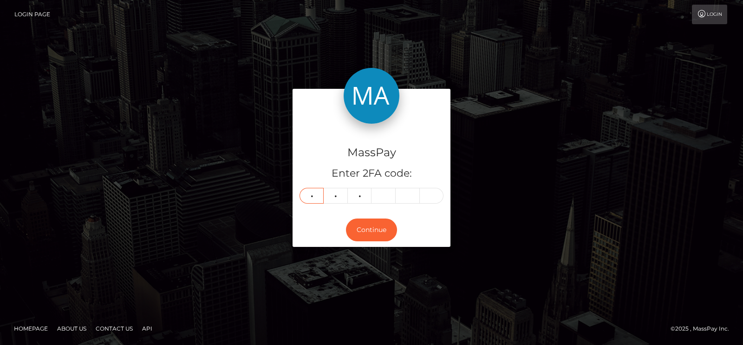
type input "7"
type input "3"
type input "1"
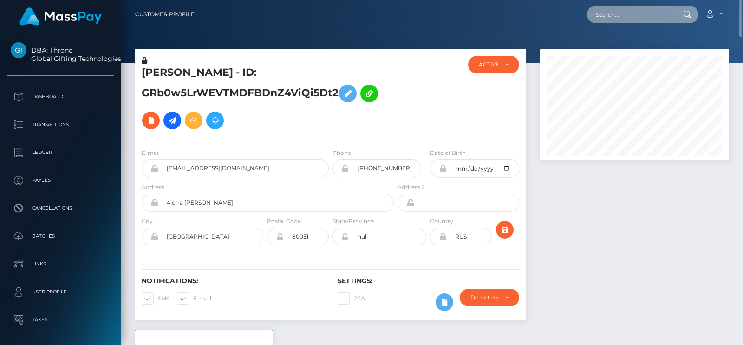
click at [632, 6] on input "text" at bounding box center [630, 15] width 87 height 18
paste input "[EMAIL_ADDRESS][DOMAIN_NAME]"
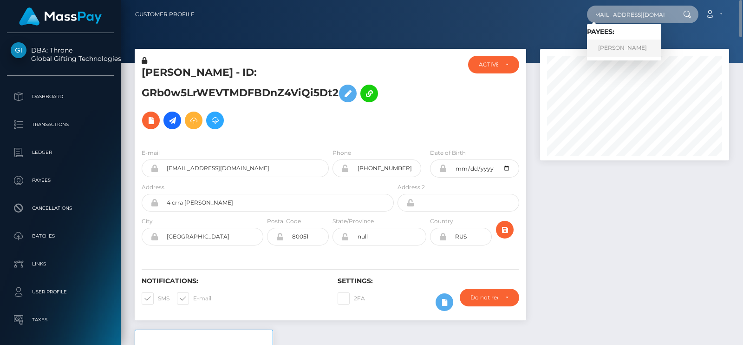
type input "[EMAIL_ADDRESS][DOMAIN_NAME]"
click at [623, 46] on link "OLENA TRESHNIUK" at bounding box center [624, 47] width 74 height 17
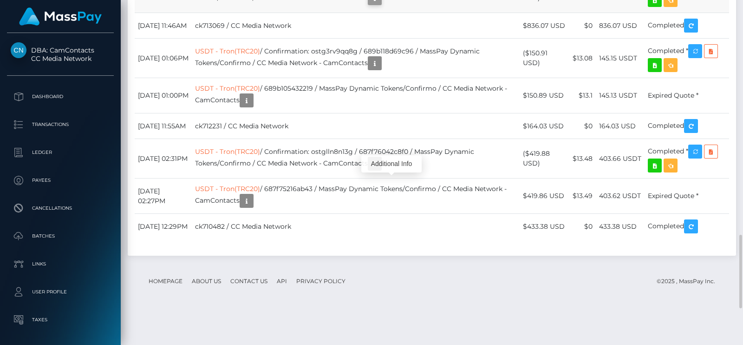
scroll to position [111, 189]
click at [390, 162] on div "Additional Info" at bounding box center [391, 163] width 60 height 17
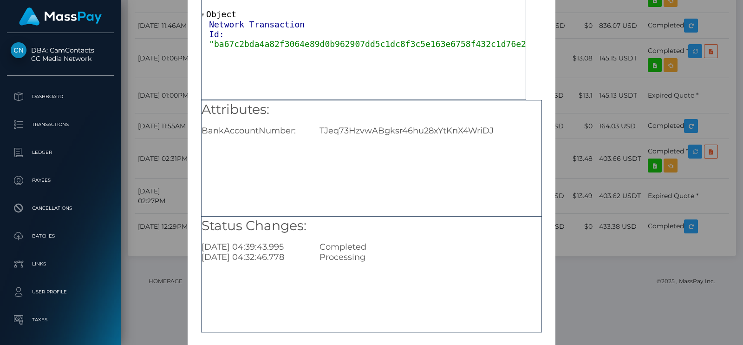
scroll to position [97, 0]
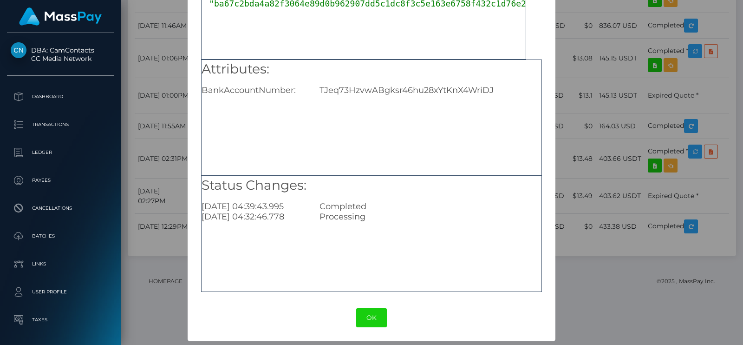
click at [651, 136] on div "× Payout Information Metadata: Object Network Transaction Id: "ba67c2bda4a82f30…" at bounding box center [371, 172] width 743 height 345
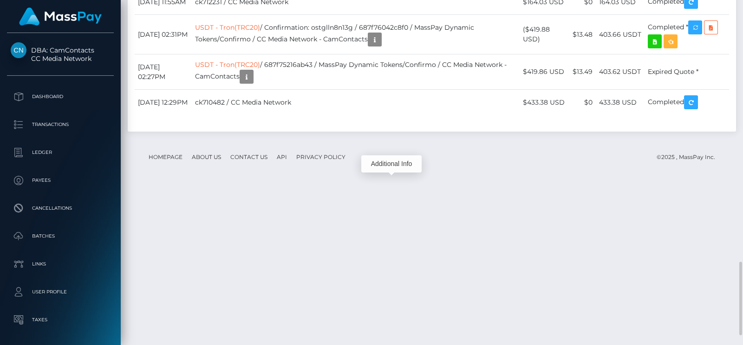
scroll to position [111, 189]
drag, startPoint x: 593, startPoint y: 64, endPoint x: 575, endPoint y: 63, distance: 18.1
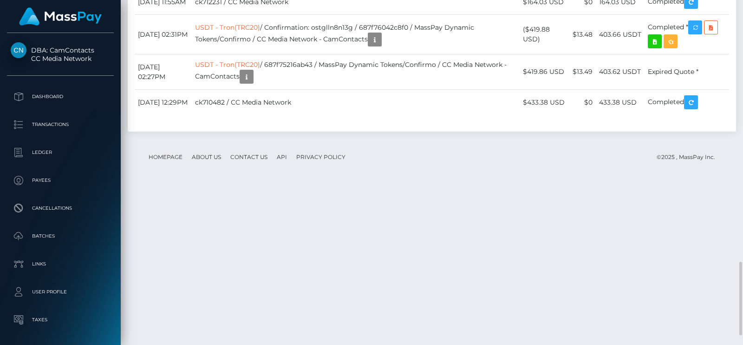
drag, startPoint x: 592, startPoint y: 63, endPoint x: 580, endPoint y: 61, distance: 12.2
copy td "$16.3"
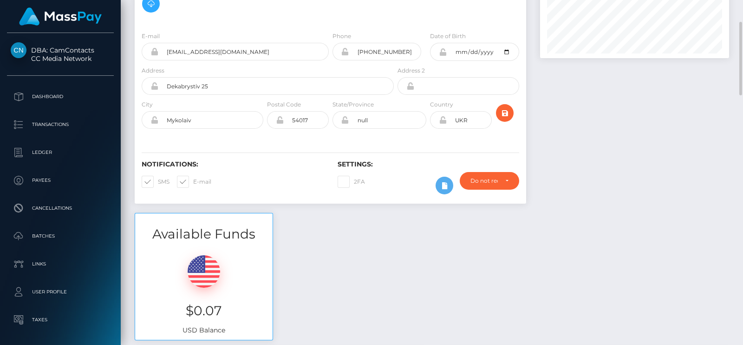
scroll to position [0, 0]
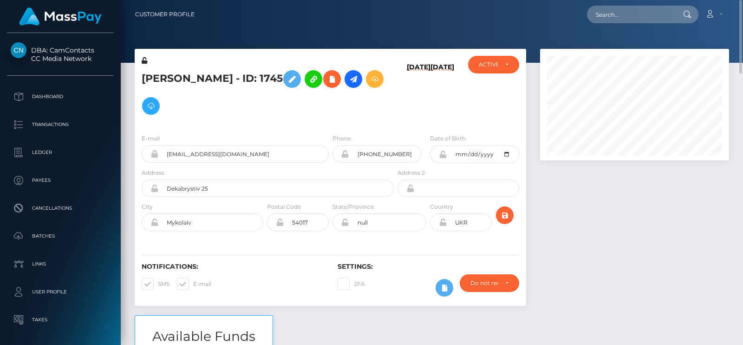
click at [166, 76] on h5 "OLENA TRESHNIUK - ID: 1745" at bounding box center [265, 93] width 247 height 54
copy h5 "OLENA"
click at [359, 78] on icon at bounding box center [353, 79] width 11 height 12
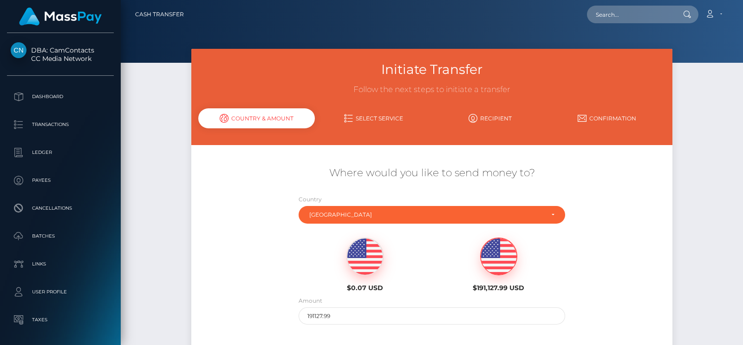
click at [498, 264] on img at bounding box center [499, 256] width 36 height 37
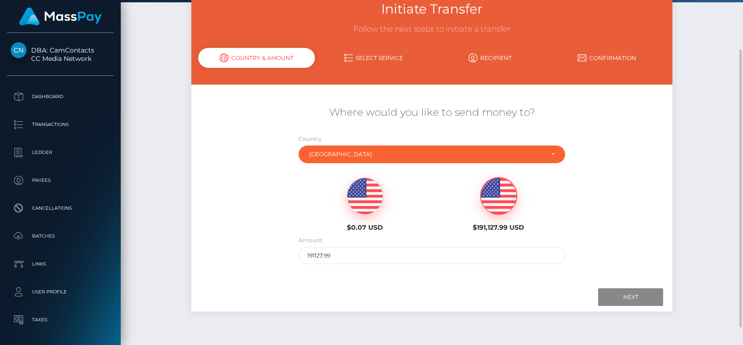
scroll to position [61, 0]
click at [321, 251] on input "191127.99" at bounding box center [432, 254] width 267 height 17
click at [640, 295] on input "Next" at bounding box center [630, 297] width 65 height 18
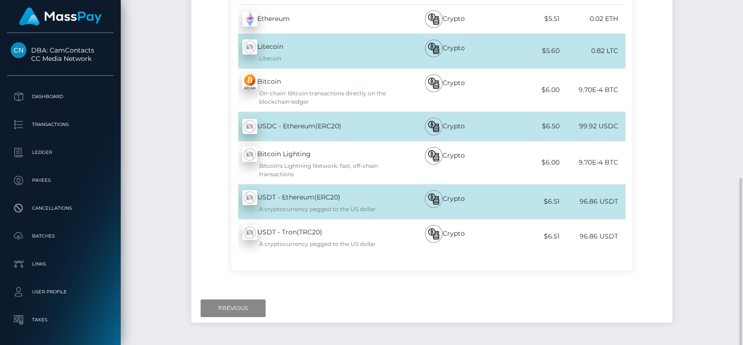
scroll to position [269, 0]
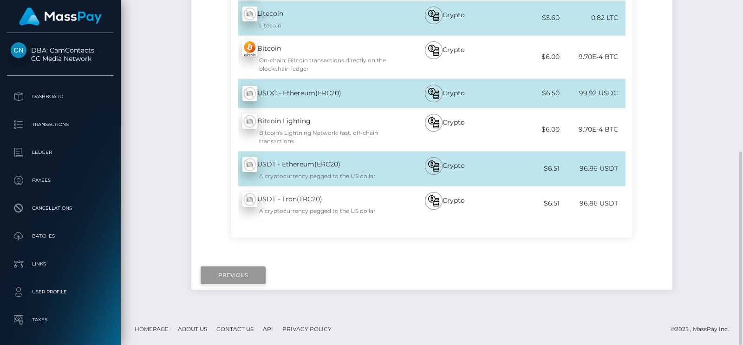
click at [253, 266] on input "Previous" at bounding box center [233, 275] width 65 height 18
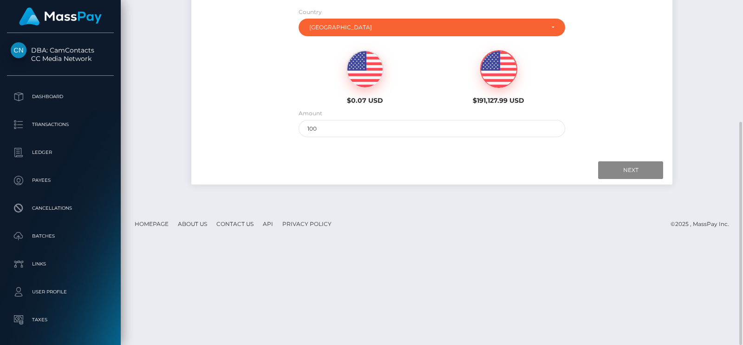
scroll to position [185, 0]
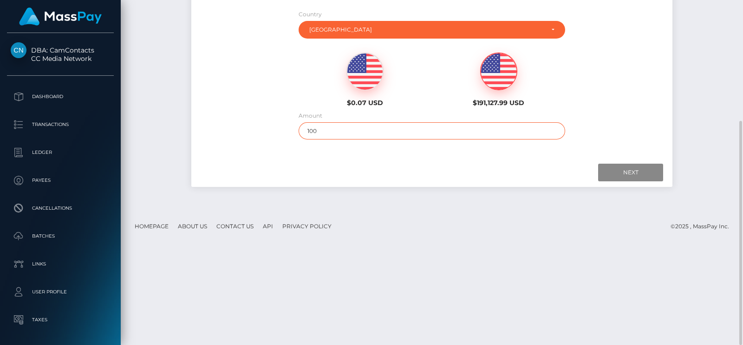
click at [319, 133] on input "100" at bounding box center [432, 130] width 267 height 17
type input "3"
type input "836"
click at [647, 168] on input "Next" at bounding box center [630, 173] width 65 height 18
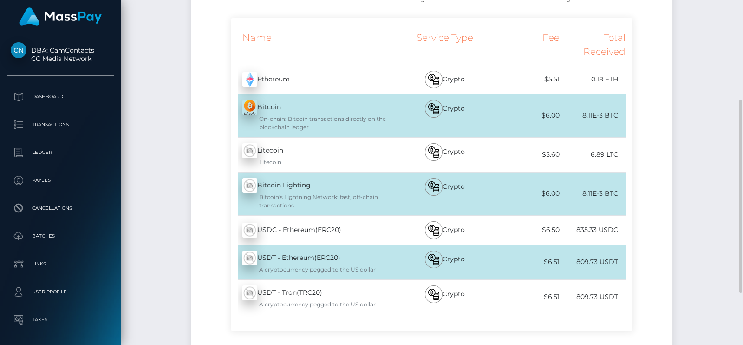
scroll to position [177, 0]
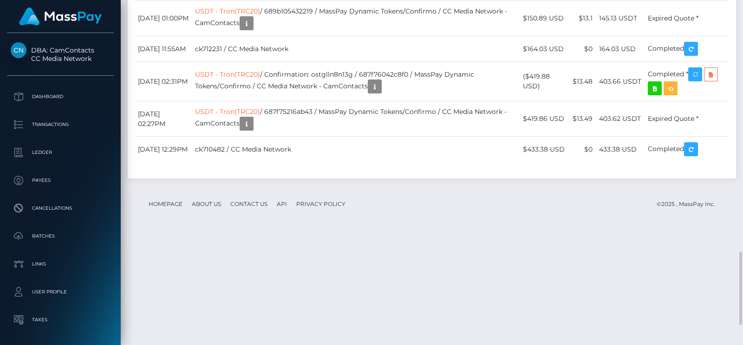
scroll to position [1174, 0]
drag, startPoint x: 551, startPoint y: 107, endPoint x: 531, endPoint y: 102, distance: 21.5
copy td "819.76"
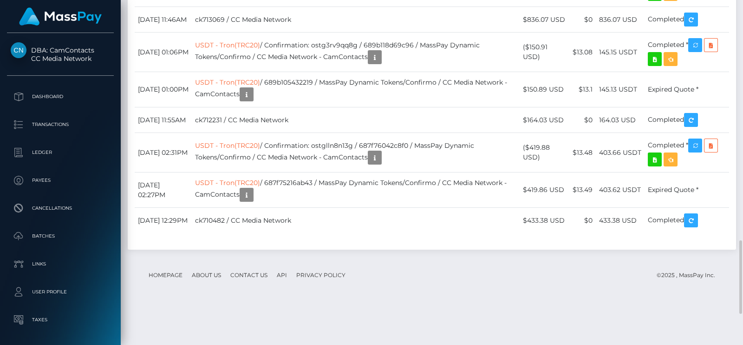
scroll to position [1113, 0]
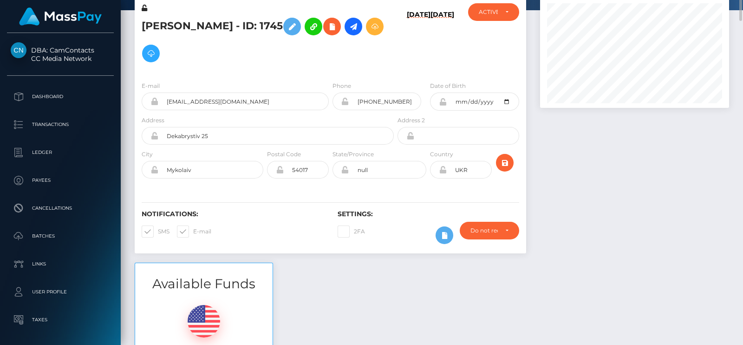
scroll to position [0, 0]
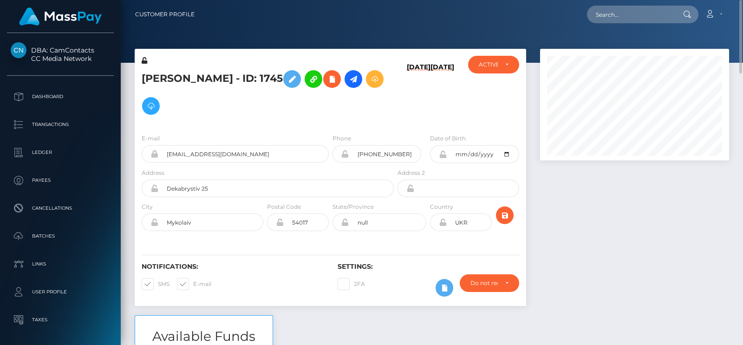
click at [159, 75] on h5 "OLENA TRESHNIUK - ID: 1745" at bounding box center [265, 93] width 247 height 54
copy h5 "OLENA"
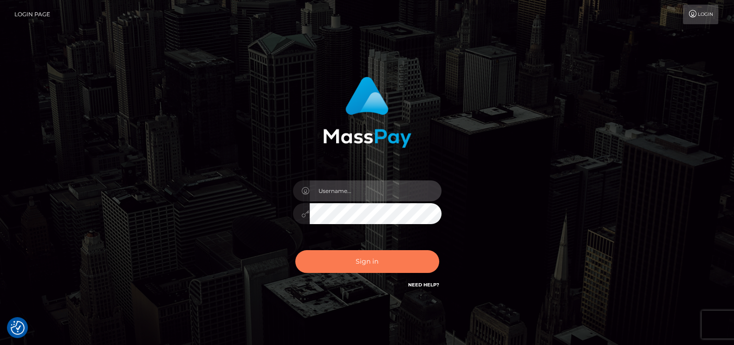
type input "[DOMAIN_NAME]"
click at [391, 262] on button "Sign in" at bounding box center [367, 261] width 144 height 23
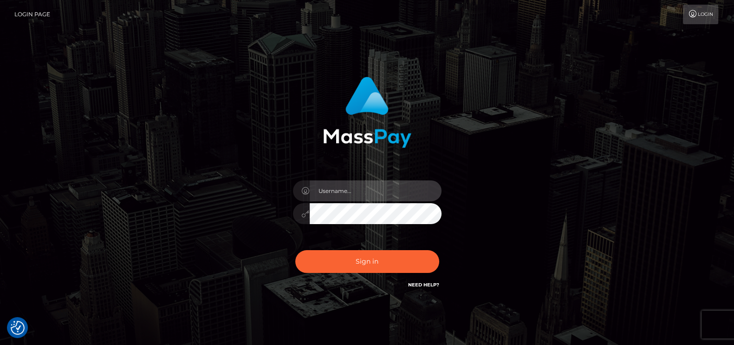
type input "[DOMAIN_NAME]"
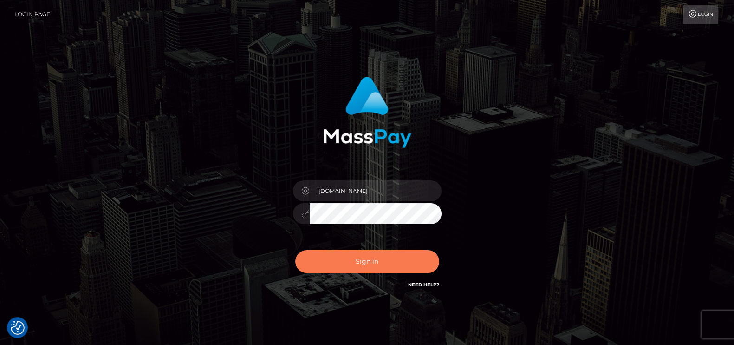
click at [391, 262] on button "Sign in" at bounding box center [367, 261] width 144 height 23
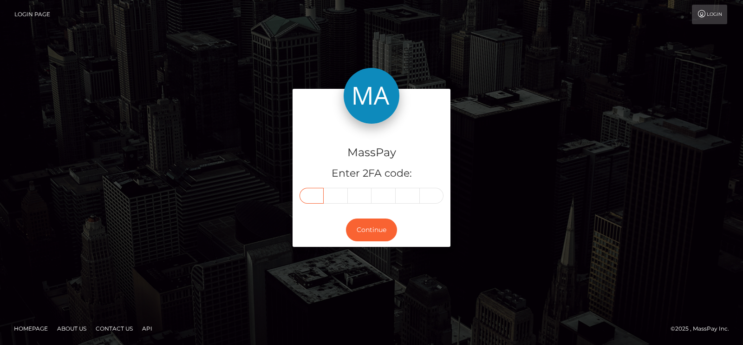
click at [311, 196] on input "text" at bounding box center [312, 196] width 24 height 16
paste input "8"
type input "8"
type input "7"
type input "3"
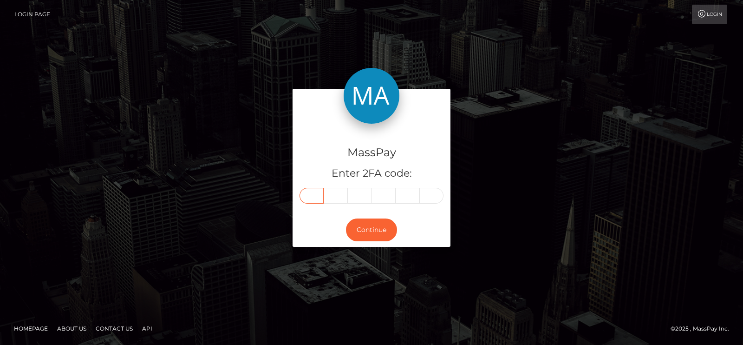
type input "9"
type input "4"
type input "2"
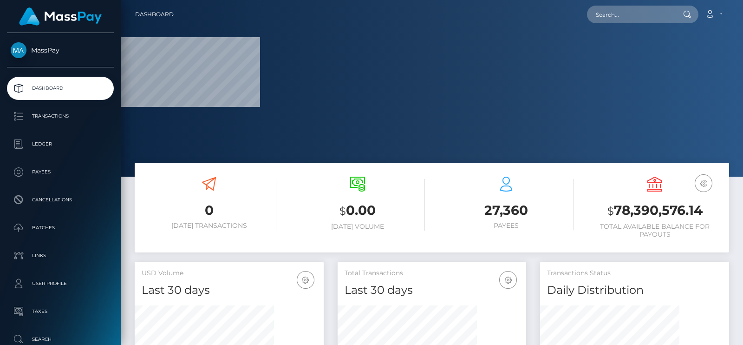
scroll to position [164, 189]
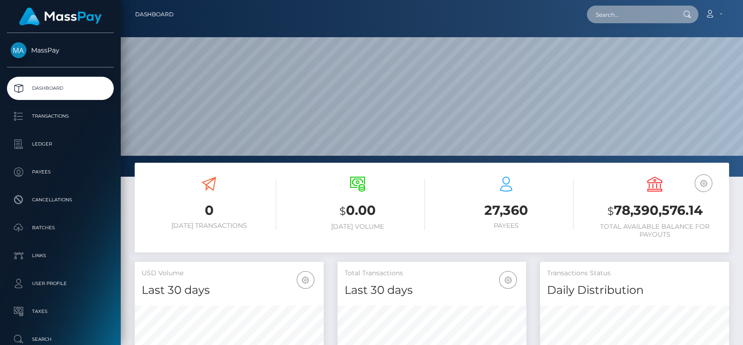
click at [613, 20] on input "text" at bounding box center [630, 15] width 87 height 18
paste input "manager.@gmail.com"
click at [628, 13] on input "manager.@gmail.com" at bounding box center [630, 15] width 87 height 18
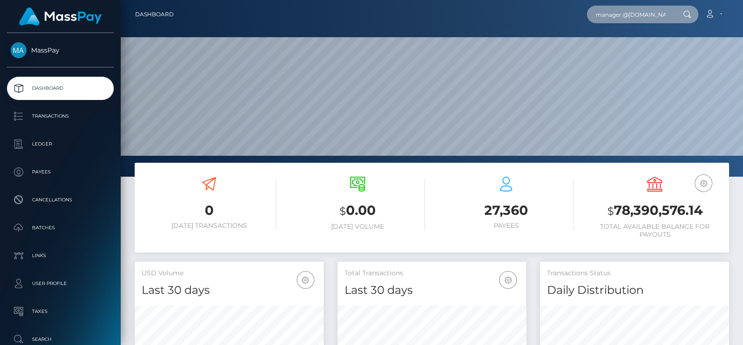
paste input "shotarthdesign"
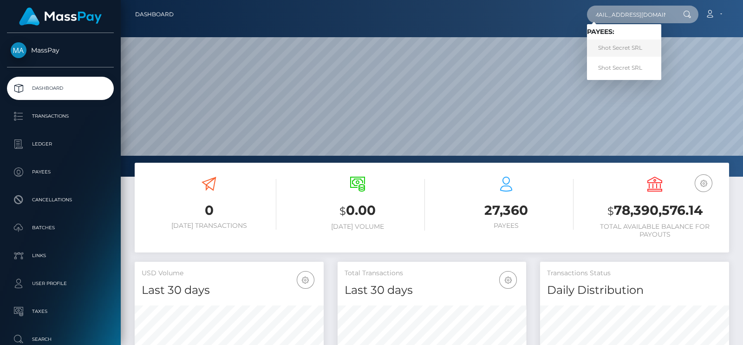
type input "shotarthdesign@gmail.com"
click at [638, 48] on link "Shot Secret SRL" at bounding box center [624, 47] width 74 height 17
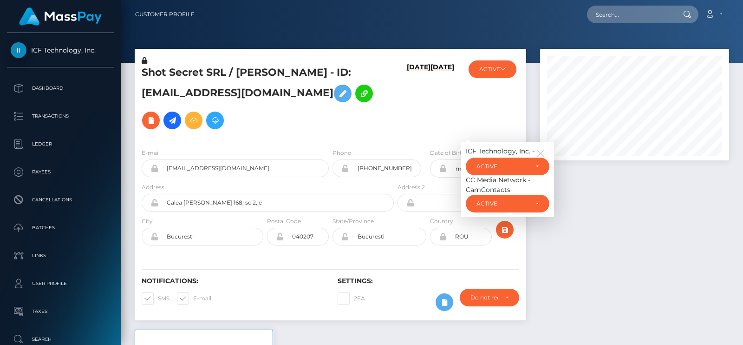
scroll to position [111, 189]
click at [210, 170] on input "[EMAIL_ADDRESS][DOMAIN_NAME]" at bounding box center [243, 168] width 170 height 18
click at [623, 20] on input "text" at bounding box center [630, 15] width 87 height 18
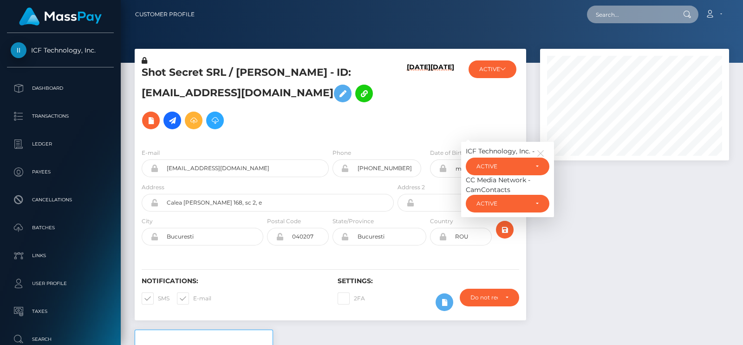
paste input "[EMAIL_ADDRESS][DOMAIN_NAME]"
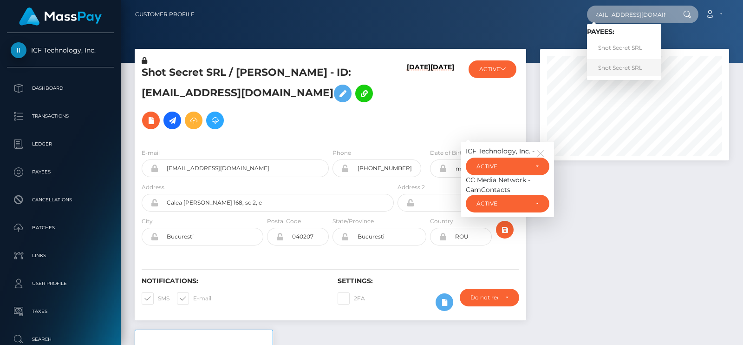
type input "[EMAIL_ADDRESS][DOMAIN_NAME]"
click at [624, 66] on link "Shot Secret SRL" at bounding box center [624, 67] width 74 height 17
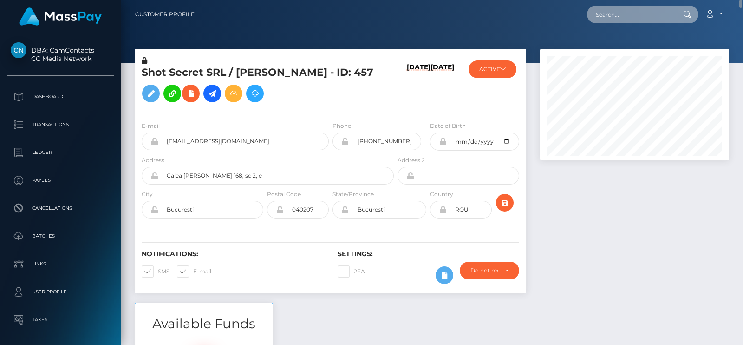
click at [614, 13] on input "text" at bounding box center [630, 15] width 87 height 18
paste input "inna.tiutiakh@gmail.com"
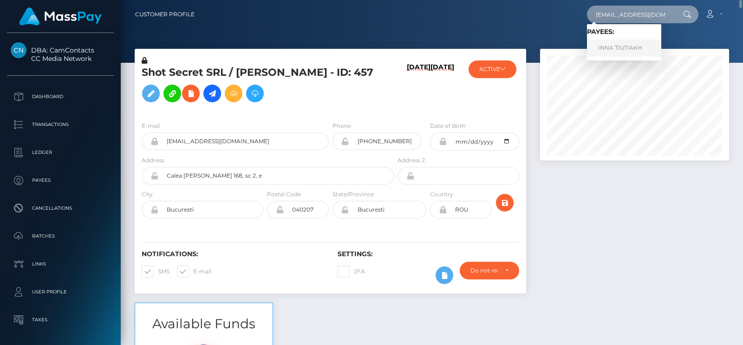
type input "inna.tiutiakh@gmail.com"
click at [617, 47] on link "INNA TIUTIAKH" at bounding box center [624, 47] width 74 height 17
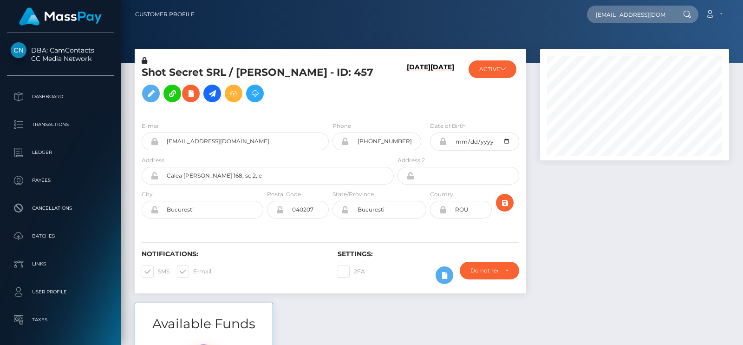
scroll to position [111, 189]
type input "[EMAIL_ADDRESS][DOMAIN_NAME]"
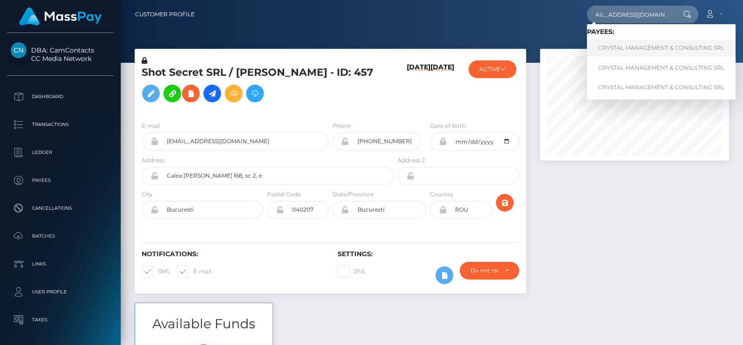
scroll to position [0, 0]
click at [636, 50] on link "CRYSTAL MANAGEMENT & CONSULTING SRL" at bounding box center [661, 47] width 149 height 17
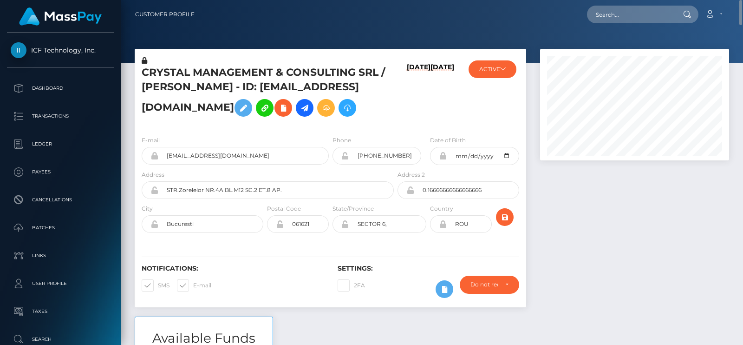
click at [160, 88] on h5 "CRYSTAL MANAGEMENT & CONSULTING SRL / Maria Daniela Negru - ID: crystall.manage…" at bounding box center [265, 94] width 247 height 56
copy h5 "Maria"
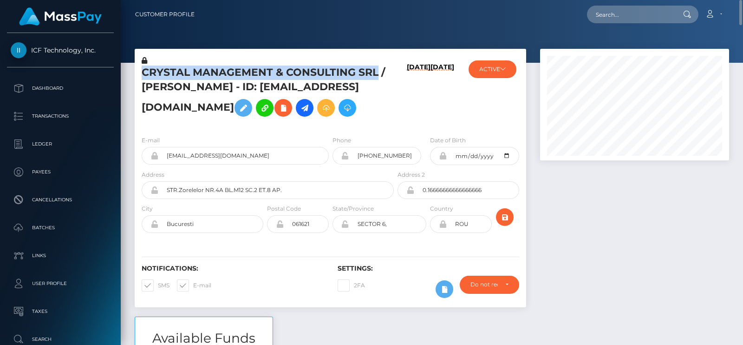
drag, startPoint x: 378, startPoint y: 72, endPoint x: 143, endPoint y: 68, distance: 235.6
click at [143, 68] on h5 "CRYSTAL MANAGEMENT & CONSULTING SRL / Maria Daniela Negru - ID: crystall.manage…" at bounding box center [265, 94] width 247 height 56
copy h5 "CRYSTAL MANAGEMENT & CONSULTING SRL"
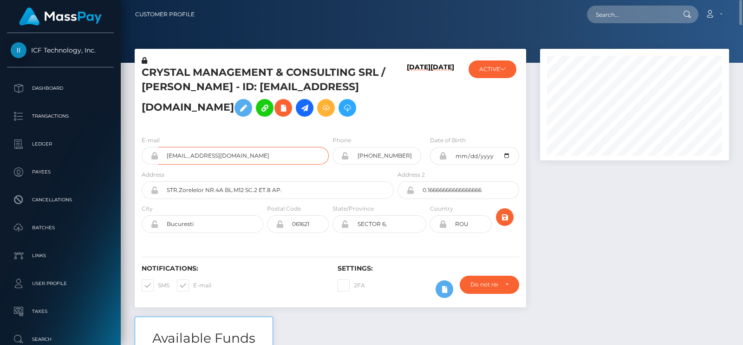
click at [218, 164] on input "crystall.manager@gmail.com" at bounding box center [243, 156] width 170 height 18
click at [300, 156] on div "E-mail crystall.manager@gmail.com Phone Address" at bounding box center [331, 185] width 392 height 114
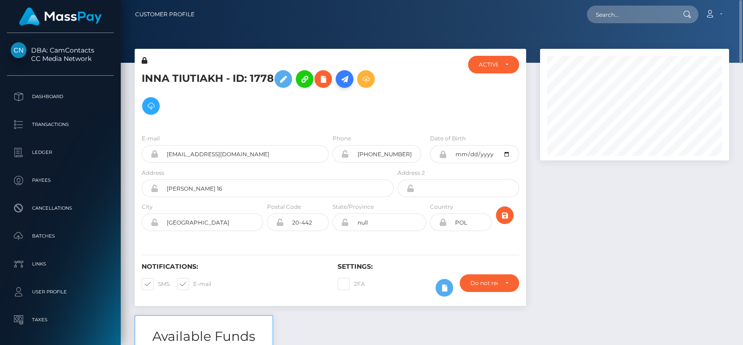
click at [347, 76] on icon at bounding box center [344, 79] width 11 height 12
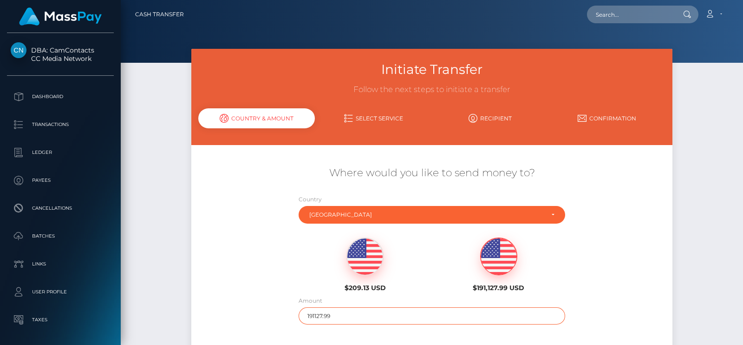
click at [322, 317] on input "191127.99" at bounding box center [432, 315] width 267 height 17
type input "100"
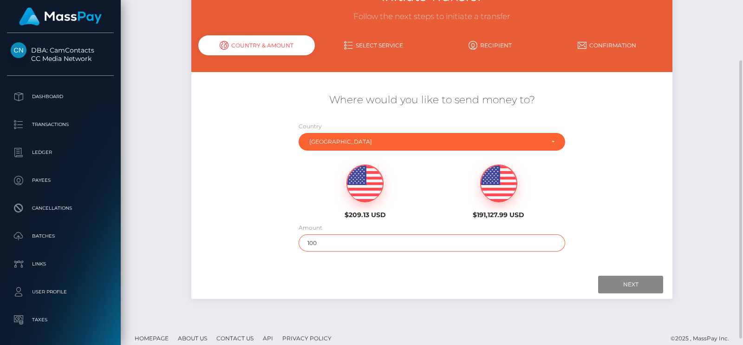
scroll to position [74, 0]
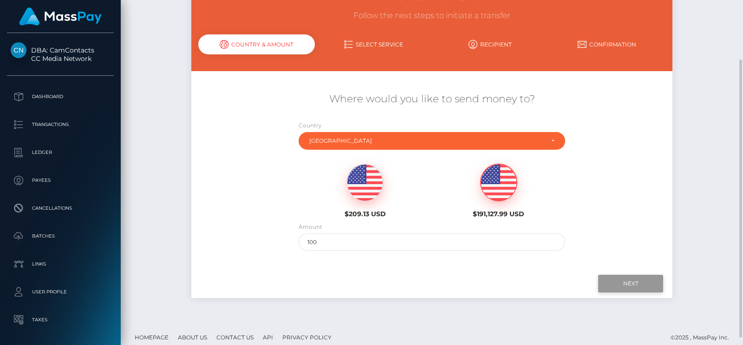
click at [653, 286] on input "Next" at bounding box center [630, 284] width 65 height 18
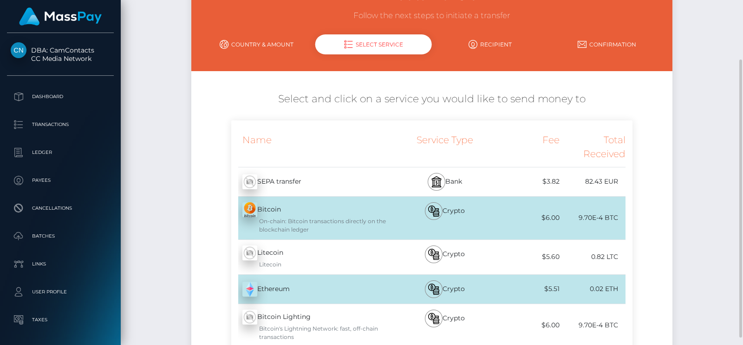
click at [700, 227] on div "Initiate Transfer Follow the next steps to initiate a transfer Country & Amount…" at bounding box center [432, 256] width 623 height 563
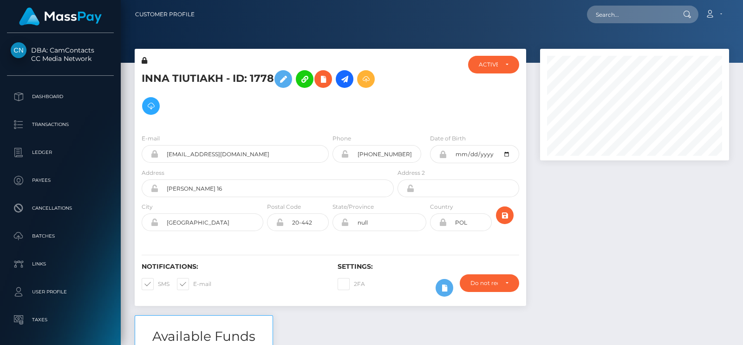
scroll to position [111, 189]
click at [149, 80] on h5 "INNA TIUTIAKH - ID: 1778" at bounding box center [265, 93] width 247 height 54
copy h5 "INNA"
